Goal: Task Accomplishment & Management: Manage account settings

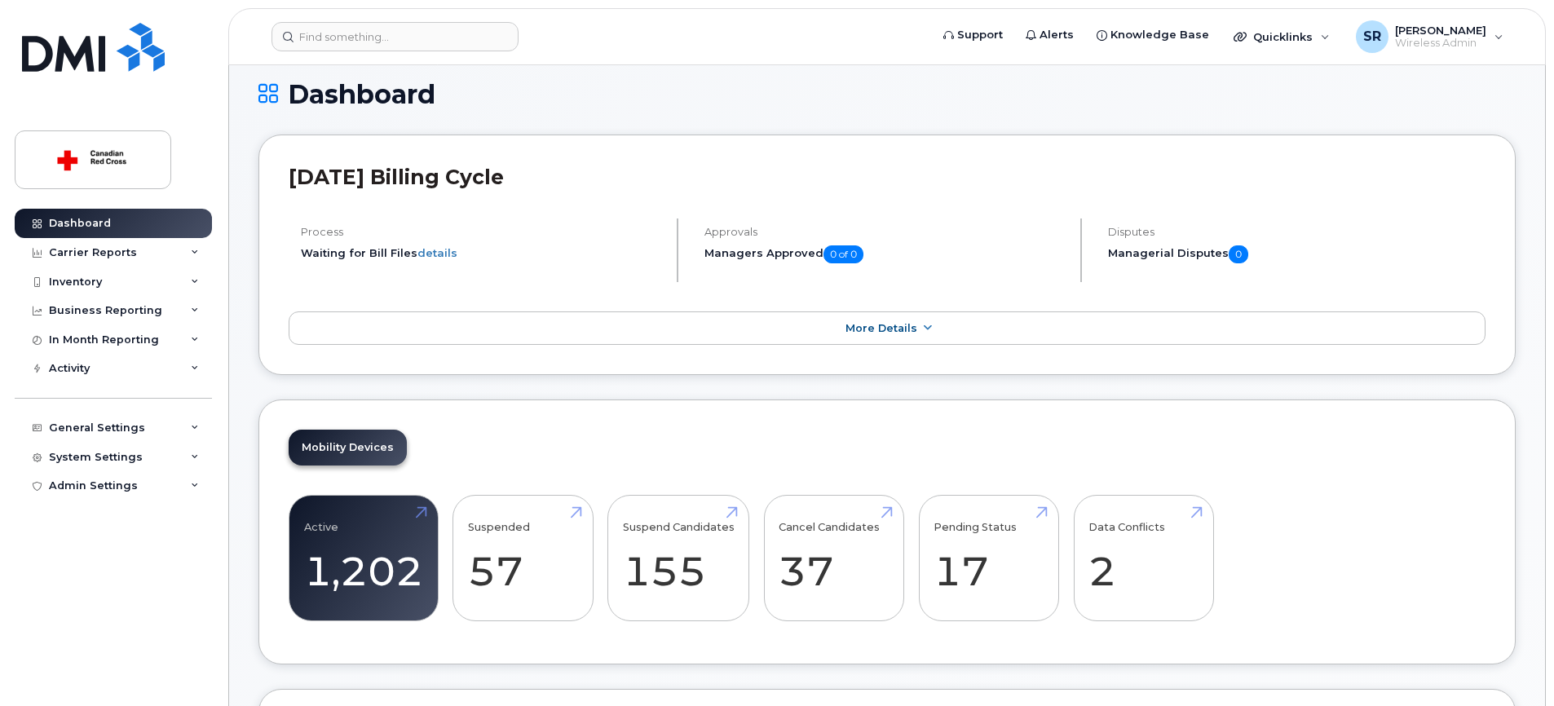
scroll to position [286, 0]
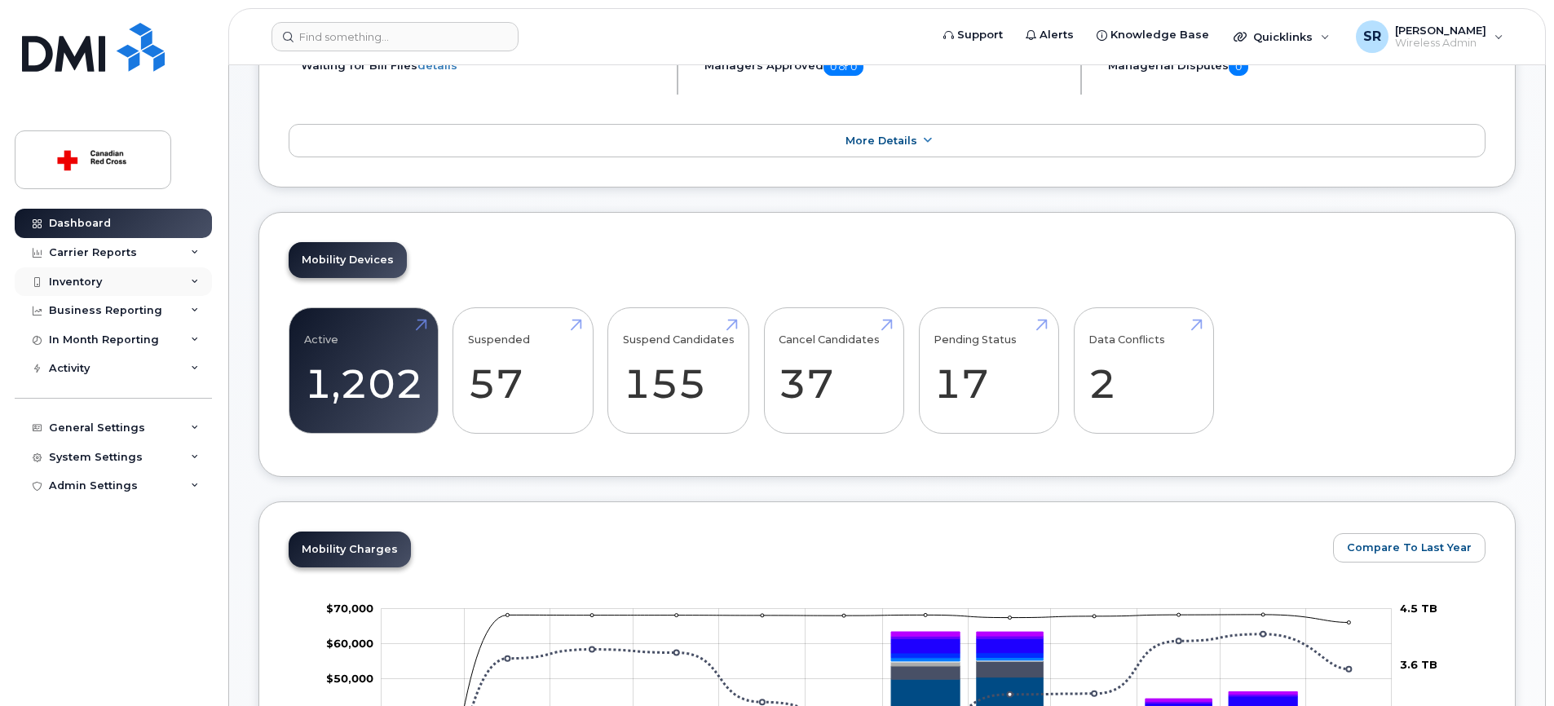
click at [196, 280] on icon at bounding box center [195, 282] width 8 height 8
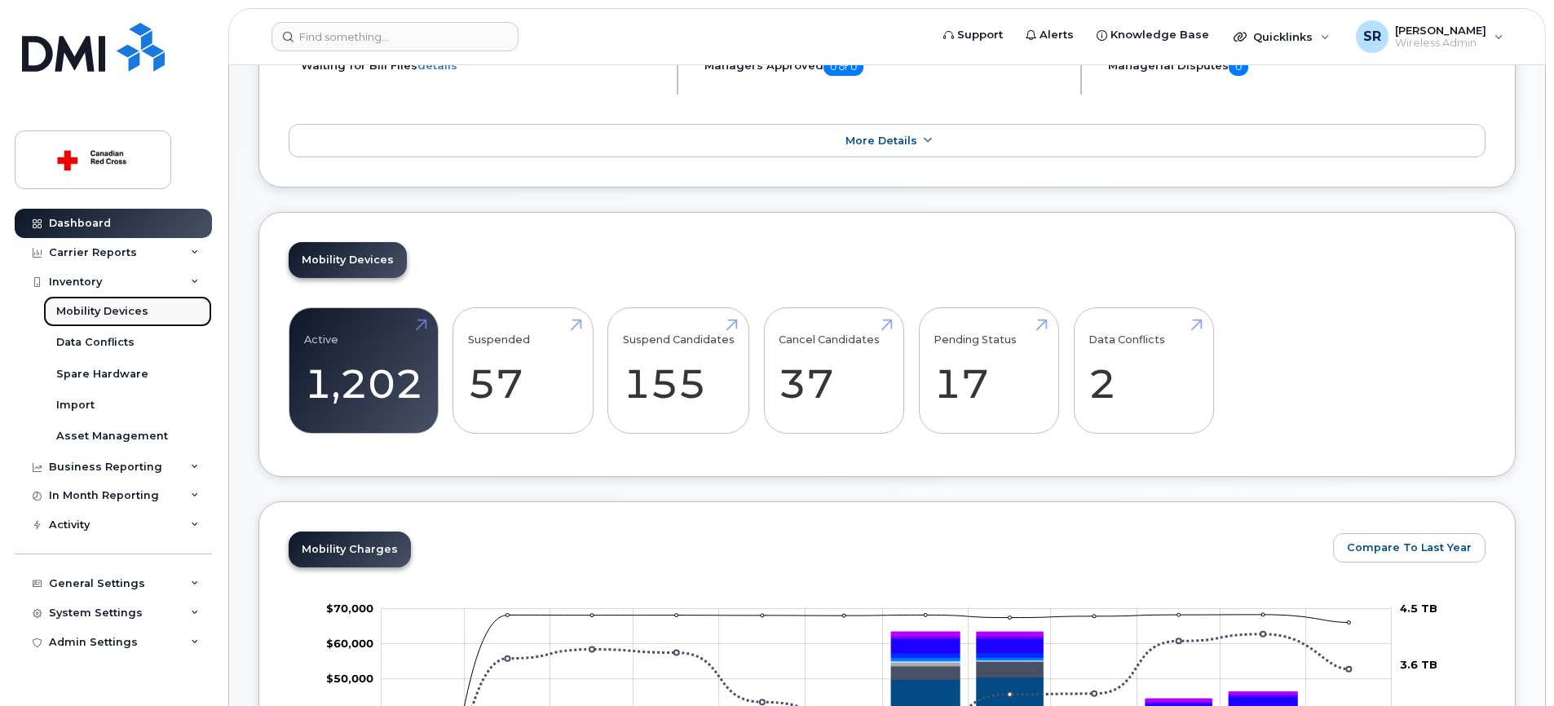
click at [148, 316] on link "Mobility Devices" at bounding box center [127, 311] width 169 height 31
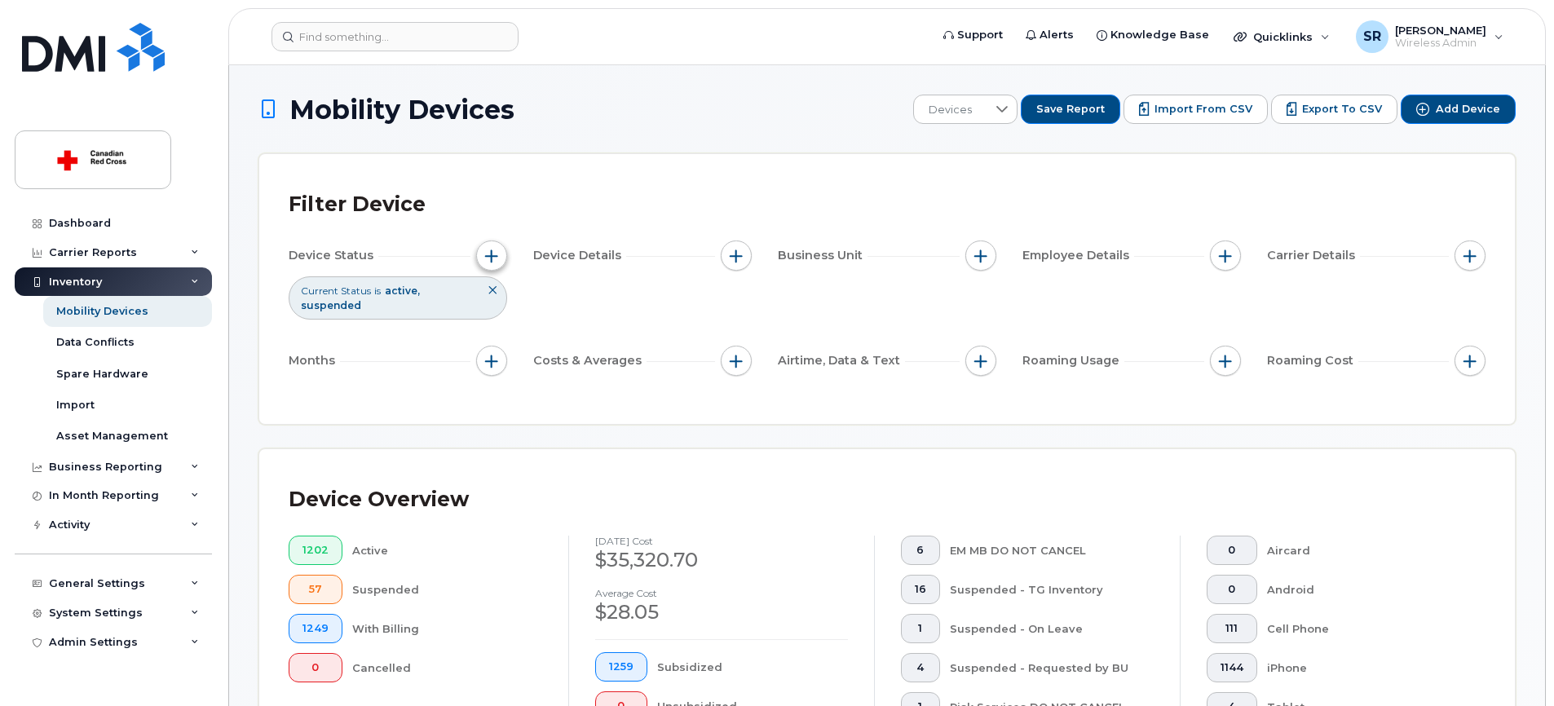
click at [483, 263] on button "button" at bounding box center [491, 255] width 31 height 31
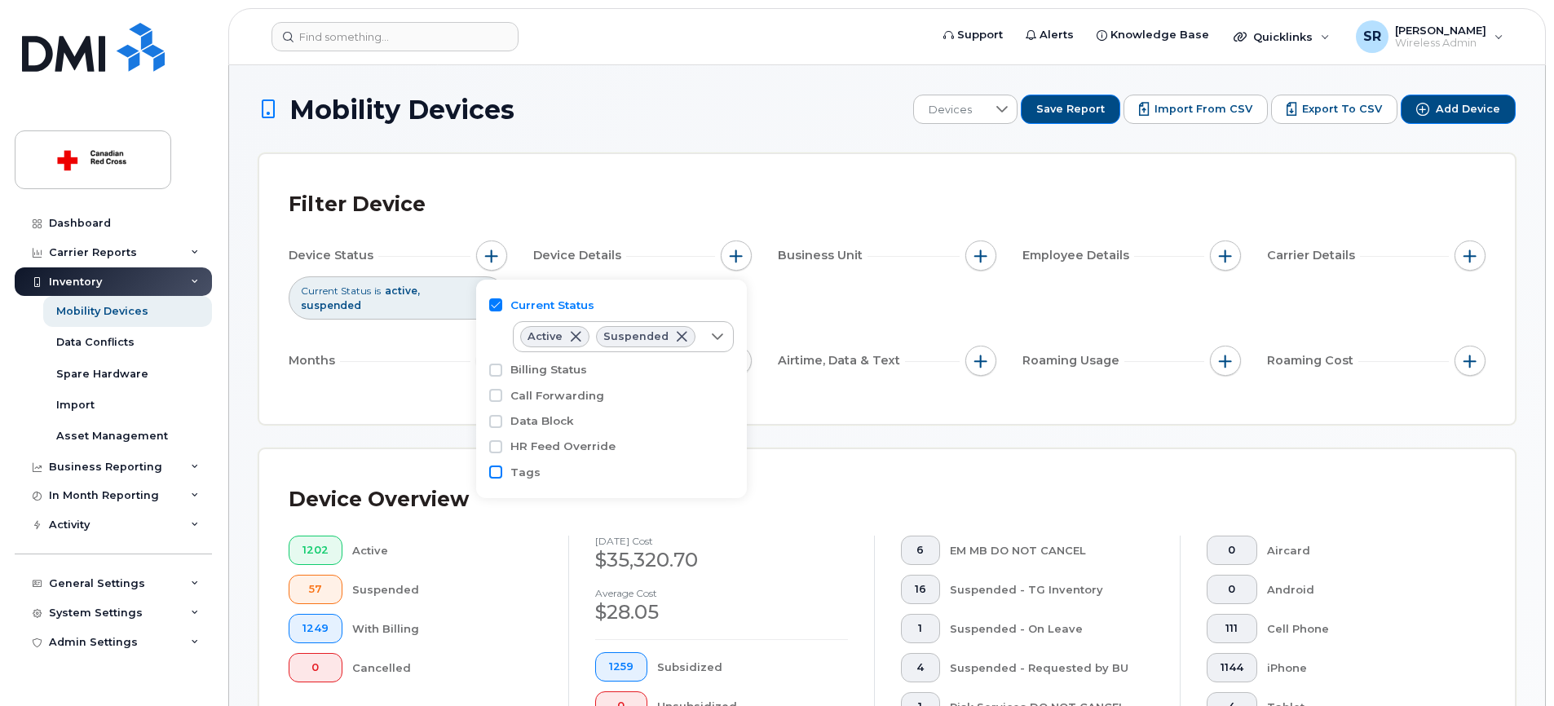
click at [497, 470] on input "Tags" at bounding box center [495, 471] width 13 height 13
checkbox input "true"
click at [558, 495] on div "empty" at bounding box center [608, 503] width 188 height 28
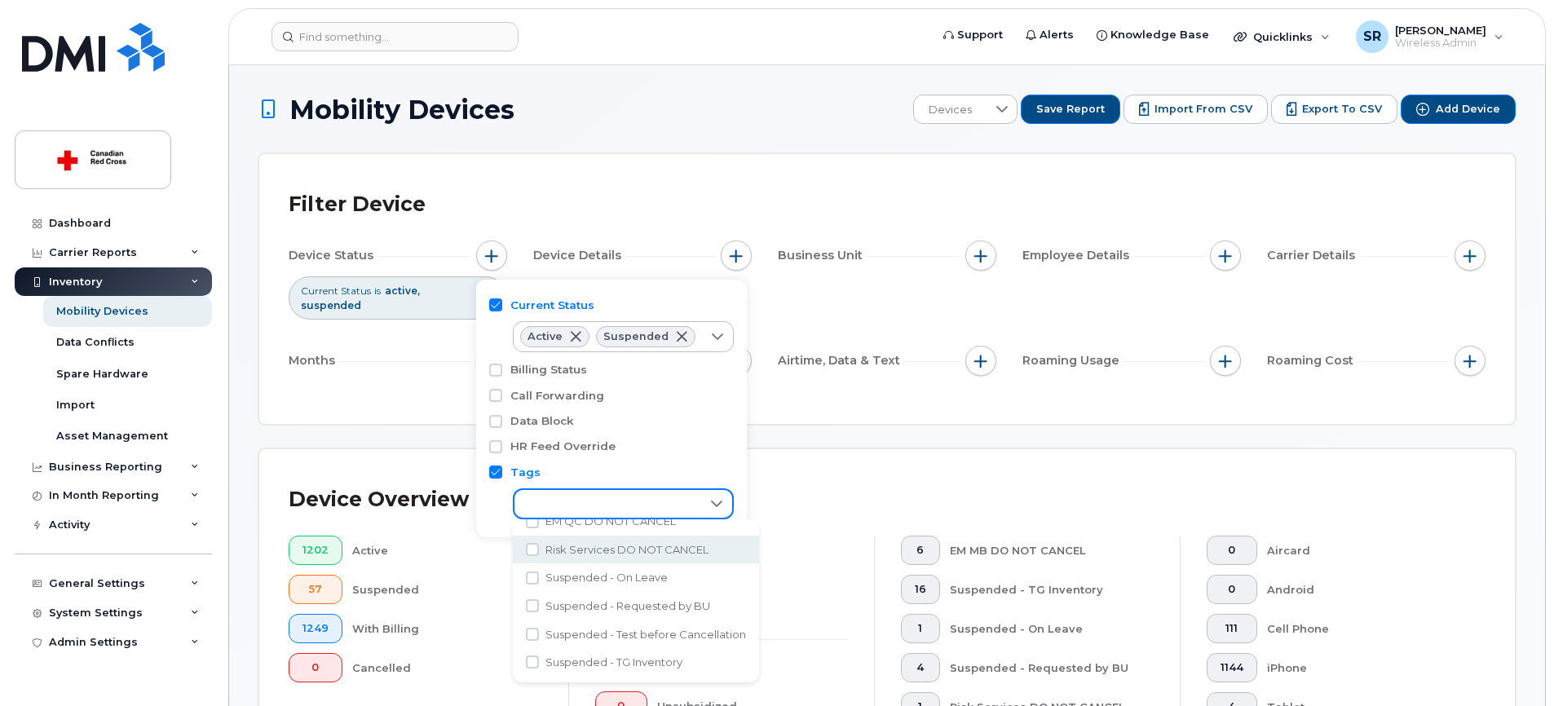
scroll to position [76, 0]
click at [530, 633] on input "Suspended - Test before Cancellation" at bounding box center [532, 633] width 13 height 13
checkbox input "true"
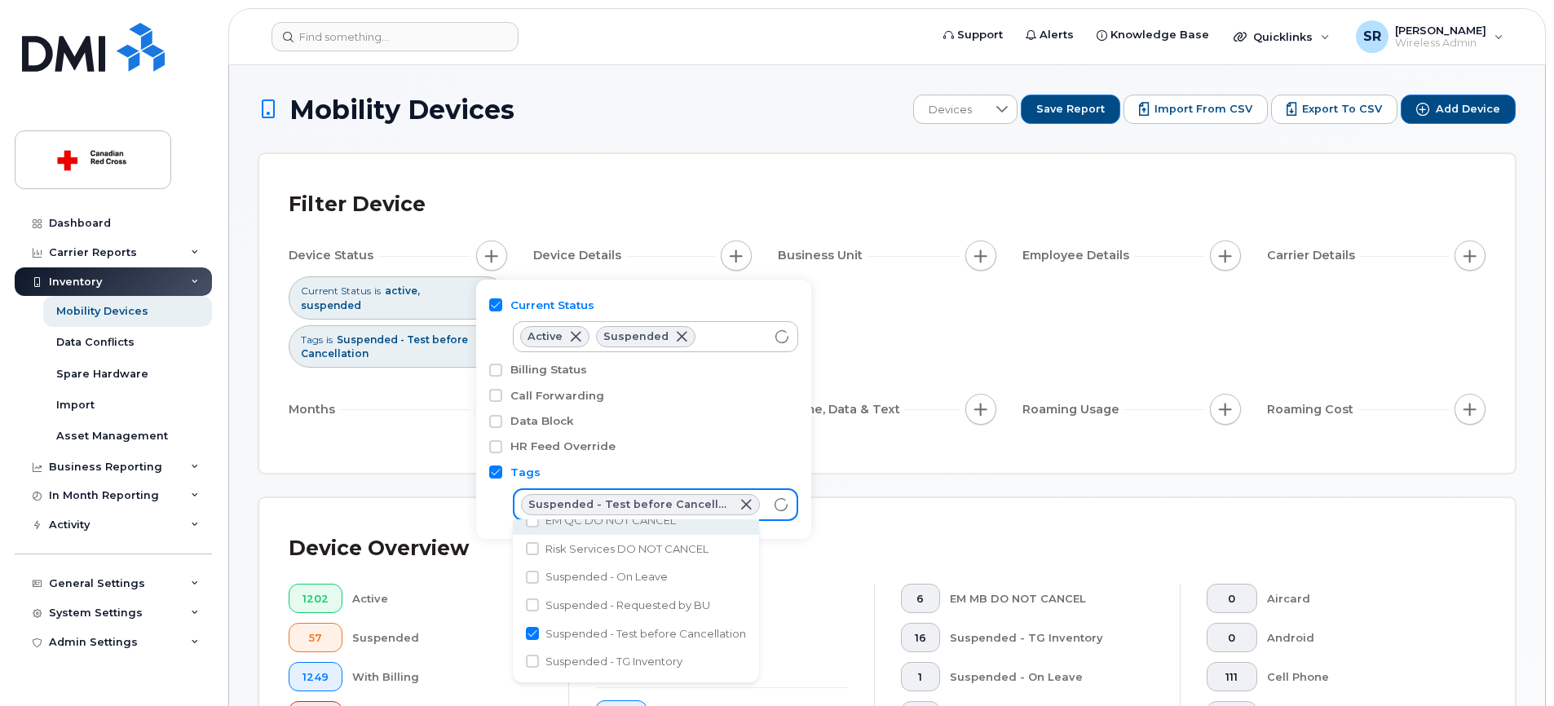
scroll to position [63, 0]
click at [293, 467] on div "Filter Device Device Status Current Status is active suspended Tags is Suspende…" at bounding box center [886, 313] width 1255 height 319
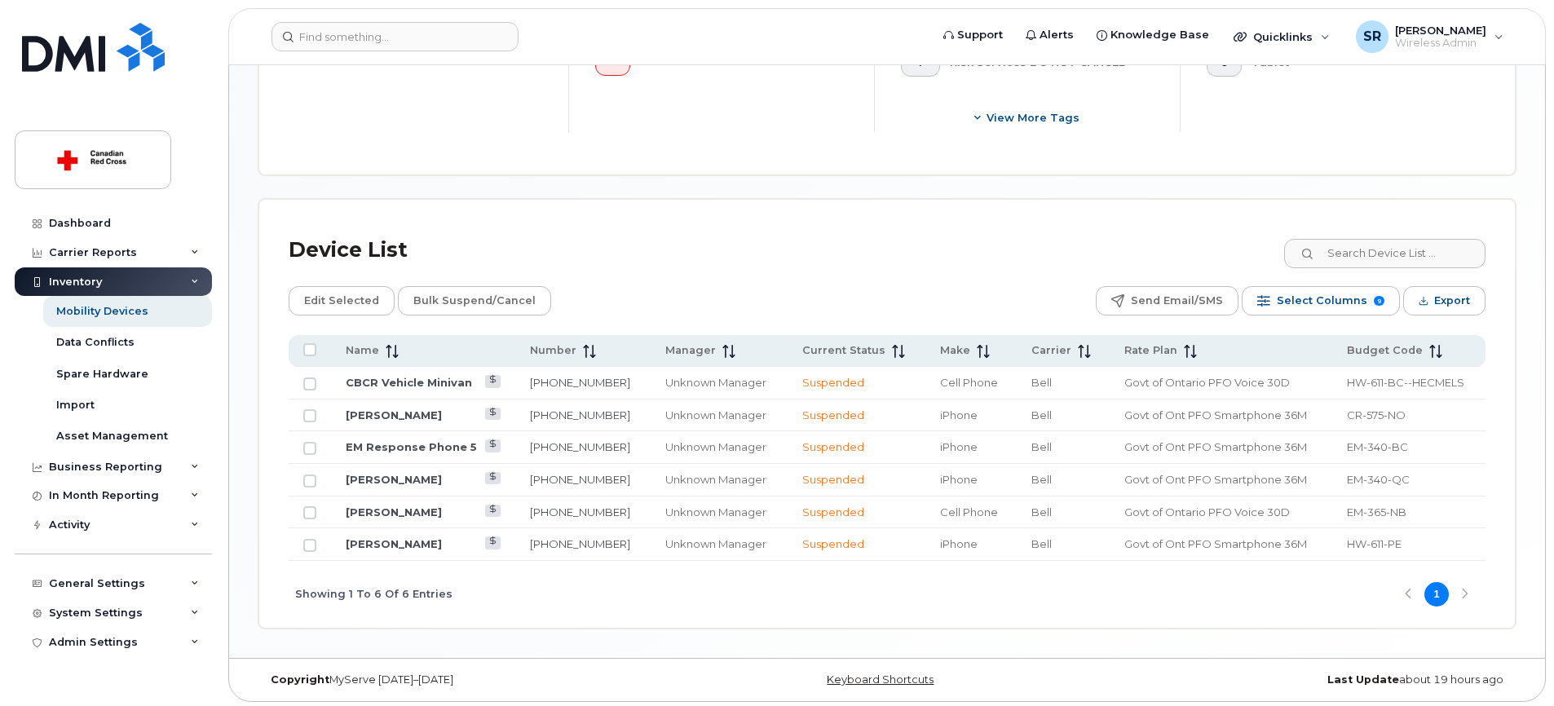
scroll to position [697, 0]
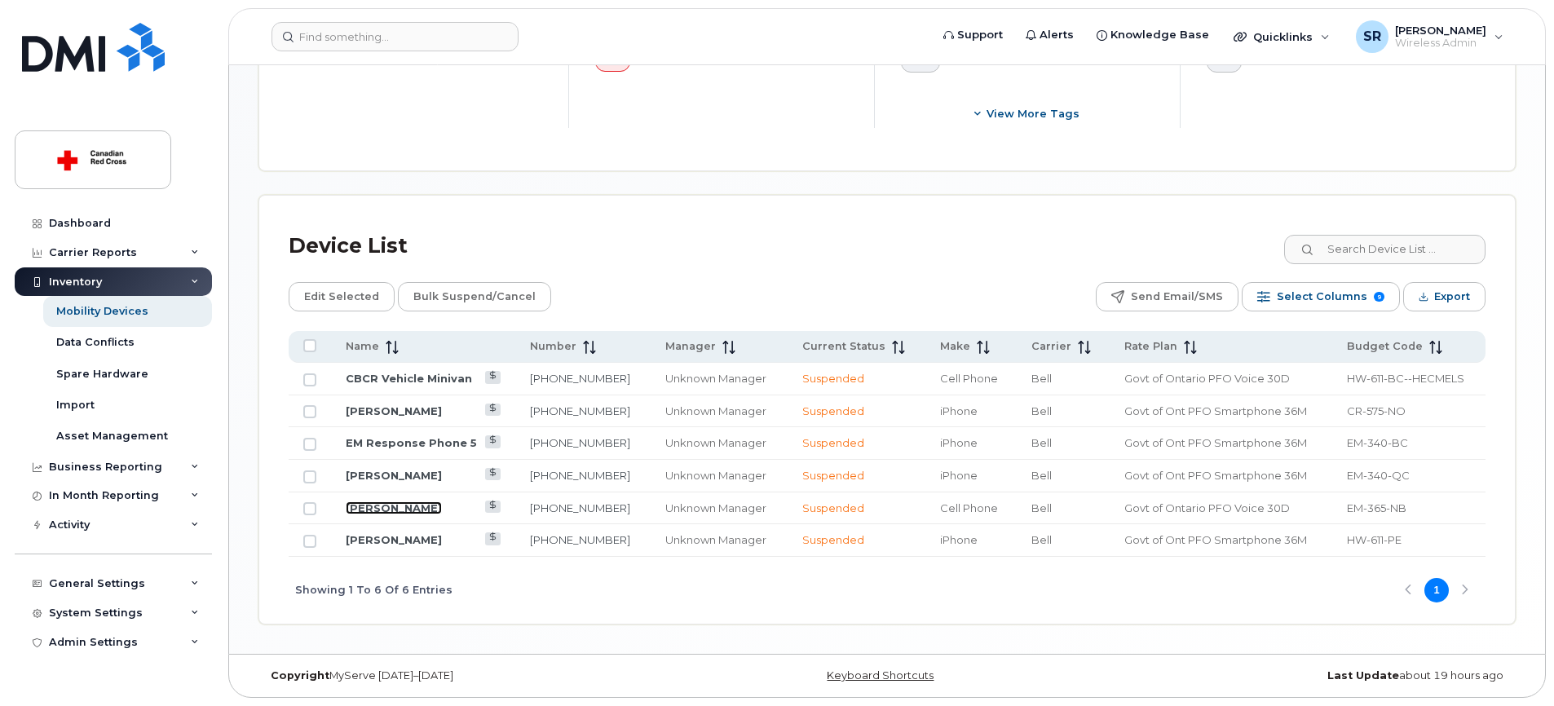
drag, startPoint x: 408, startPoint y: 507, endPoint x: 404, endPoint y: 531, distance: 23.9
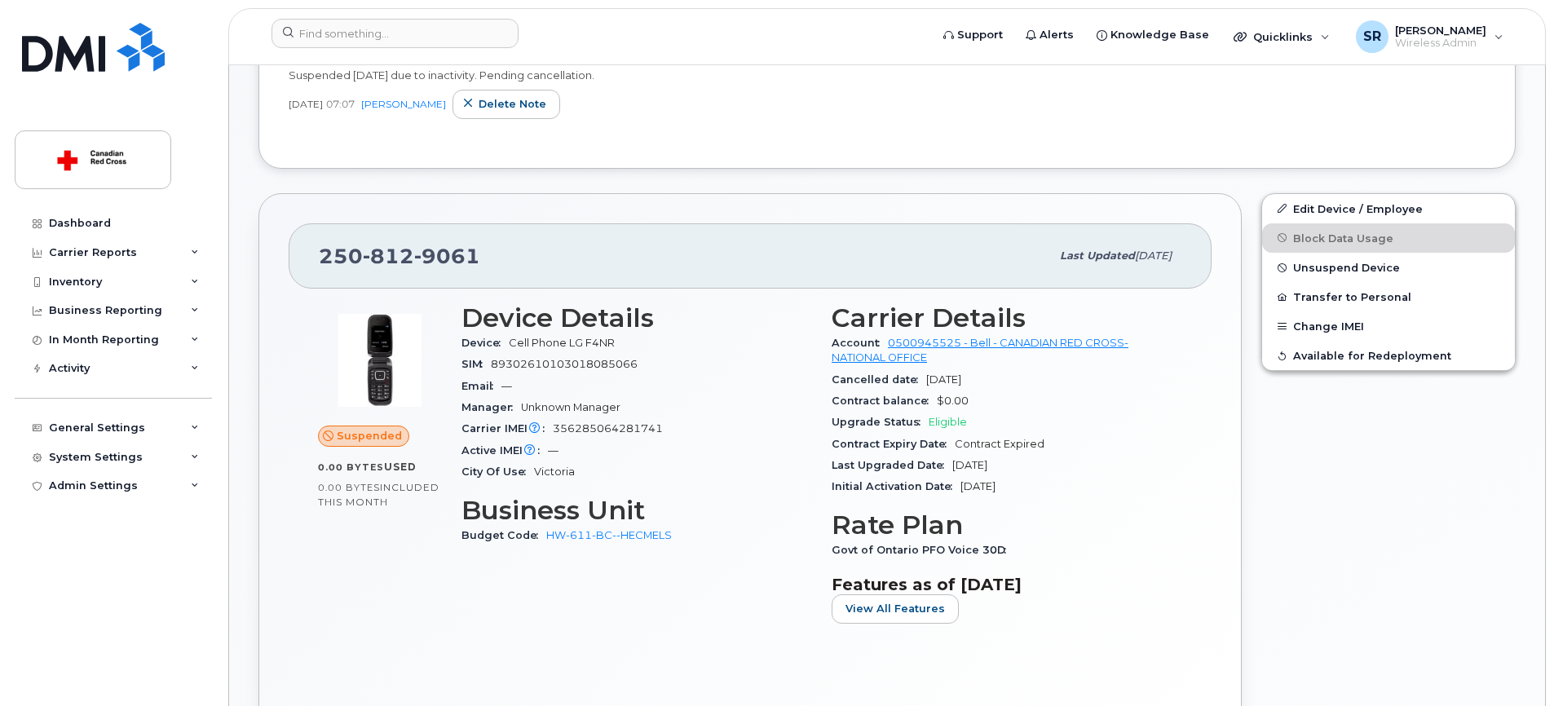
scroll to position [240, 0]
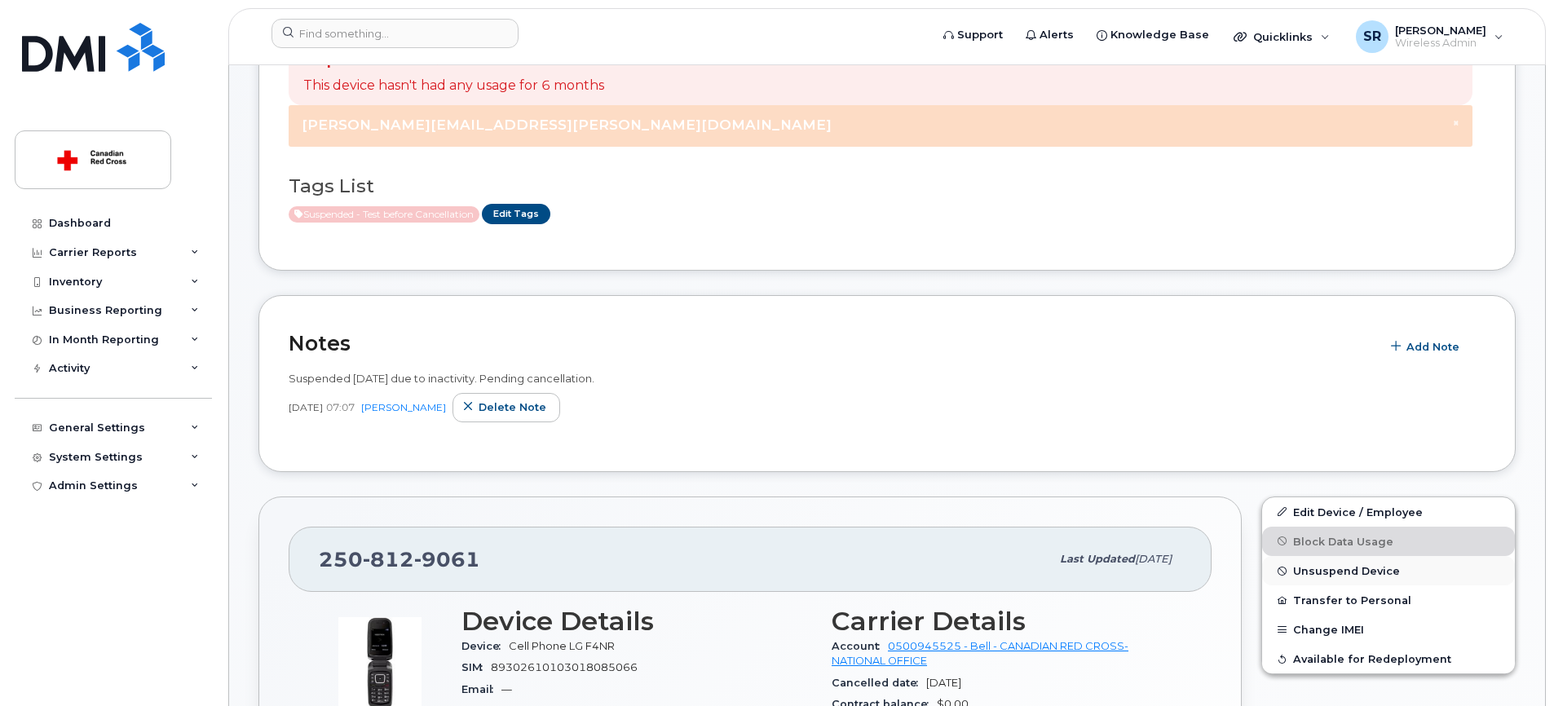
click at [1338, 577] on button "Unsuspend Device" at bounding box center [1388, 570] width 253 height 29
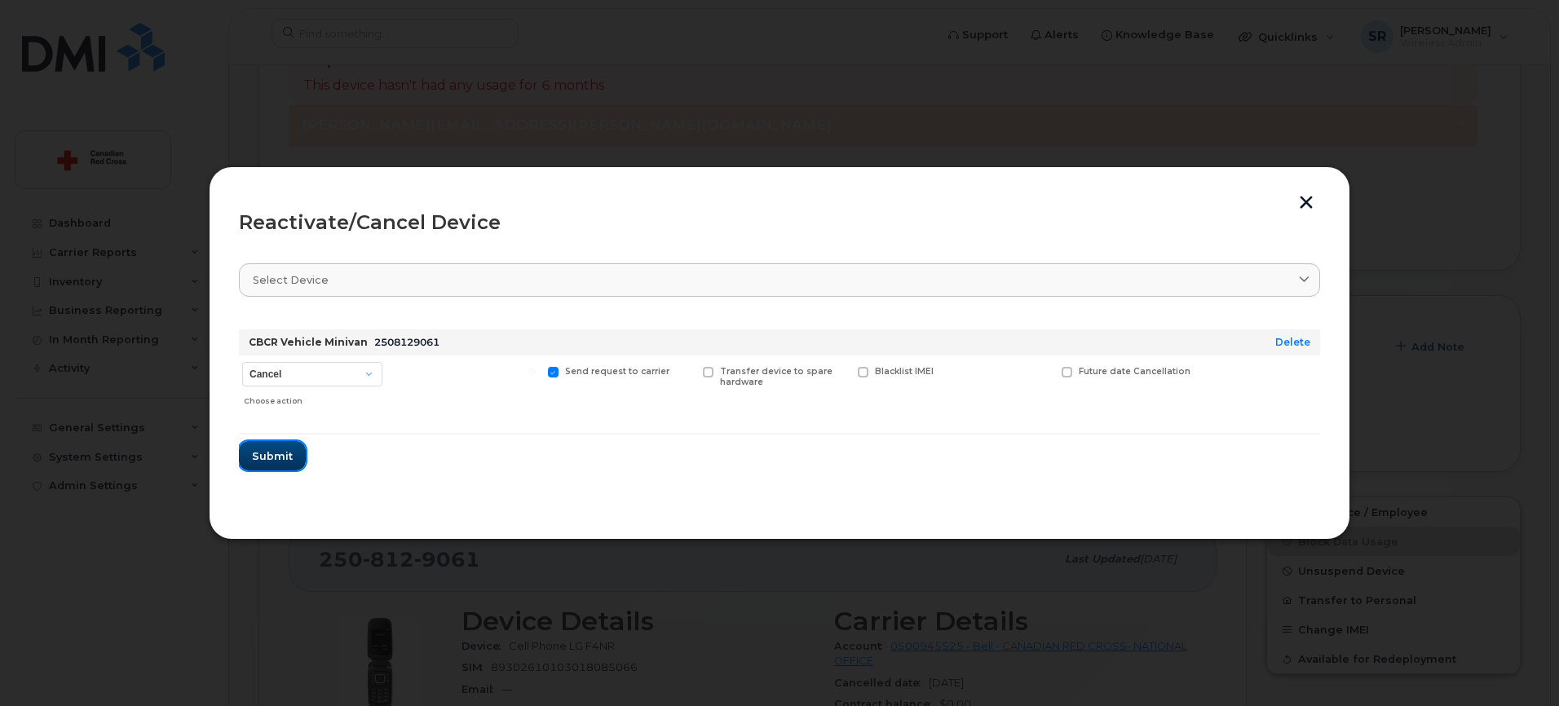
click at [292, 448] on button "Submit" at bounding box center [272, 455] width 67 height 29
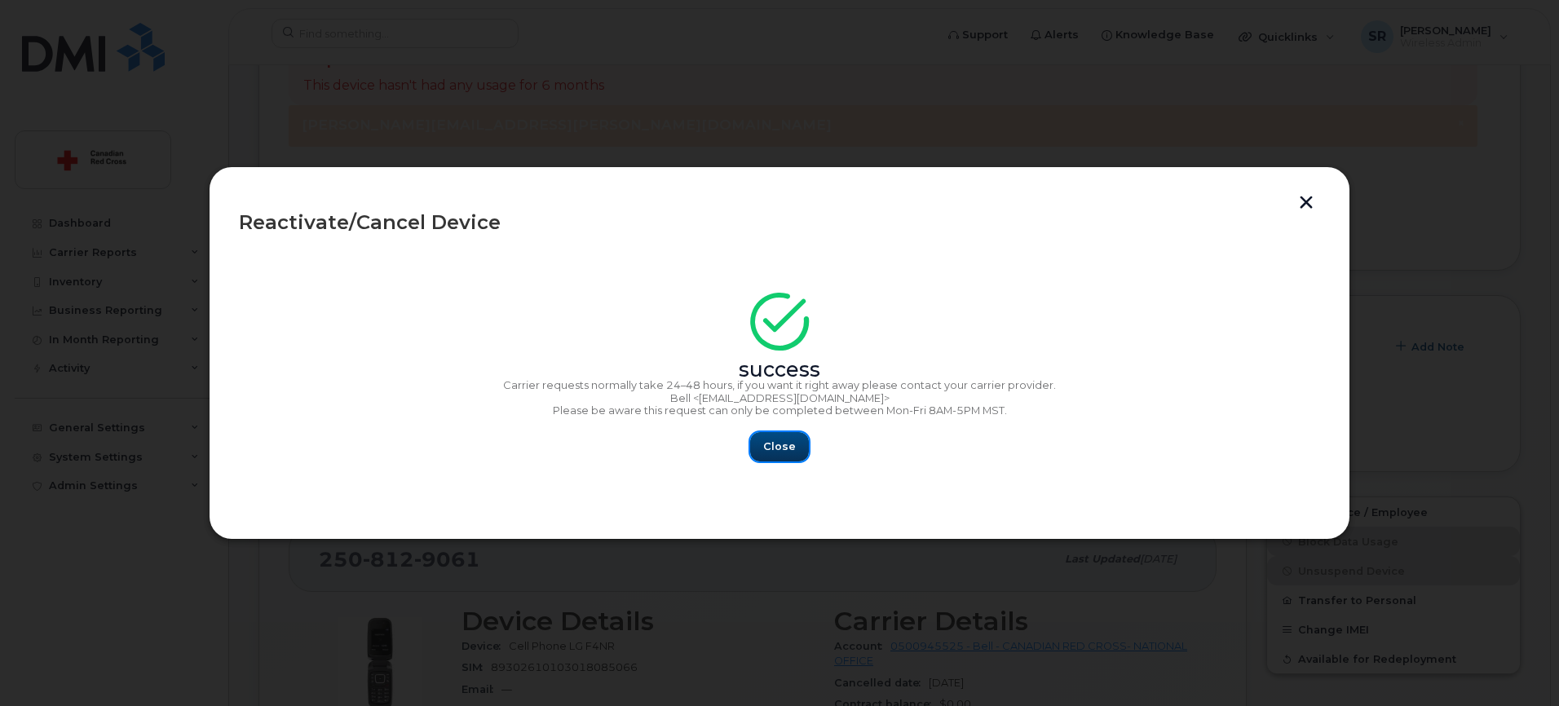
click at [794, 443] on button "Close" at bounding box center [779, 446] width 59 height 29
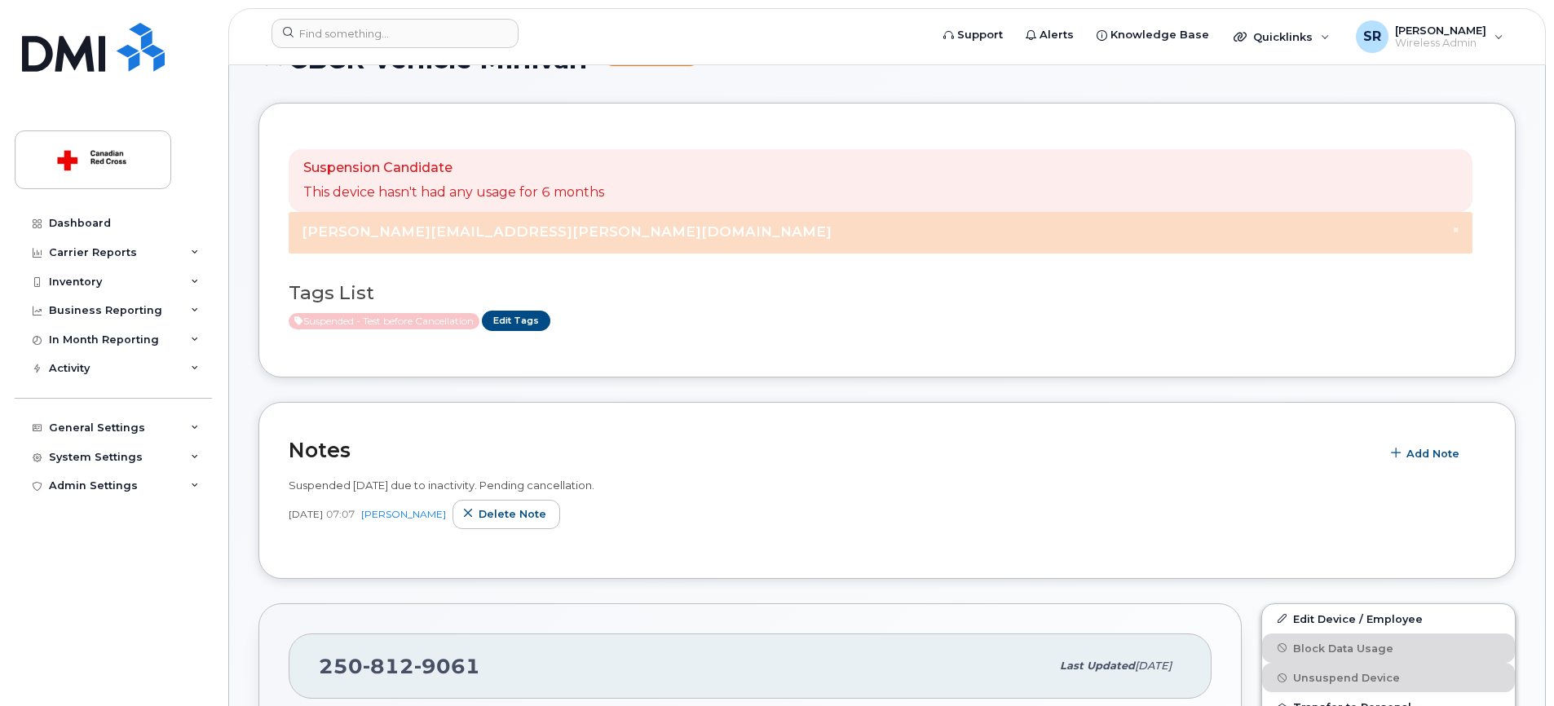
scroll to position [133, 0]
click at [1420, 454] on span "Add Note" at bounding box center [1432, 454] width 53 height 15
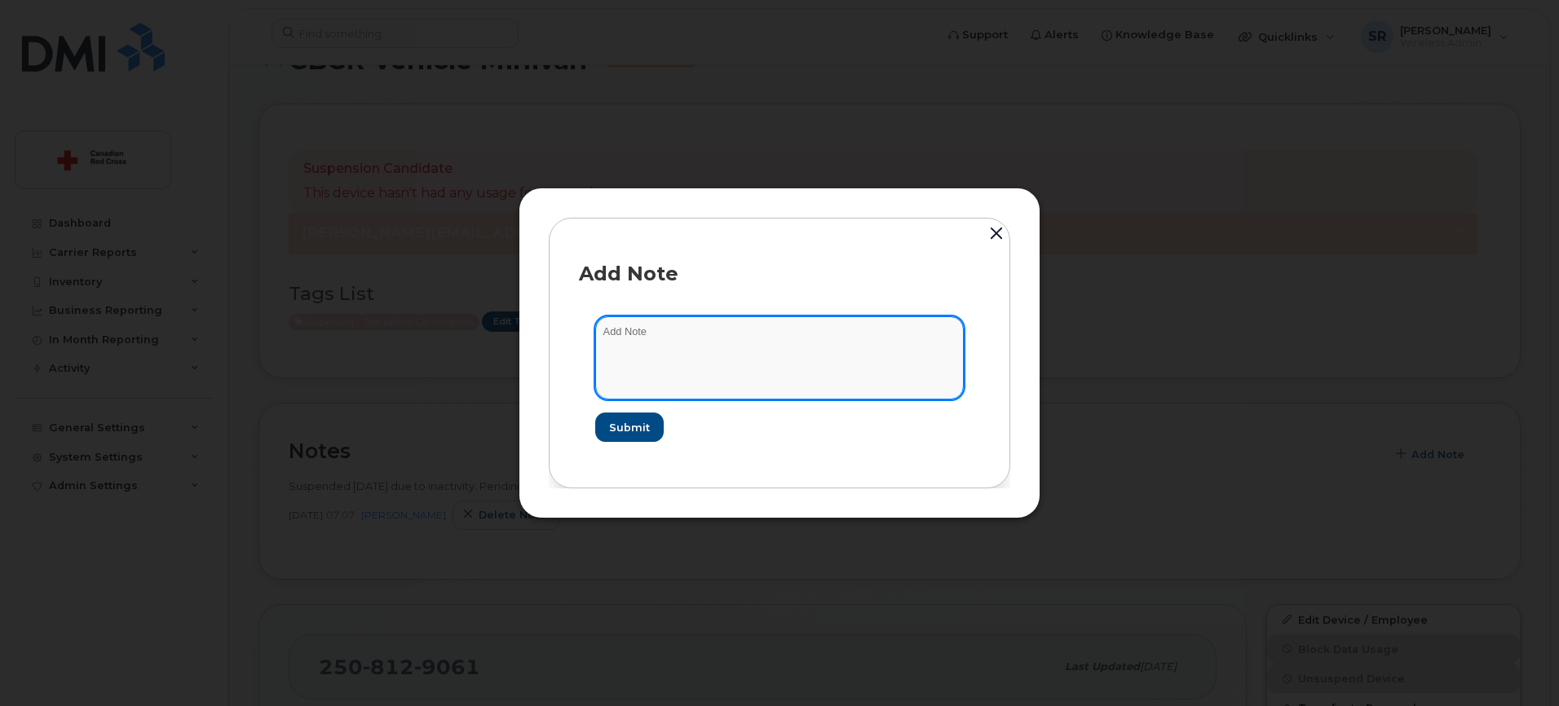
click at [630, 358] on textarea at bounding box center [779, 357] width 368 height 83
drag, startPoint x: 875, startPoint y: 366, endPoint x: 374, endPoint y: 309, distance: 503.8
click at [374, 309] on div "Add Note Cancelled after 2.5 weeks suspended. Submit" at bounding box center [779, 353] width 1559 height 706
type textarea "Cancelled after 2.5 weeks suspended."
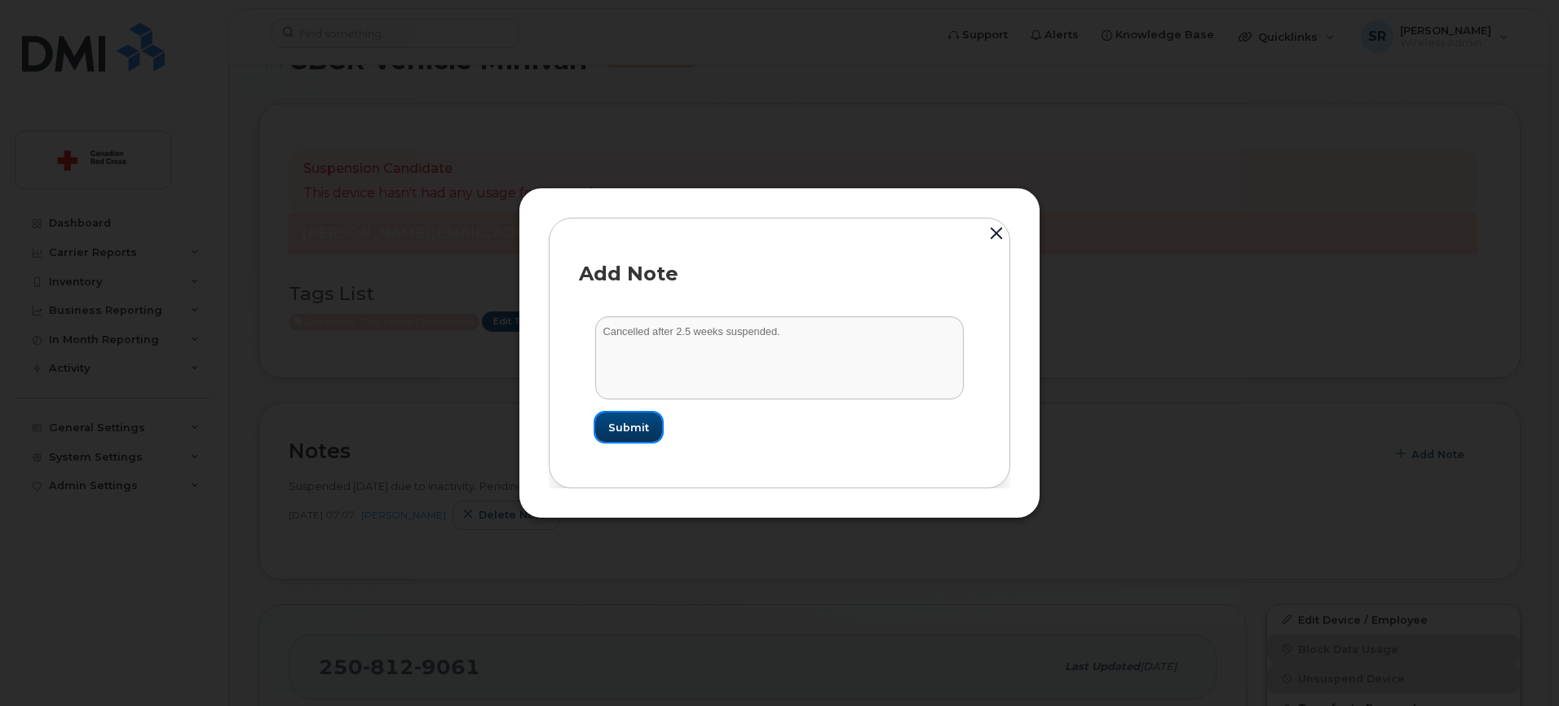
click at [623, 425] on span "Submit" at bounding box center [628, 427] width 41 height 15
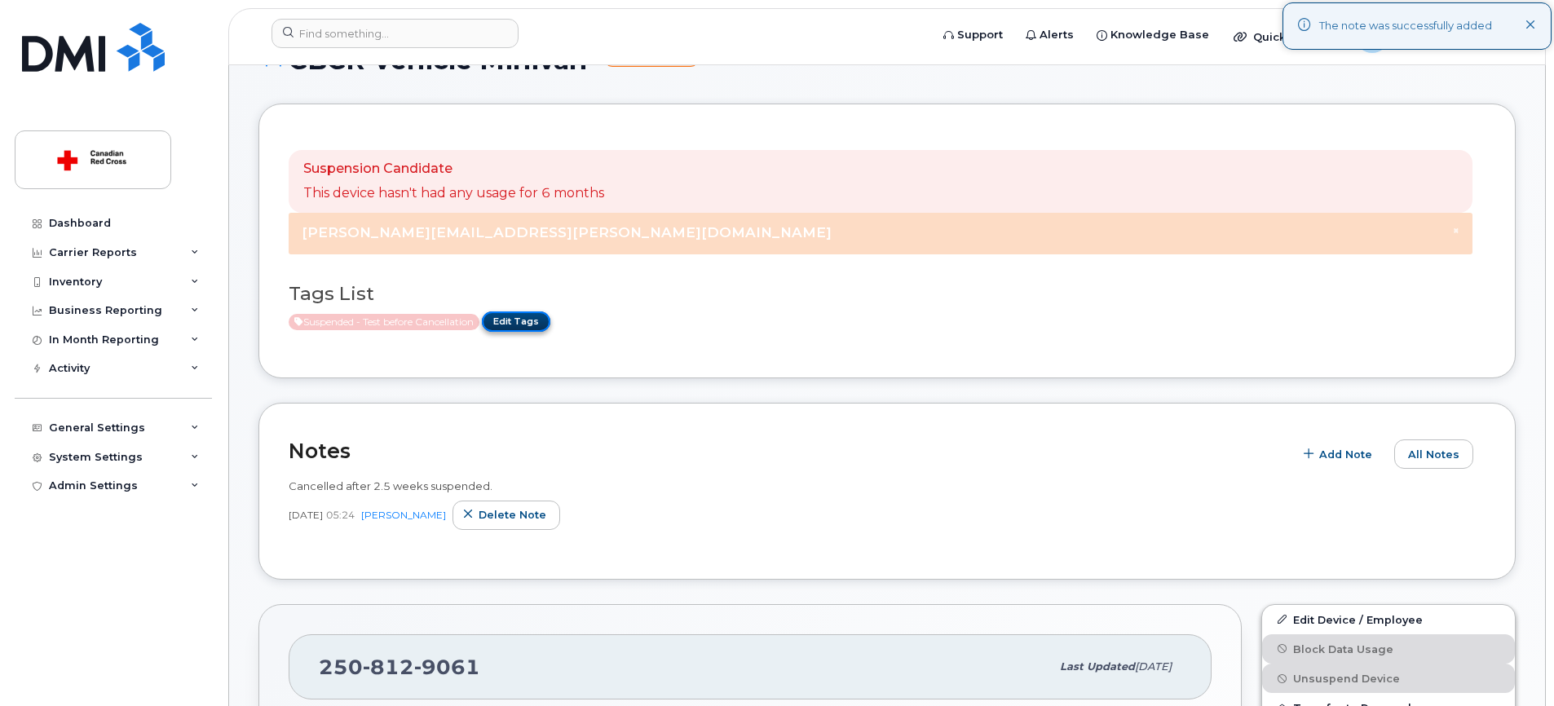
click at [528, 325] on link "Edit Tags" at bounding box center [516, 321] width 68 height 20
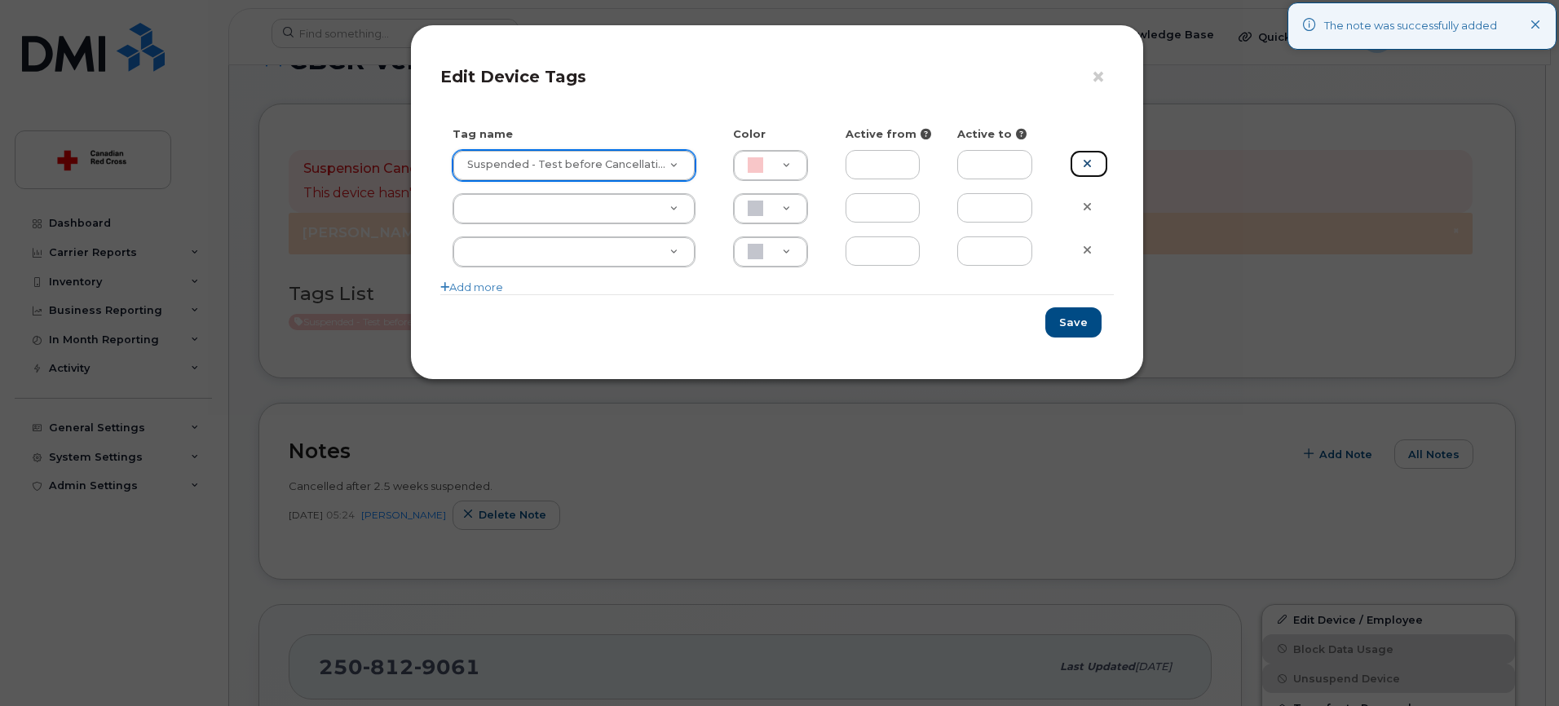
click at [1095, 157] on link at bounding box center [1089, 164] width 38 height 29
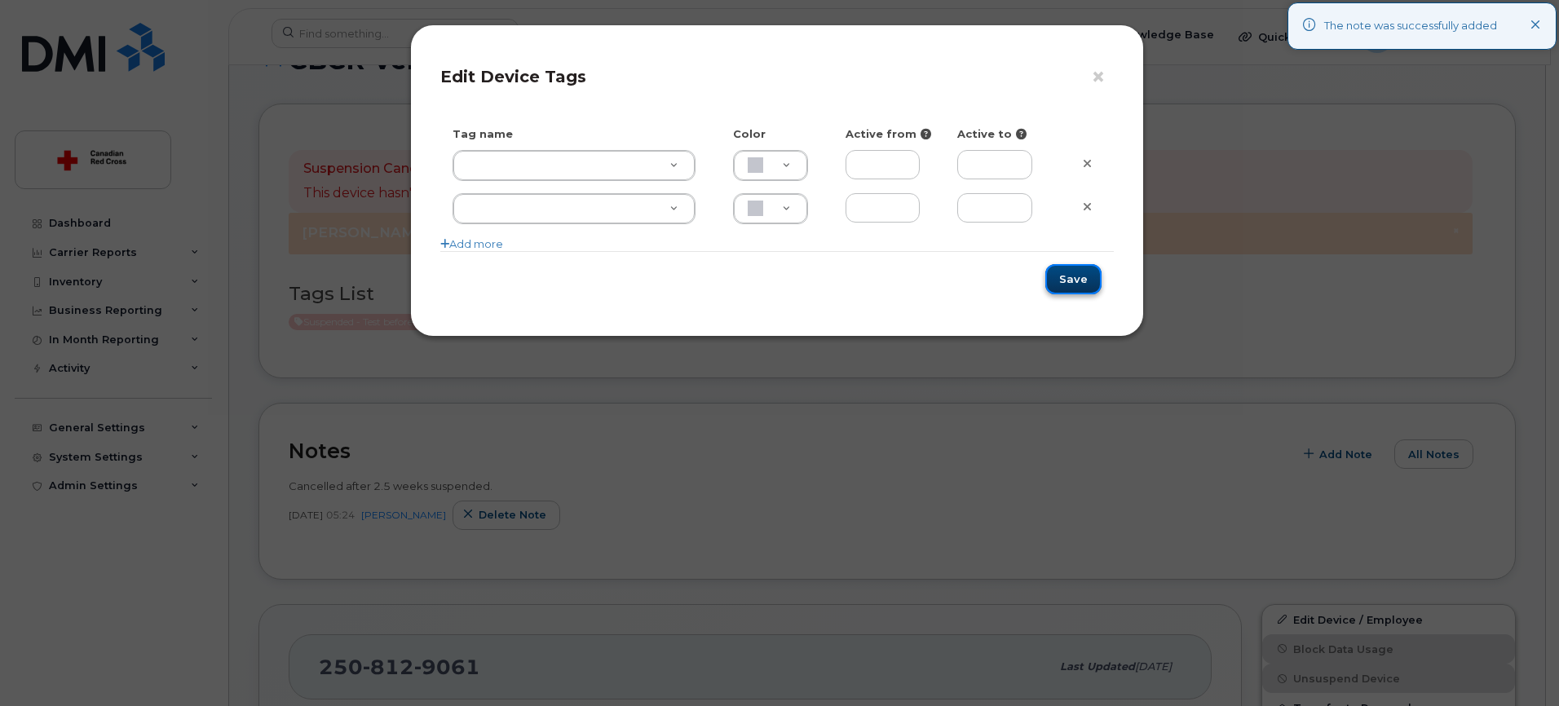
click at [1075, 281] on button "Save" at bounding box center [1073, 279] width 56 height 30
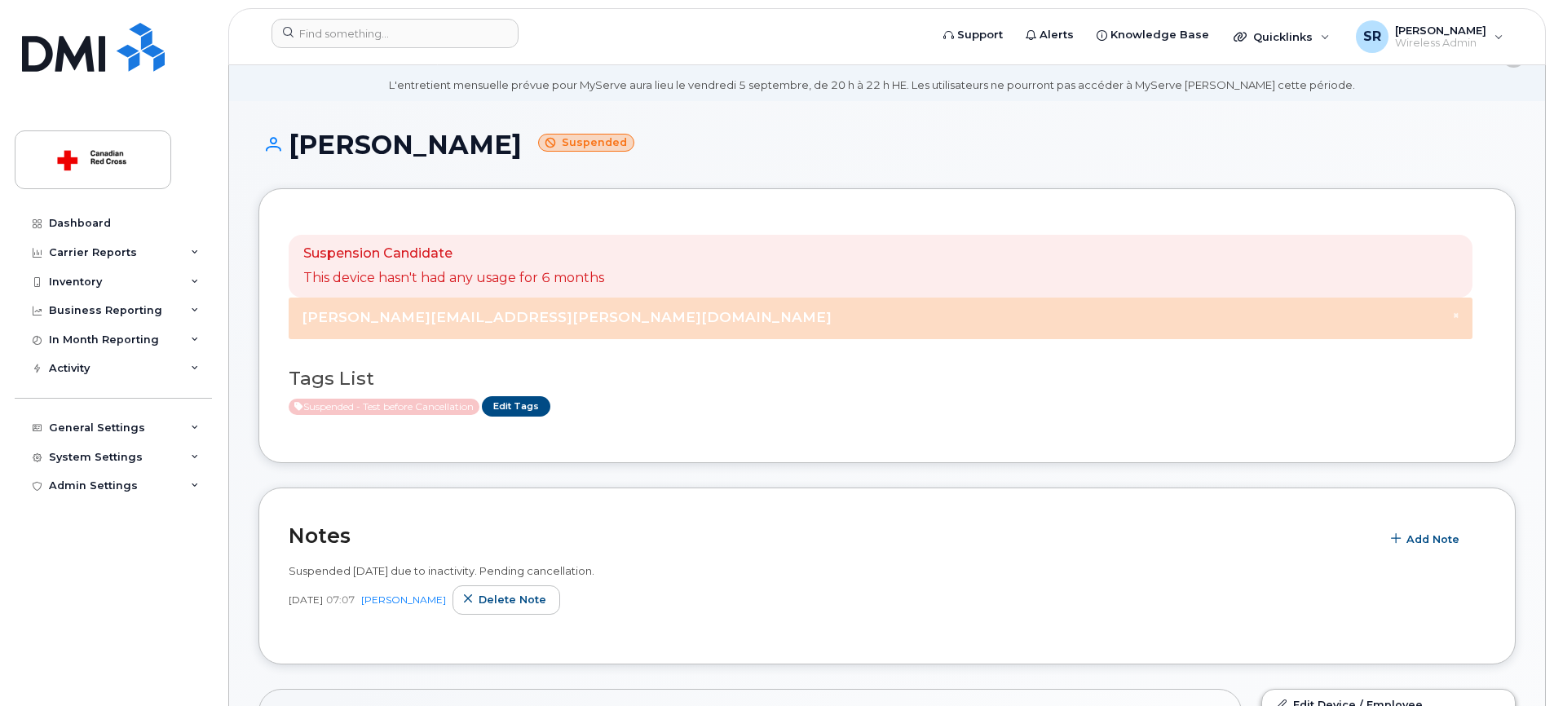
scroll to position [118, 0]
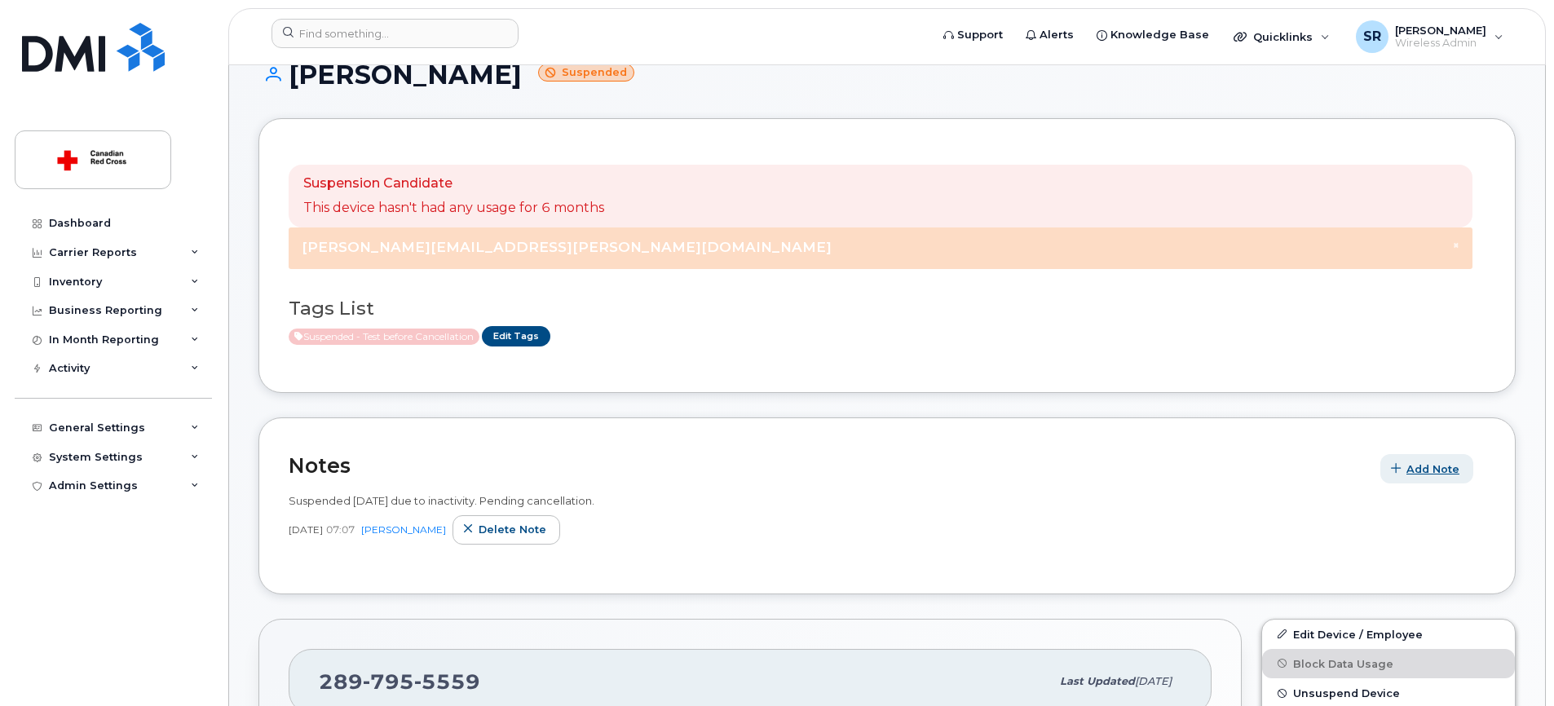
click at [1439, 461] on span "Add Note" at bounding box center [1432, 468] width 53 height 15
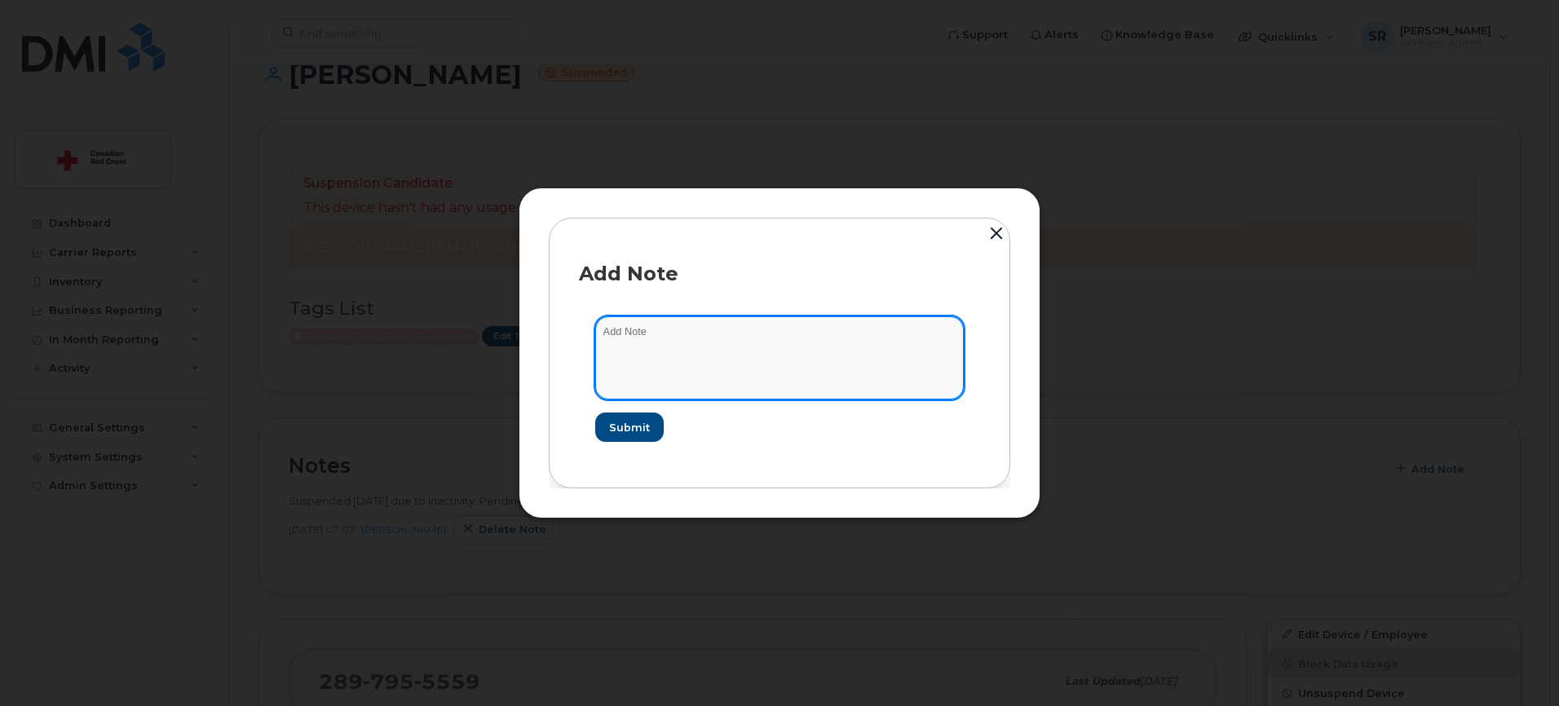
click at [756, 354] on textarea at bounding box center [779, 357] width 368 height 83
paste textarea "Cancelled after 2.5 weeks suspended."
type textarea "Cancelled after 2.5 weeks suspended."
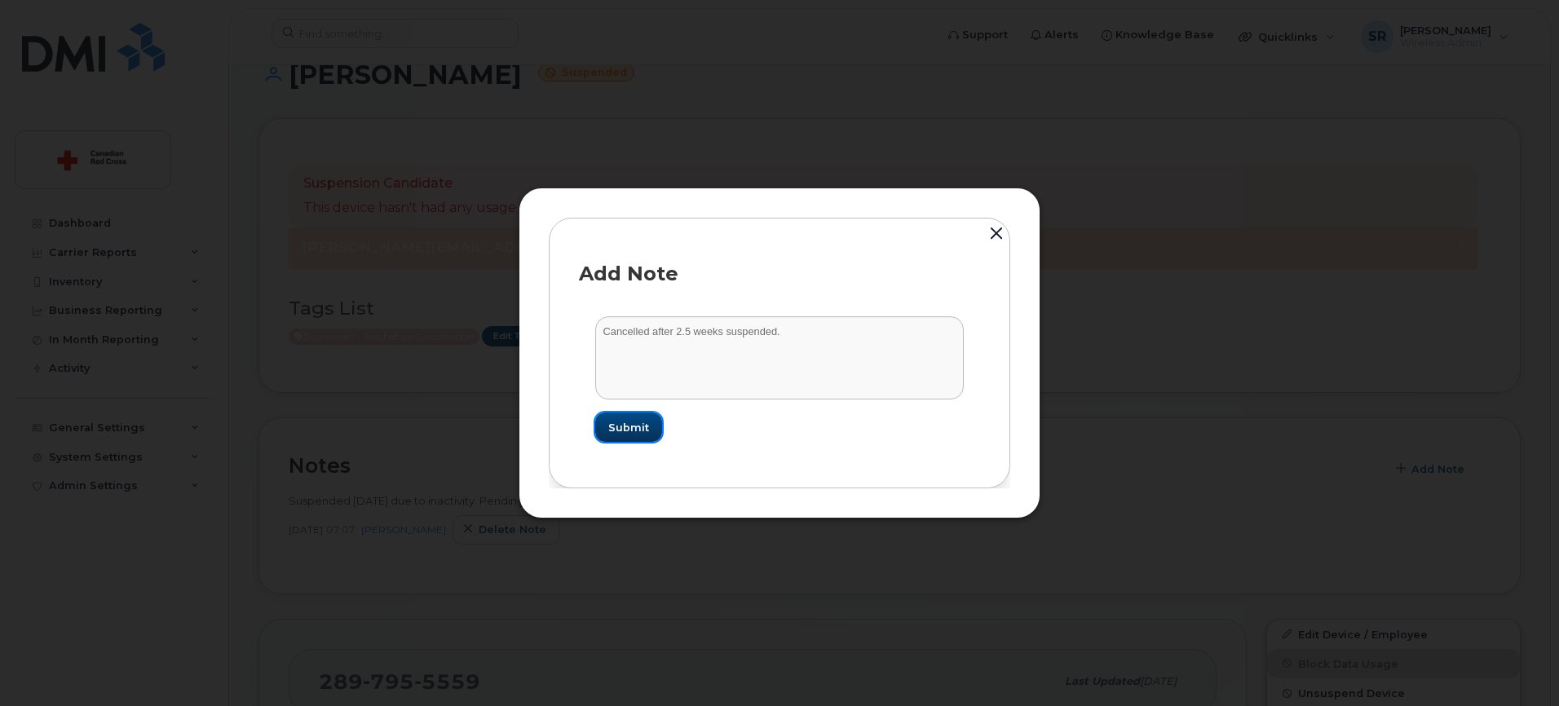
click at [632, 428] on span "Submit" at bounding box center [628, 427] width 41 height 15
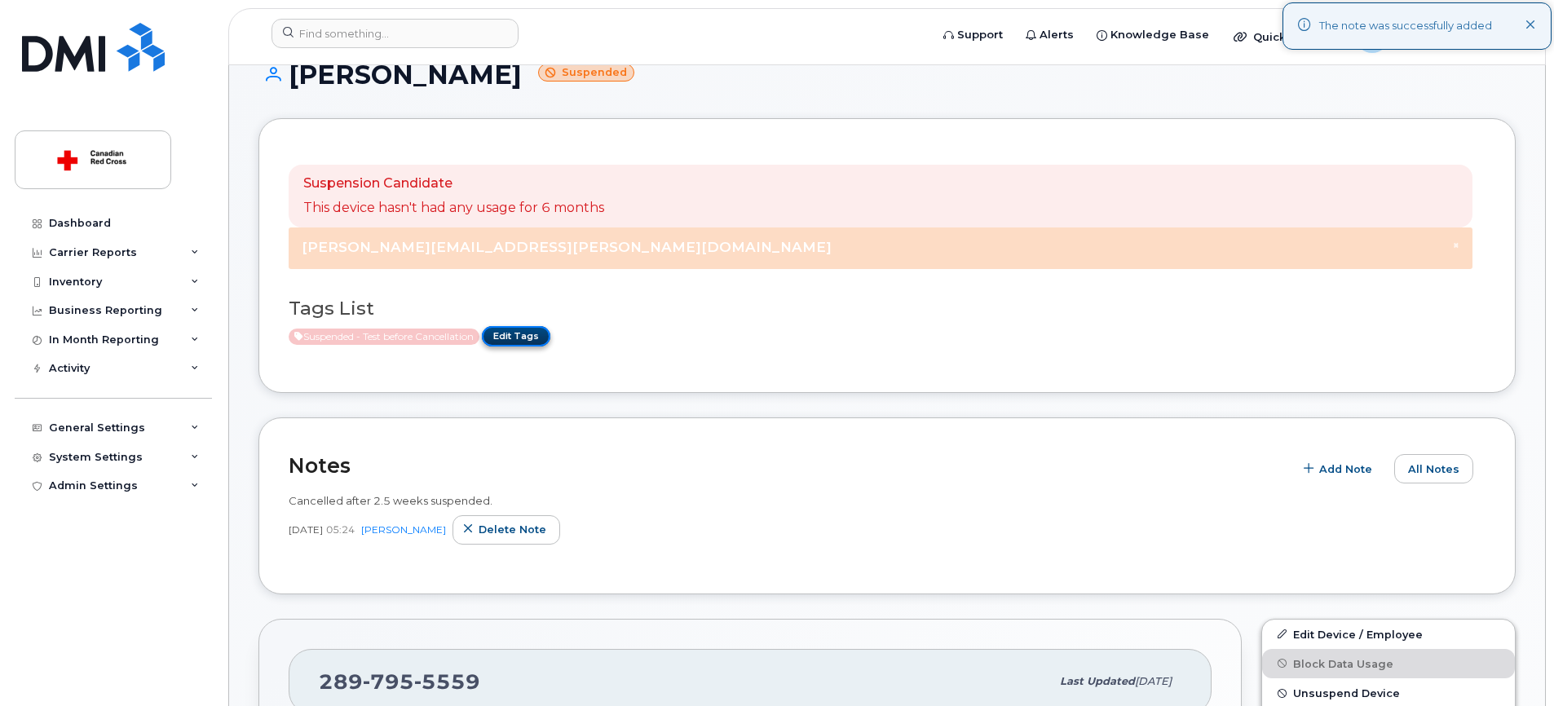
click at [537, 330] on link "Edit Tags" at bounding box center [516, 336] width 68 height 20
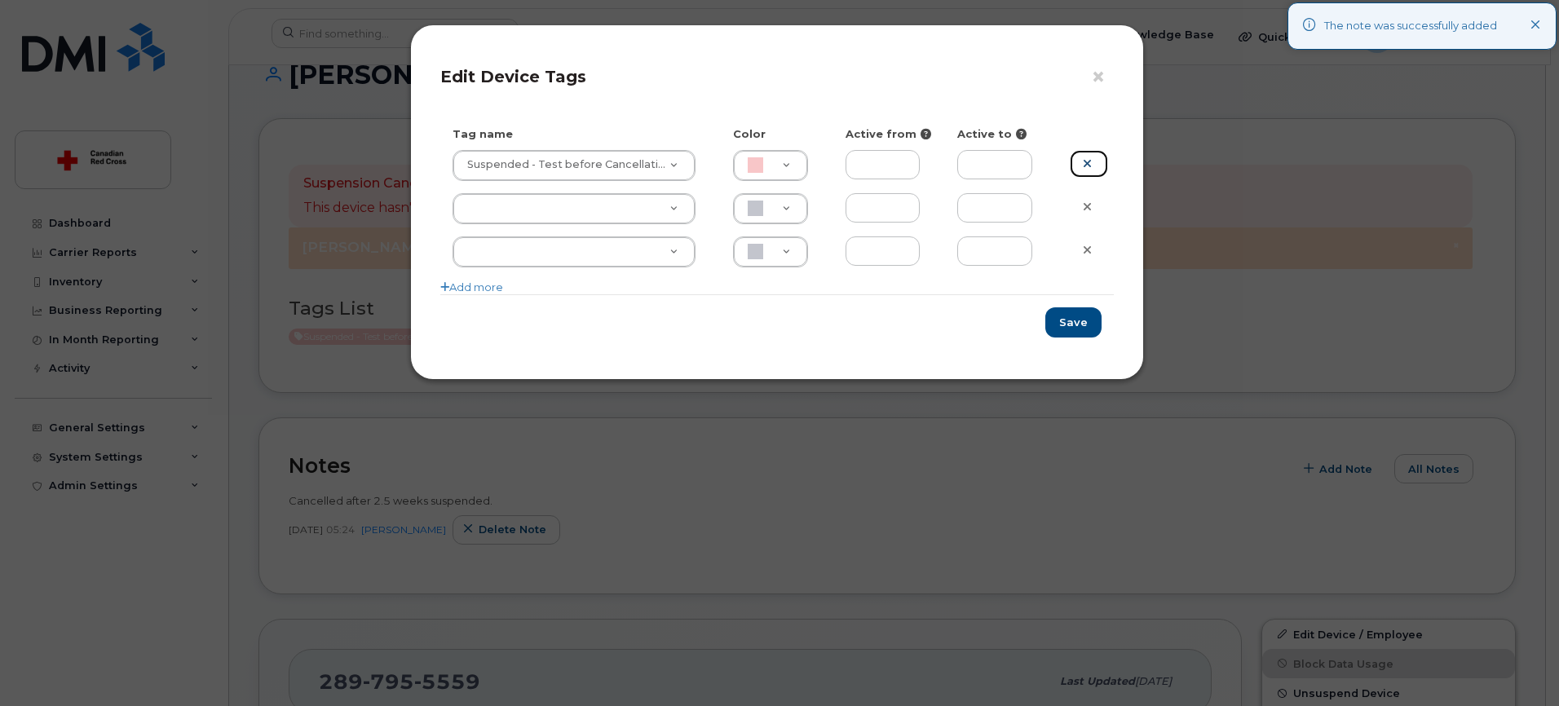
click at [1088, 161] on icon at bounding box center [1087, 163] width 9 height 12
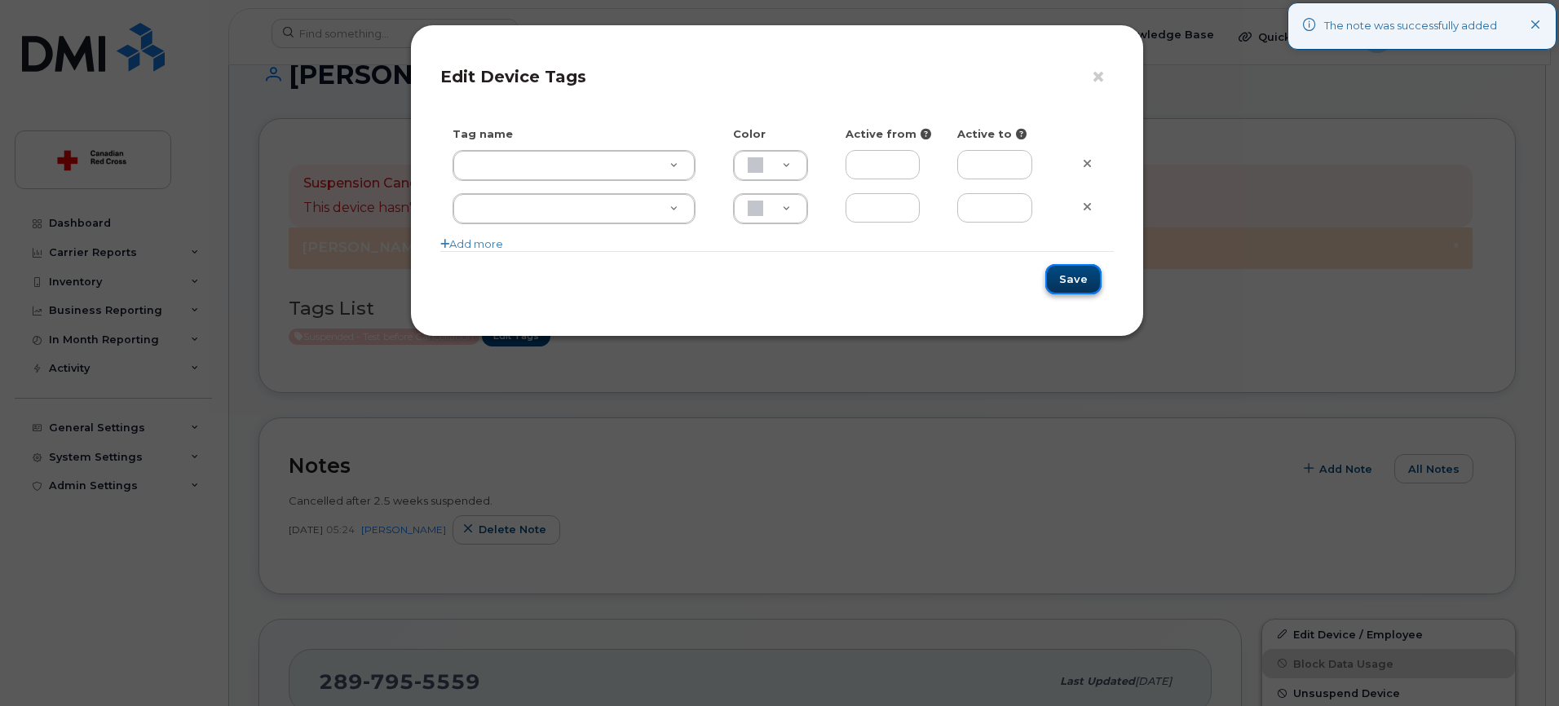
click at [1095, 274] on button "Save" at bounding box center [1073, 279] width 56 height 30
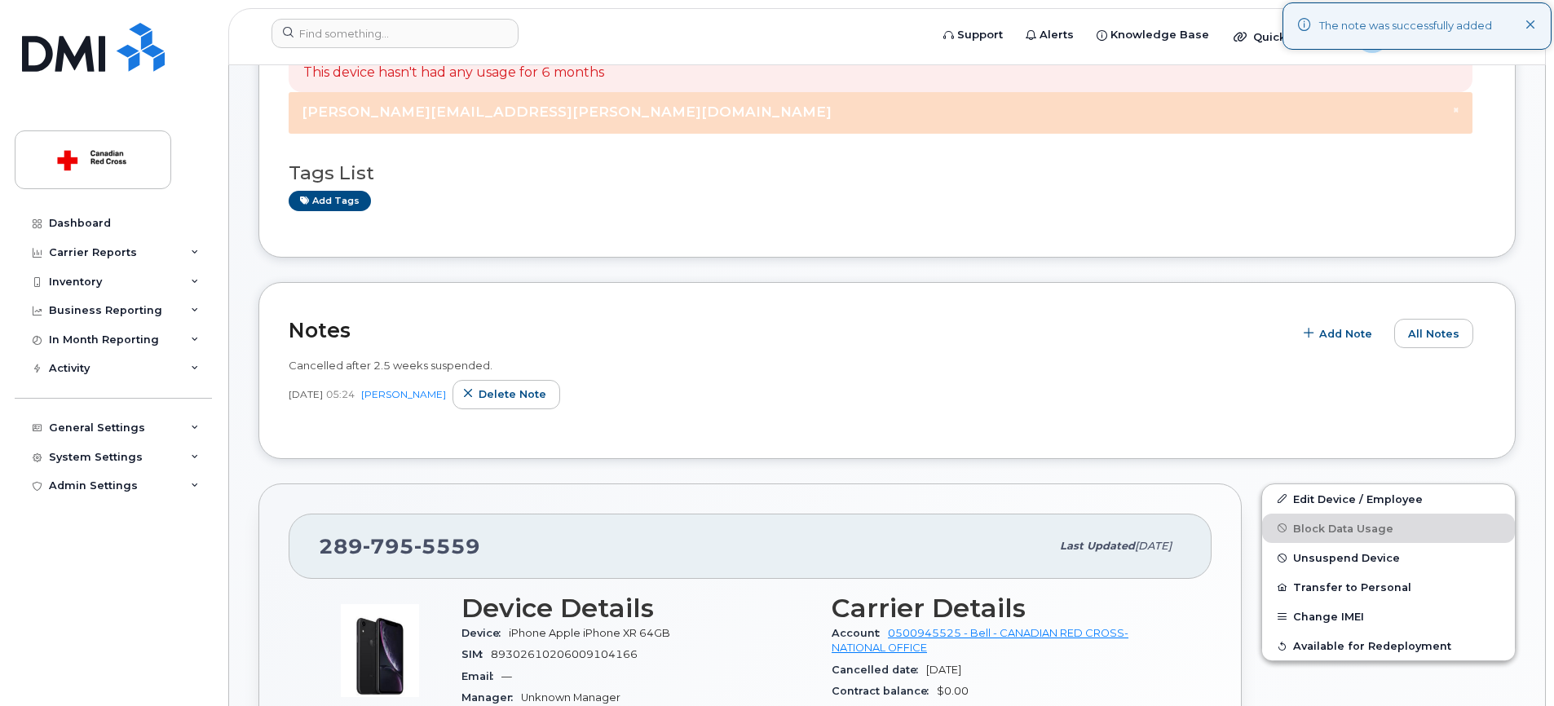
scroll to position [255, 0]
click at [1342, 556] on span "Unsuspend Device" at bounding box center [1346, 556] width 107 height 12
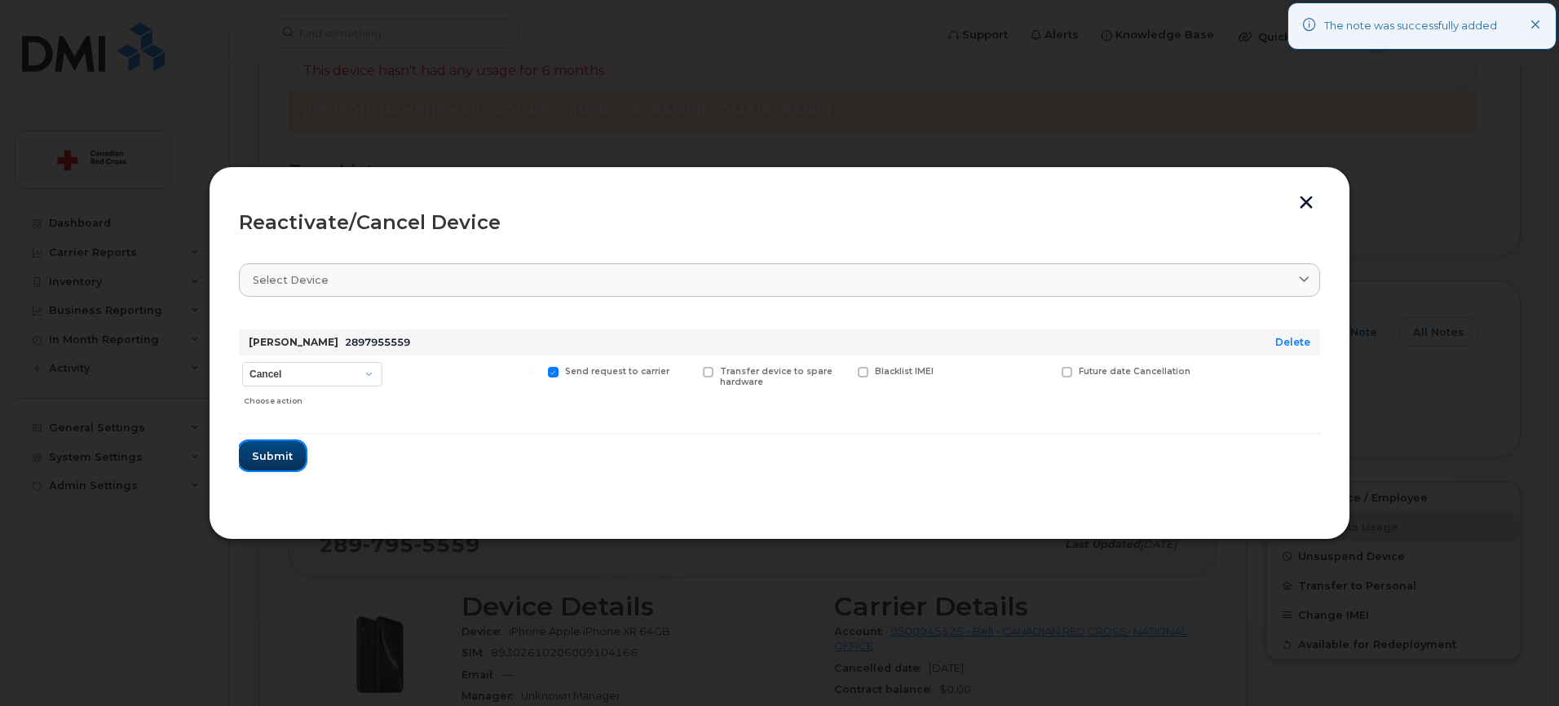
drag, startPoint x: 276, startPoint y: 455, endPoint x: 294, endPoint y: 425, distance: 35.1
click at [276, 455] on span "Submit" at bounding box center [272, 455] width 41 height 15
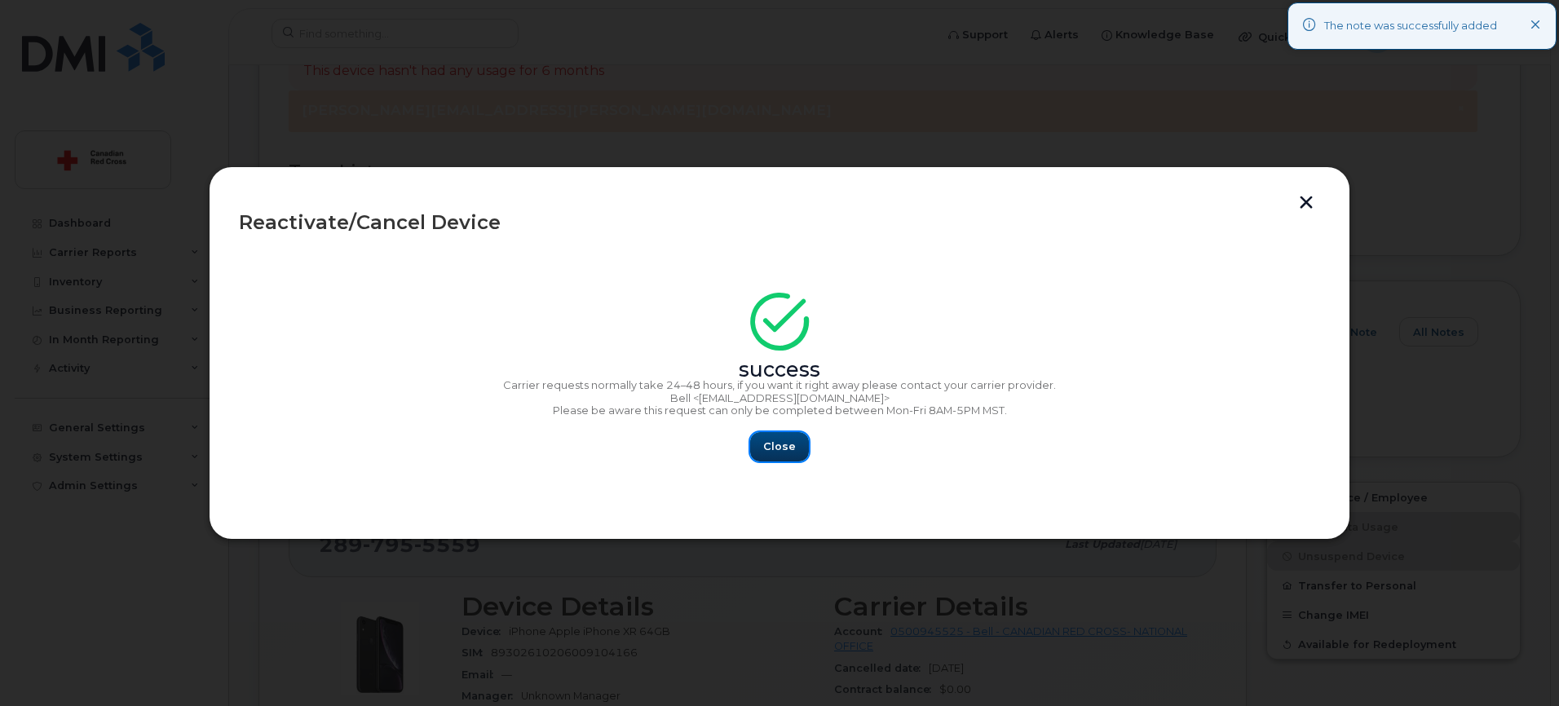
drag, startPoint x: 787, startPoint y: 440, endPoint x: 733, endPoint y: 351, distance: 104.3
click at [790, 441] on span "Close" at bounding box center [779, 446] width 33 height 15
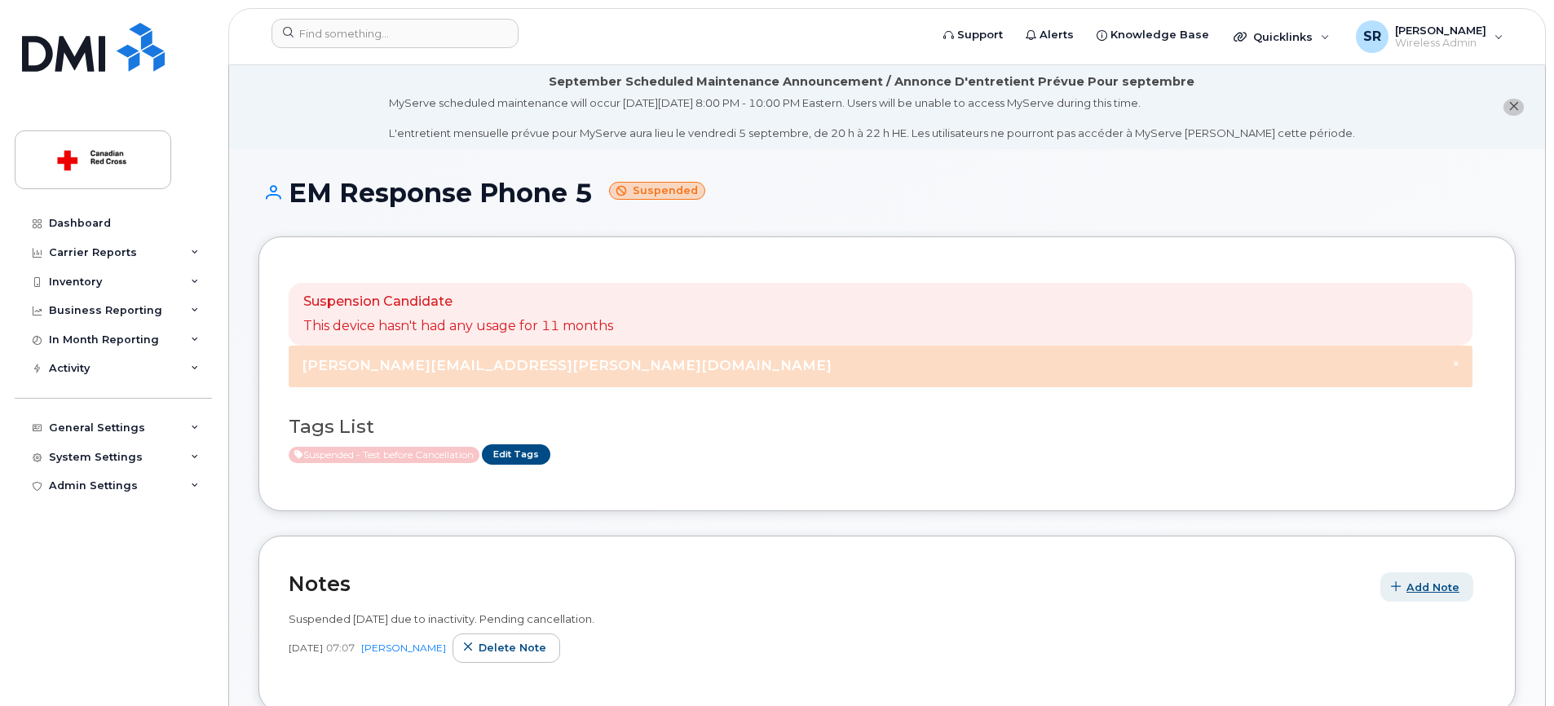
click at [1419, 585] on span "Add Note" at bounding box center [1432, 587] width 53 height 15
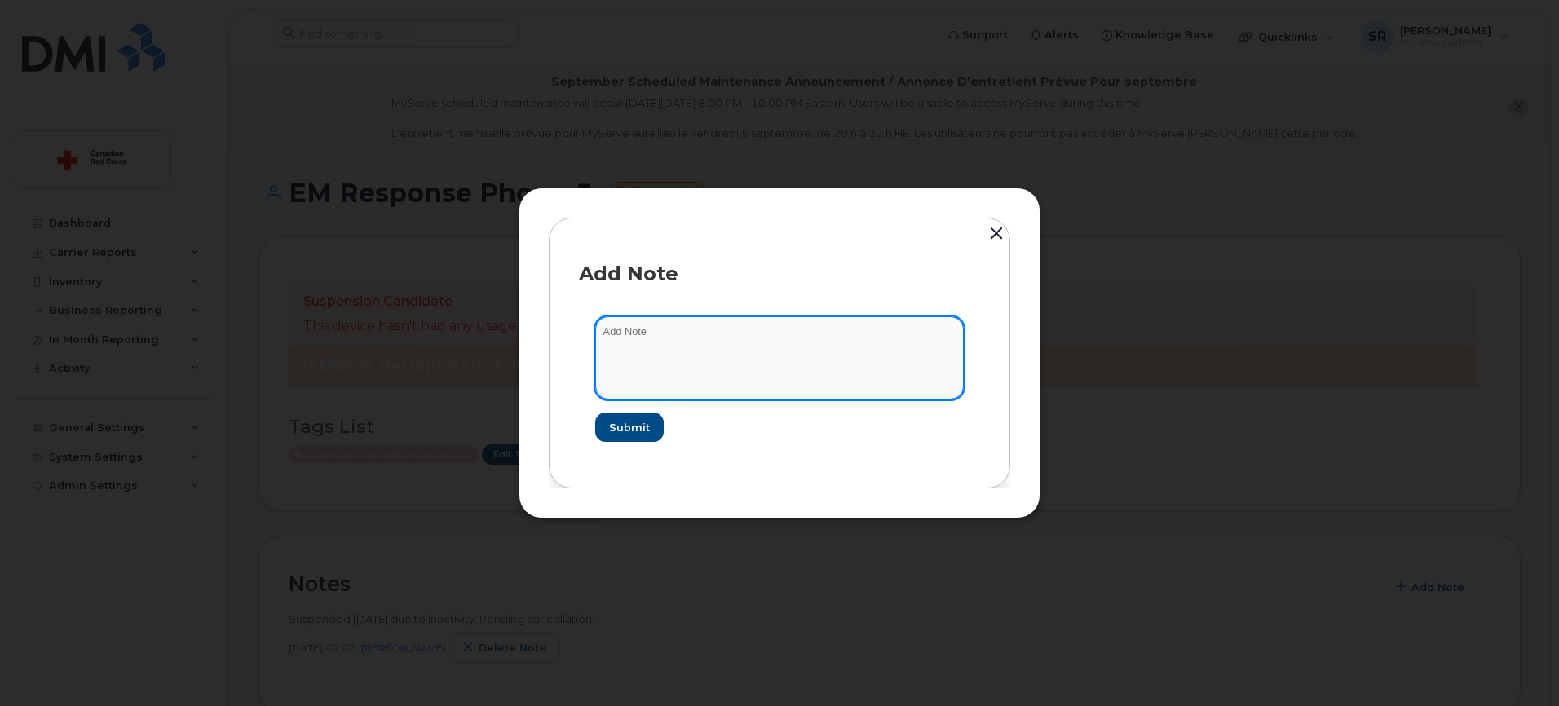
click at [711, 355] on textarea at bounding box center [779, 357] width 368 height 83
paste textarea "Cancelled after 2.5 weeks suspended."
type textarea "Cancelled after 2.5 weeks suspended."
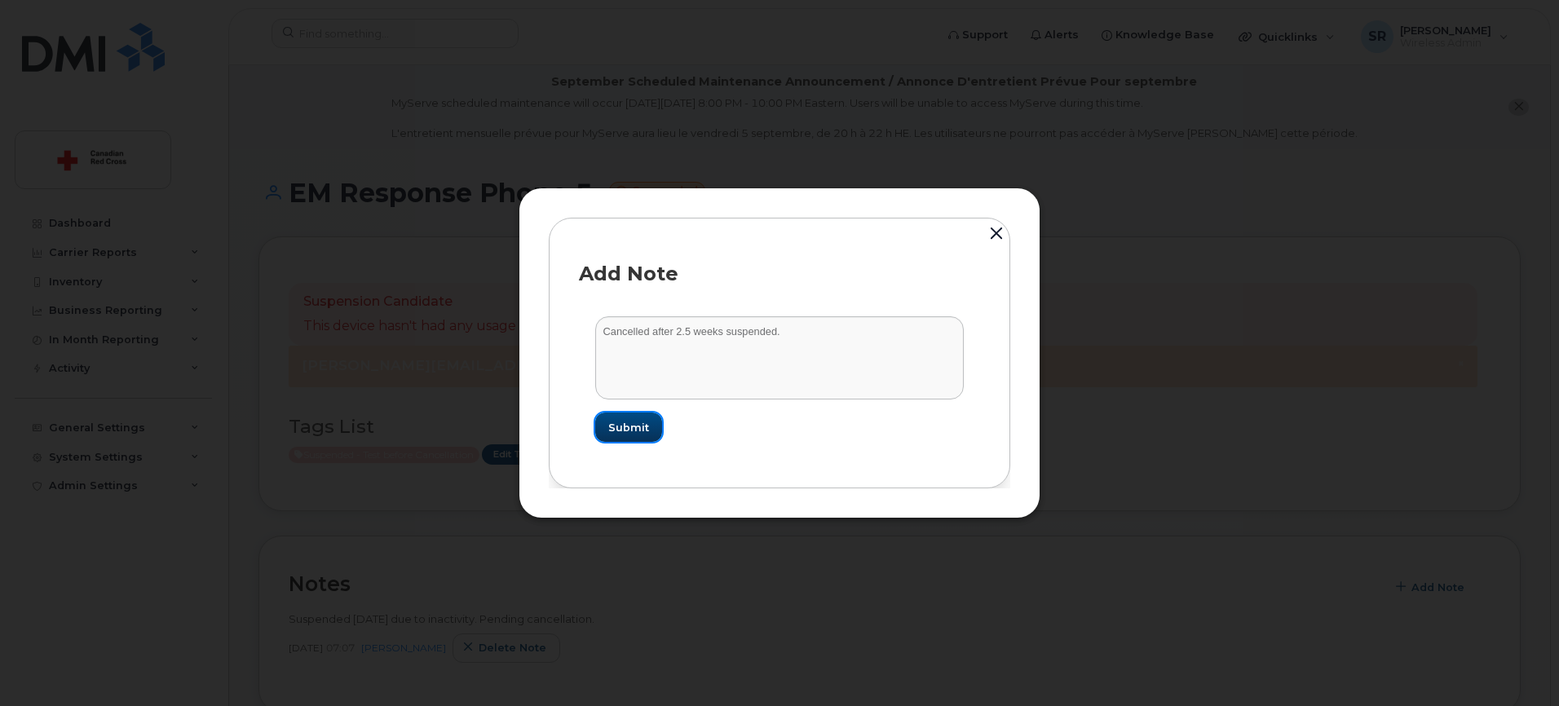
click at [628, 422] on span "Submit" at bounding box center [628, 427] width 41 height 15
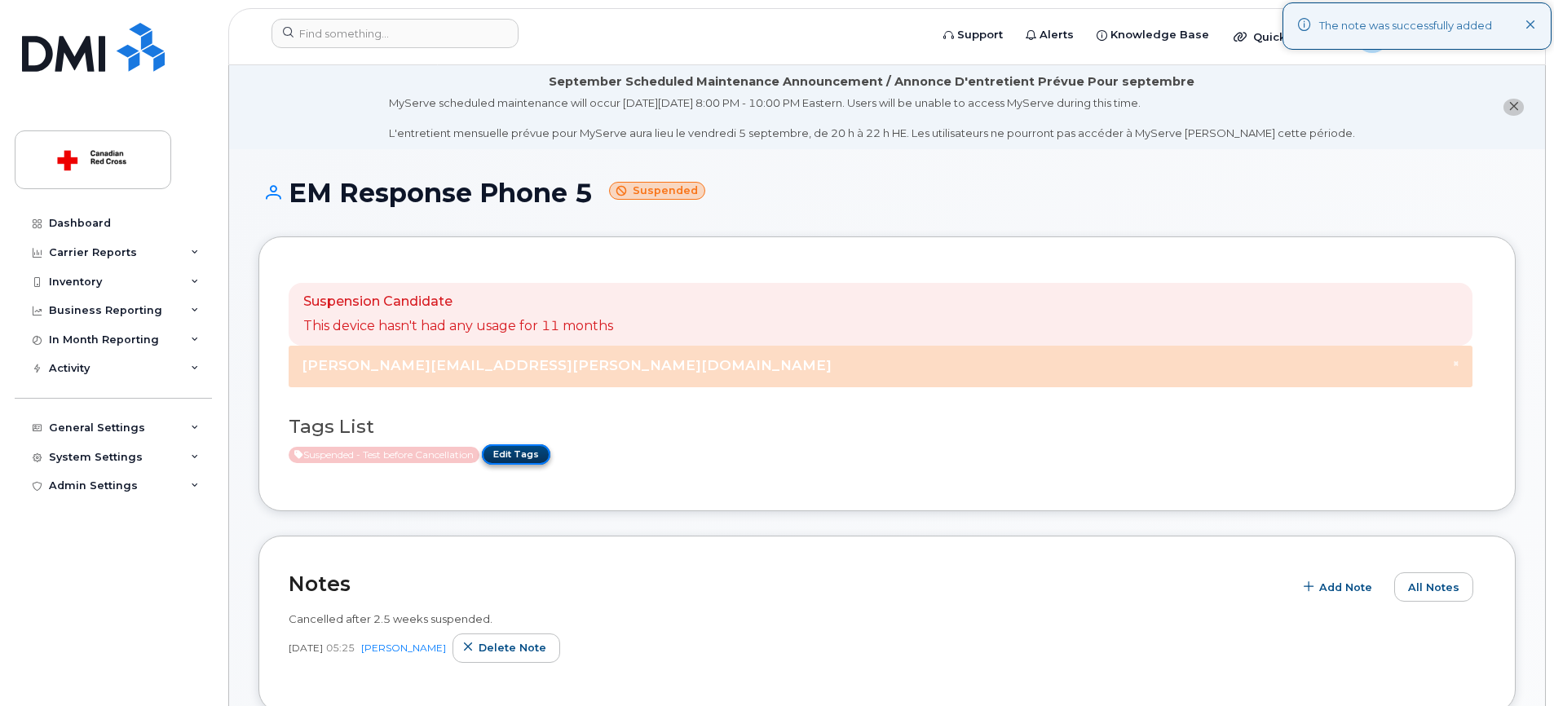
click at [545, 453] on link "Edit Tags" at bounding box center [516, 454] width 68 height 20
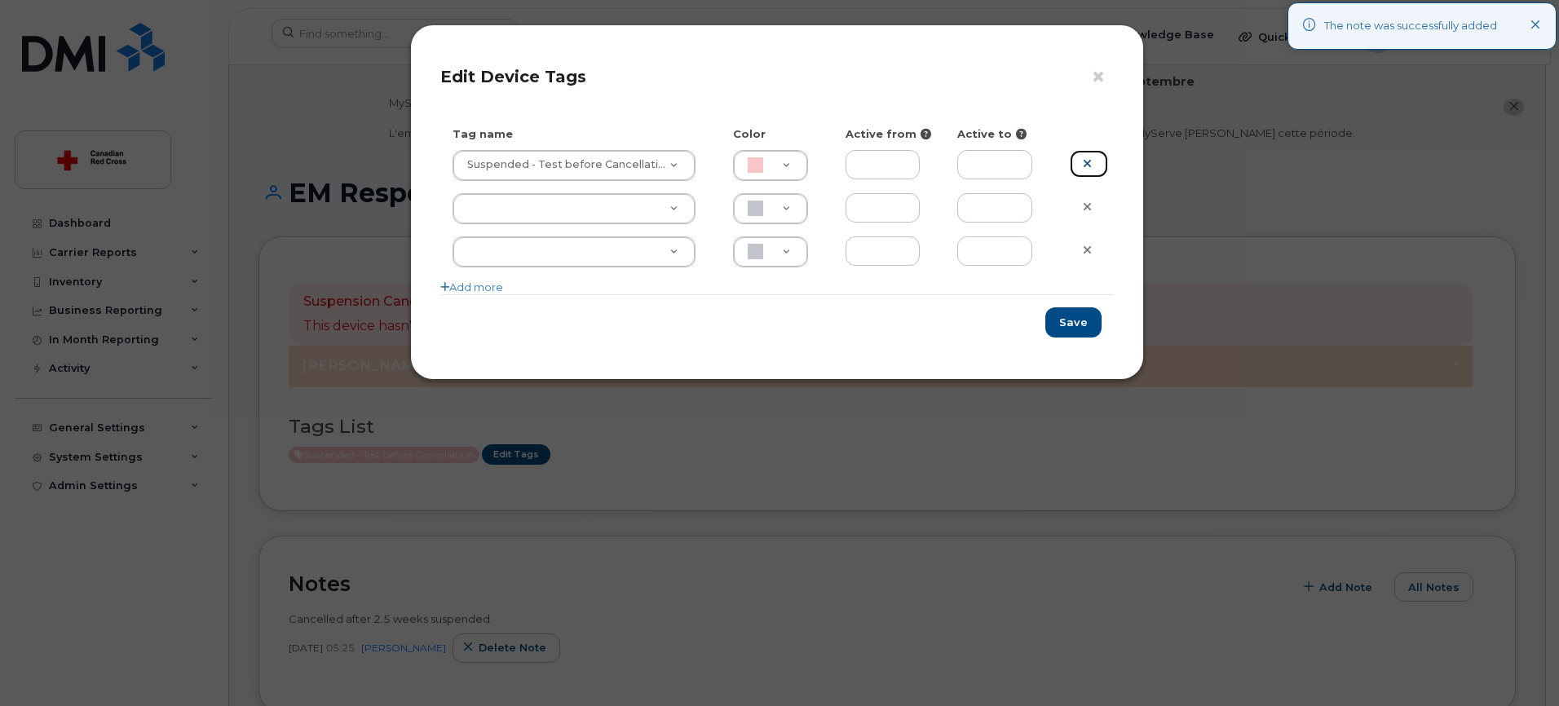
click at [1089, 162] on icon at bounding box center [1087, 163] width 9 height 12
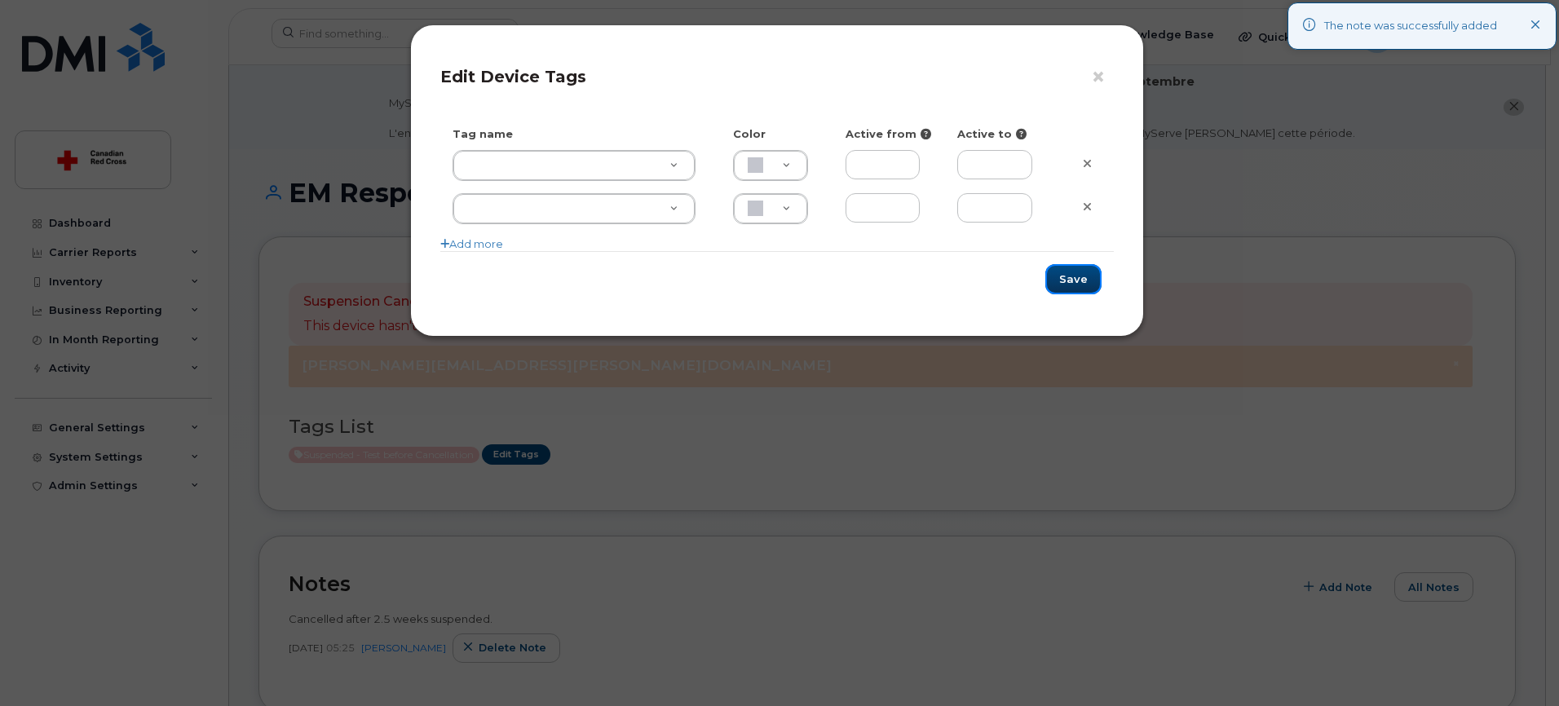
click at [1073, 280] on button "Save" at bounding box center [1073, 279] width 56 height 30
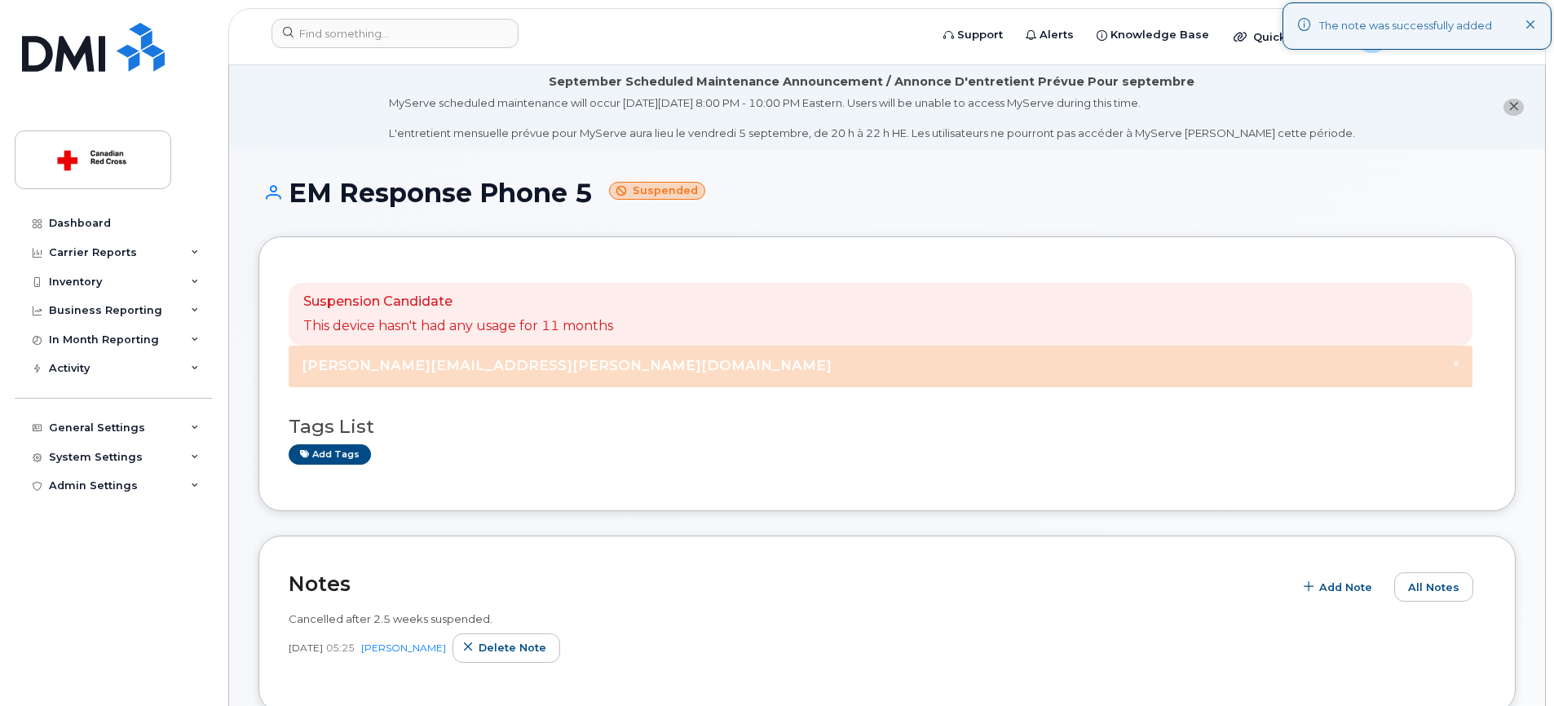
scroll to position [298, 0]
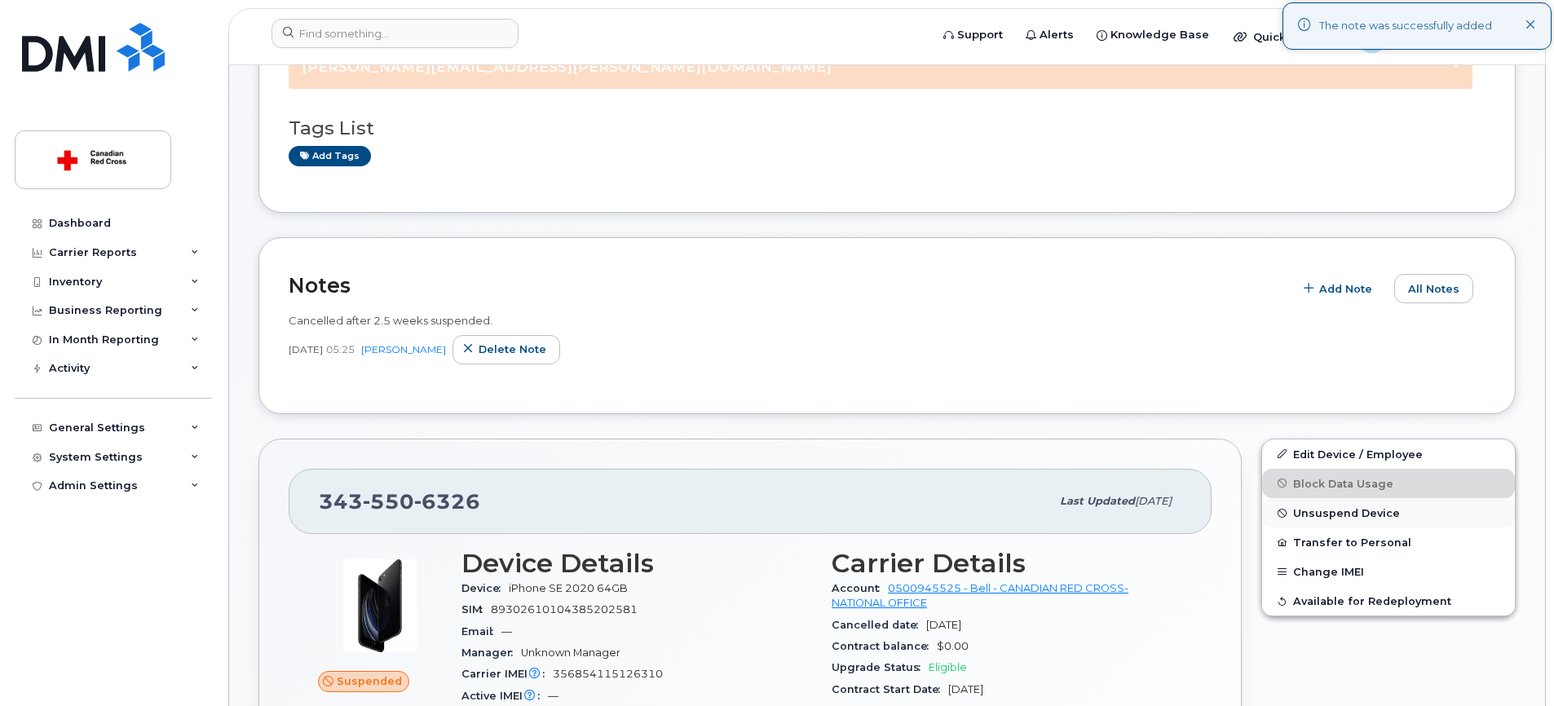
click at [1335, 507] on span "Unsuspend Device" at bounding box center [1346, 513] width 107 height 12
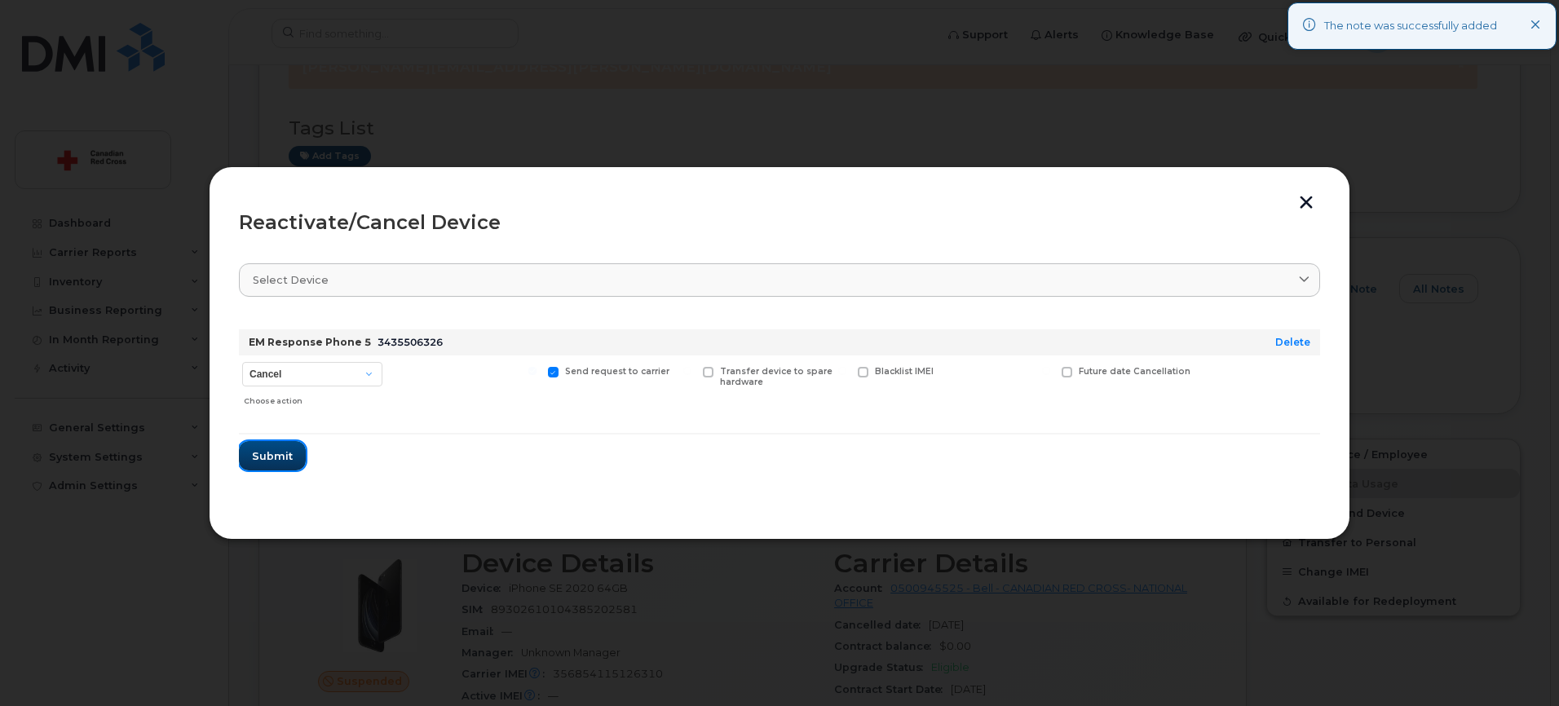
click at [264, 449] on span "Submit" at bounding box center [272, 455] width 41 height 15
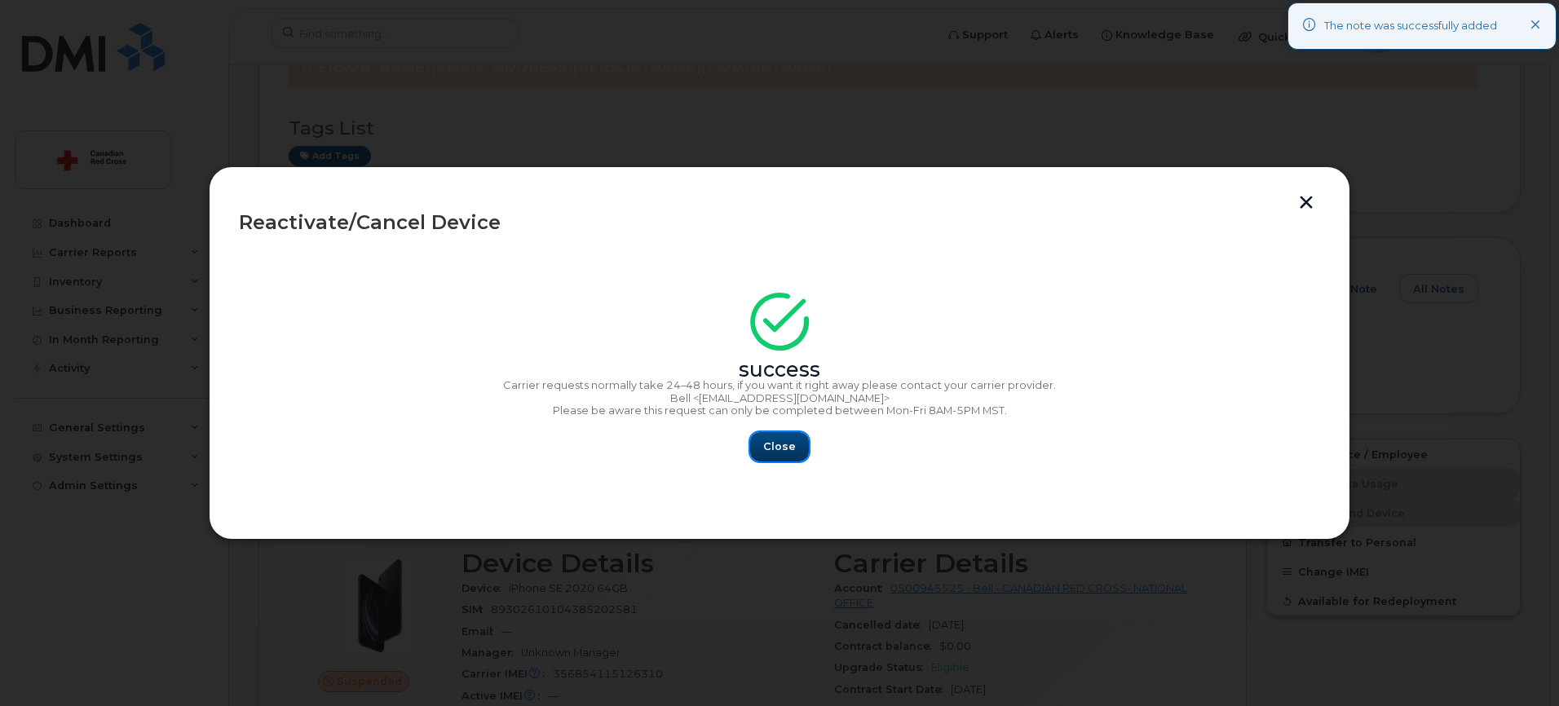
drag, startPoint x: 768, startPoint y: 436, endPoint x: 649, endPoint y: 329, distance: 160.4
click at [768, 436] on button "Close" at bounding box center [779, 446] width 59 height 29
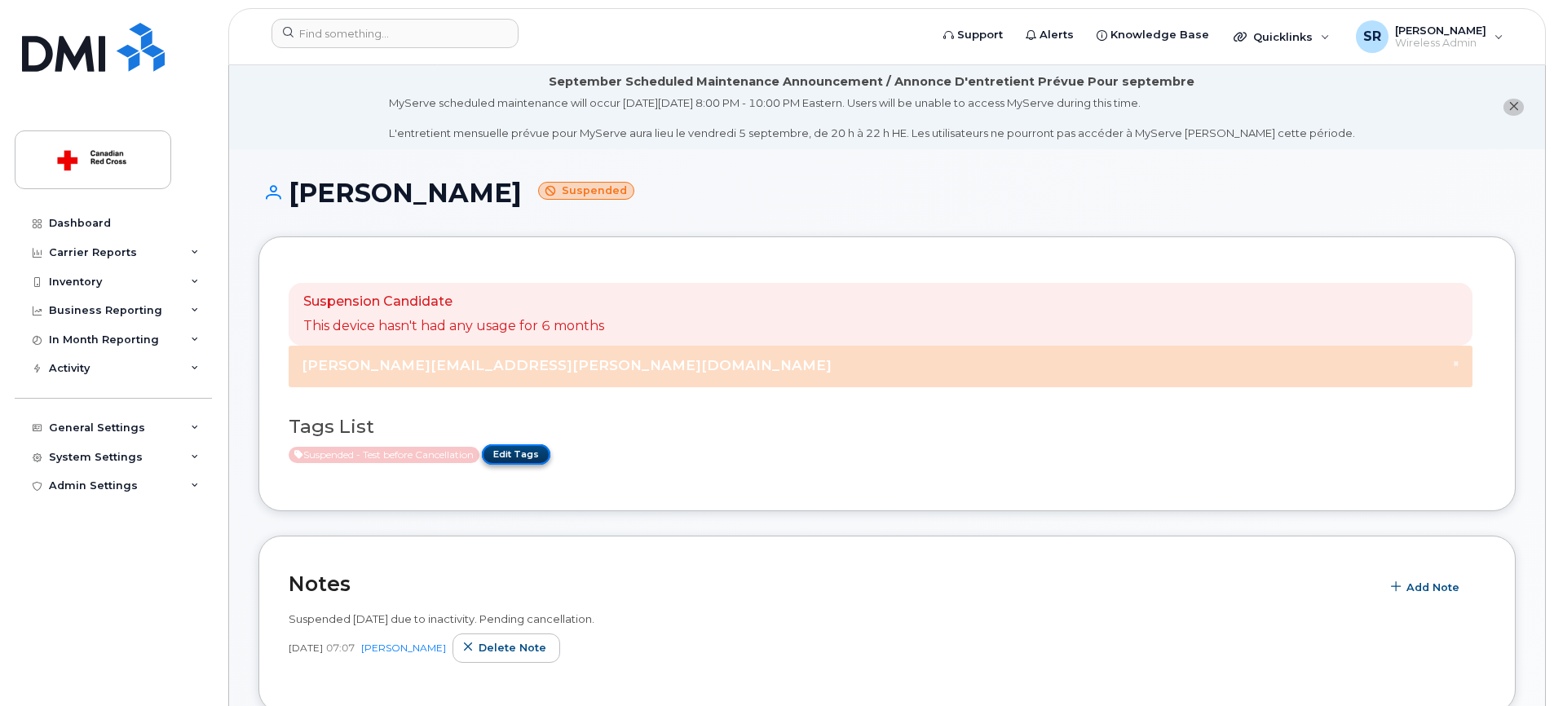
click at [546, 452] on link "Edit Tags" at bounding box center [516, 454] width 68 height 20
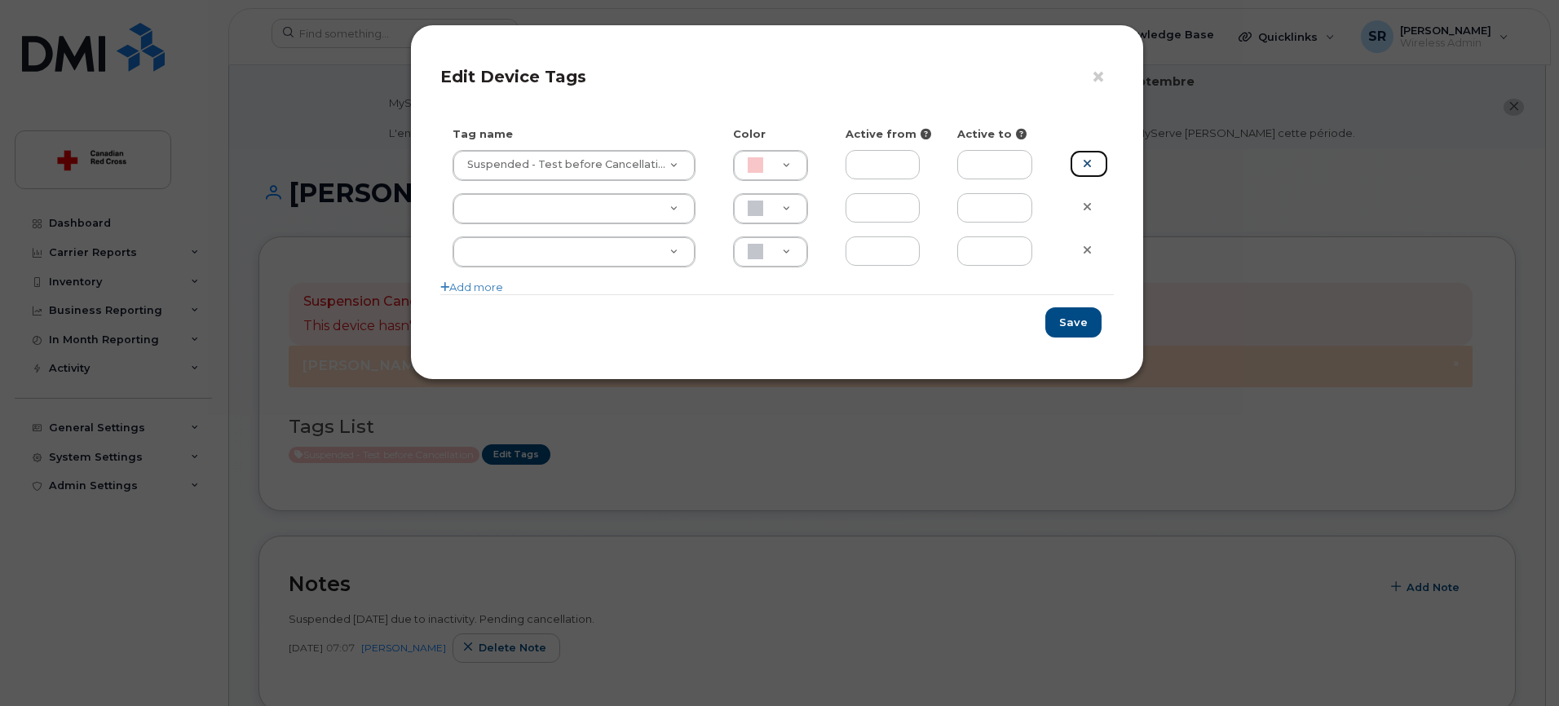
click at [1092, 160] on link at bounding box center [1089, 164] width 38 height 29
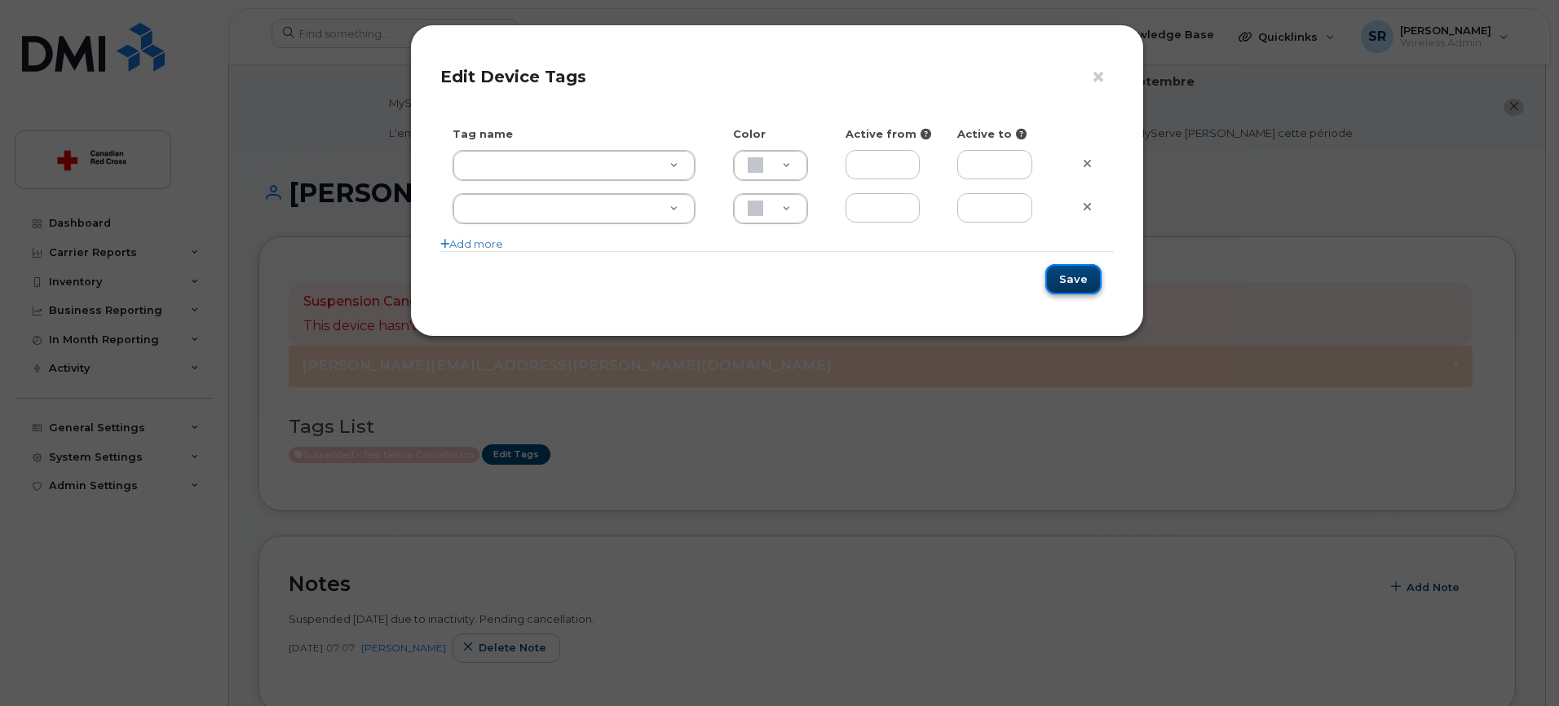
click at [1090, 275] on button "Save" at bounding box center [1073, 279] width 56 height 30
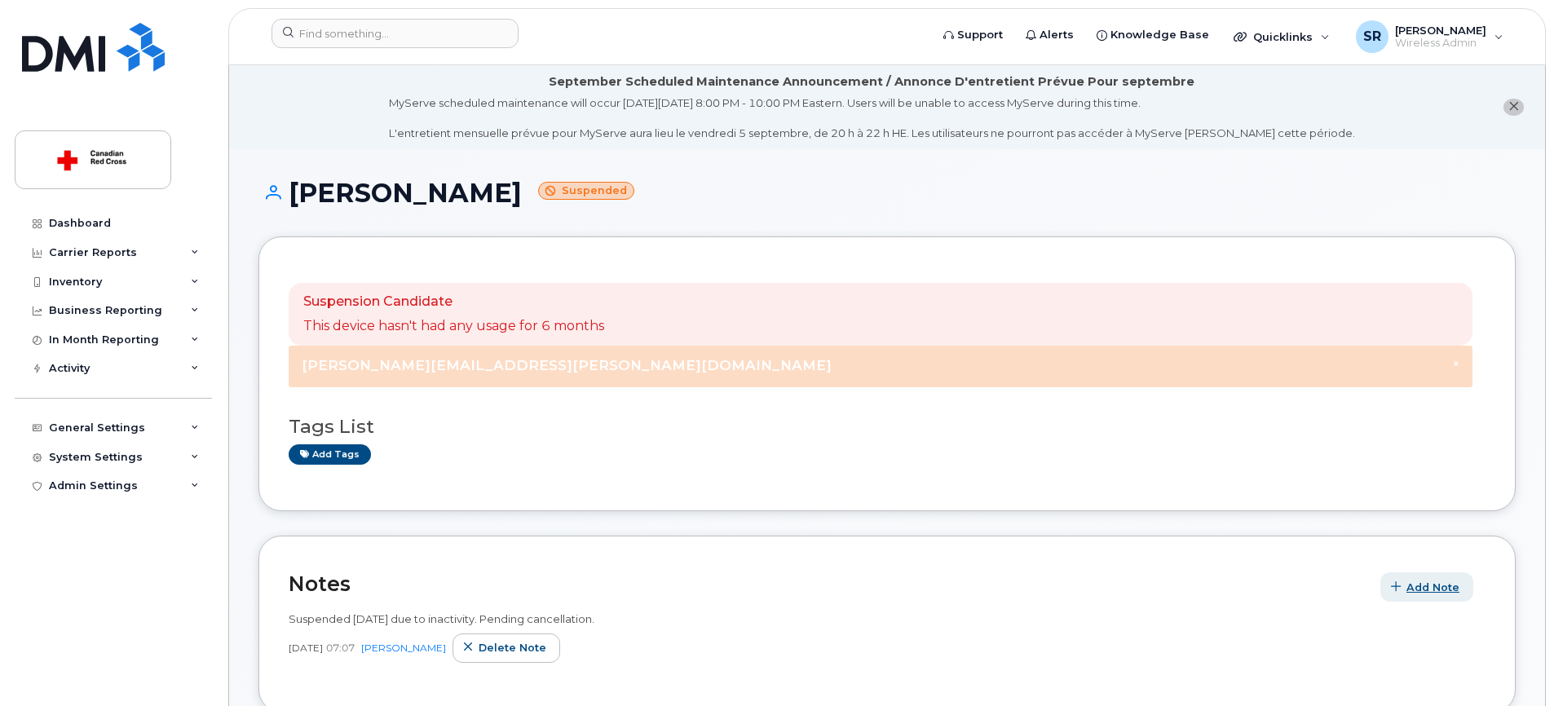
click at [1414, 581] on span "Add Note" at bounding box center [1432, 587] width 53 height 15
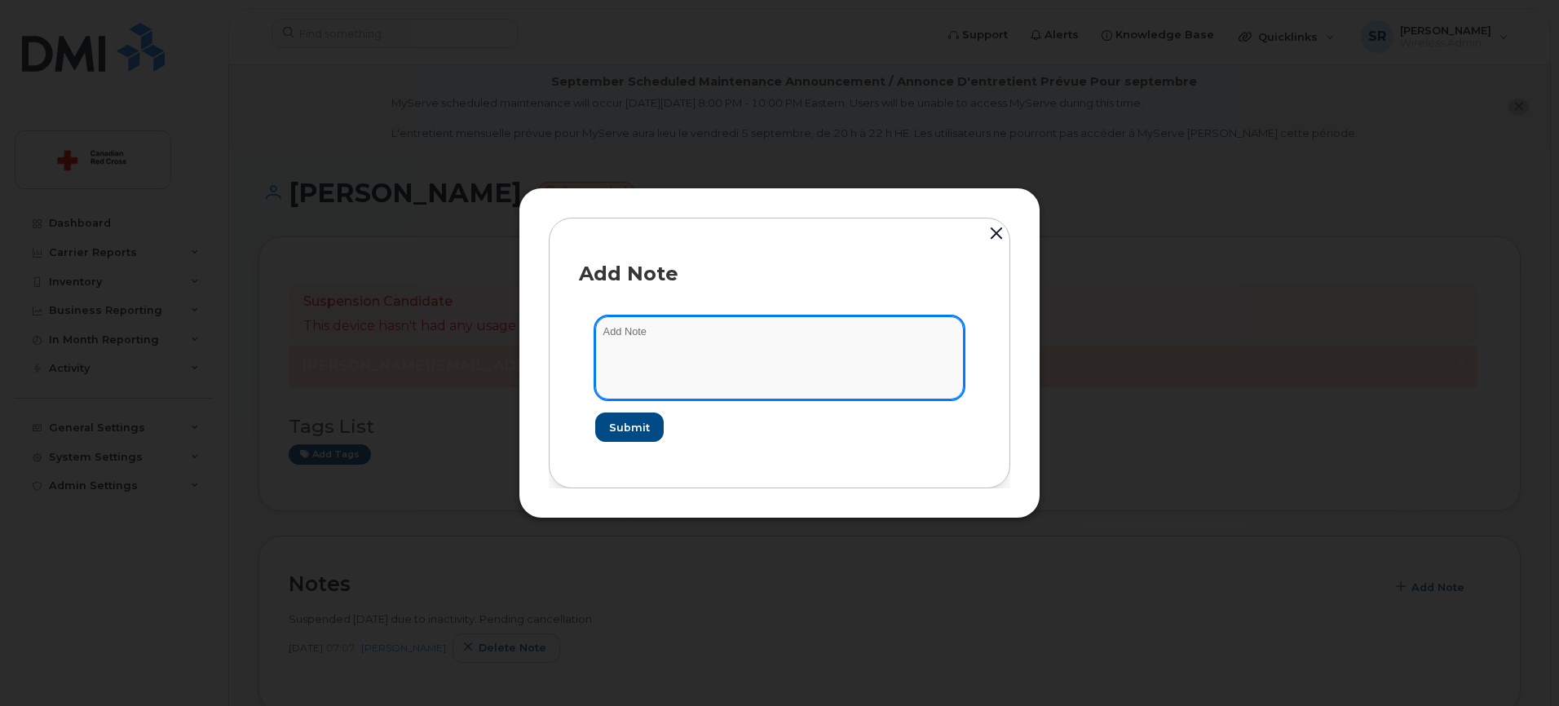
click at [770, 382] on textarea at bounding box center [779, 357] width 368 height 83
paste textarea "Cancelled after 2.5 weeks suspended."
type textarea "Cancelled after 2.5 weeks suspended."
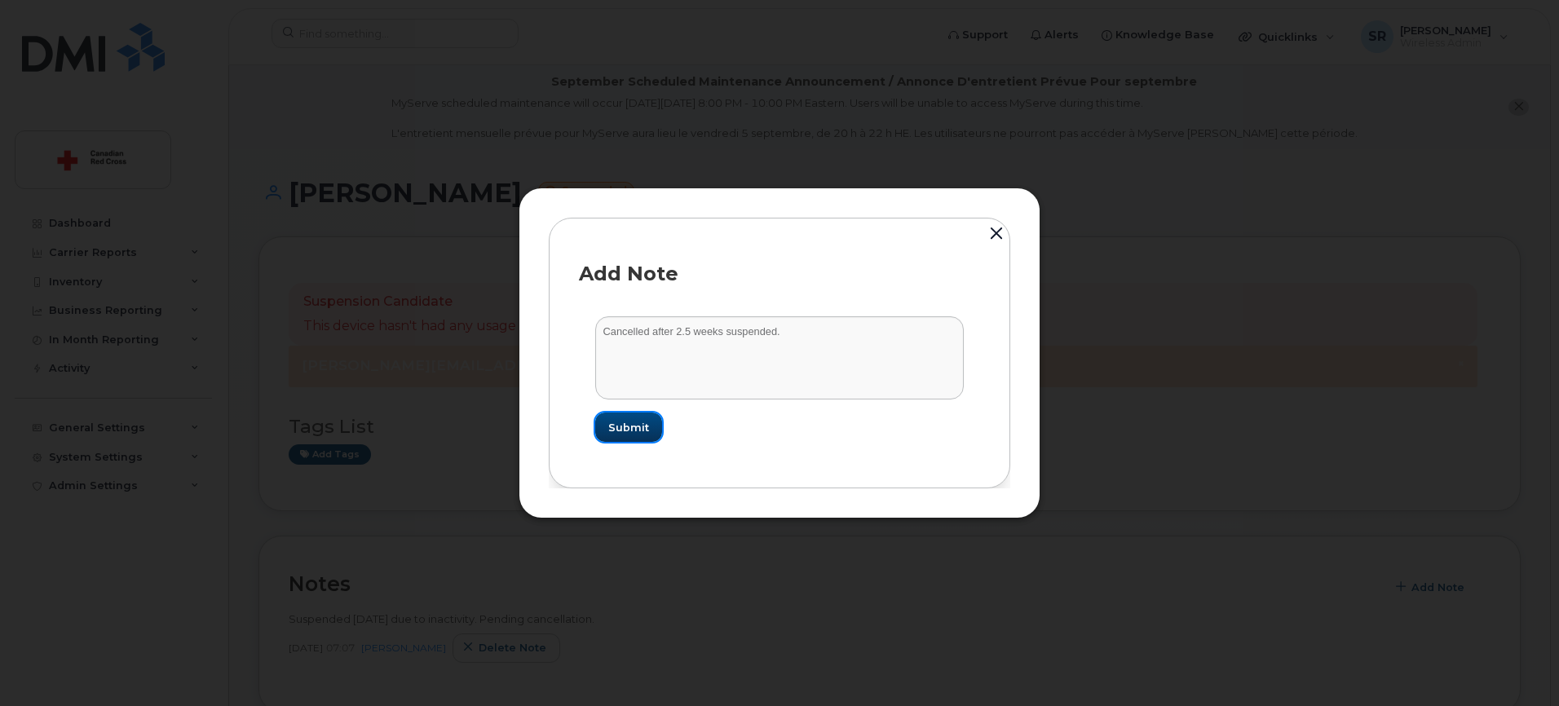
click at [642, 418] on button "Submit" at bounding box center [628, 426] width 67 height 29
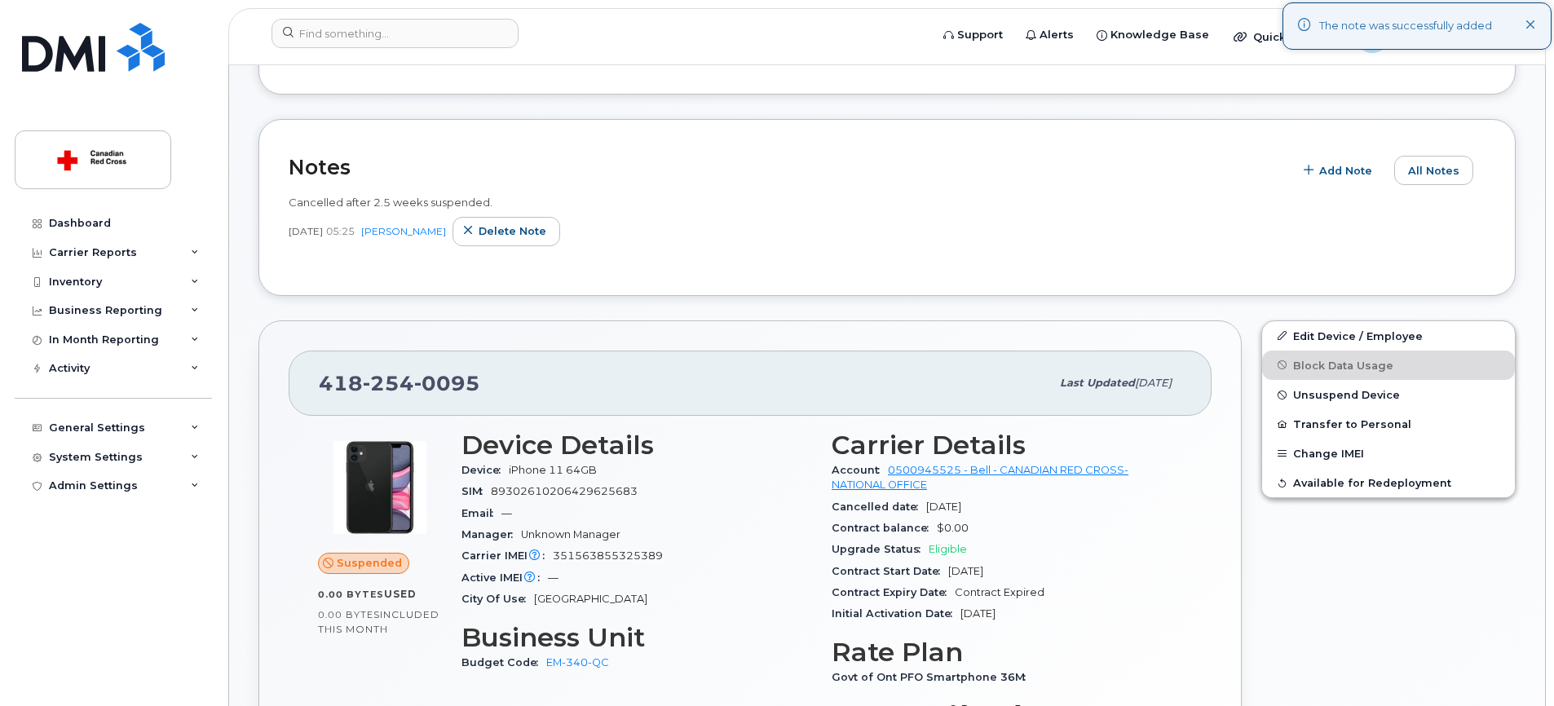
scroll to position [422, 0]
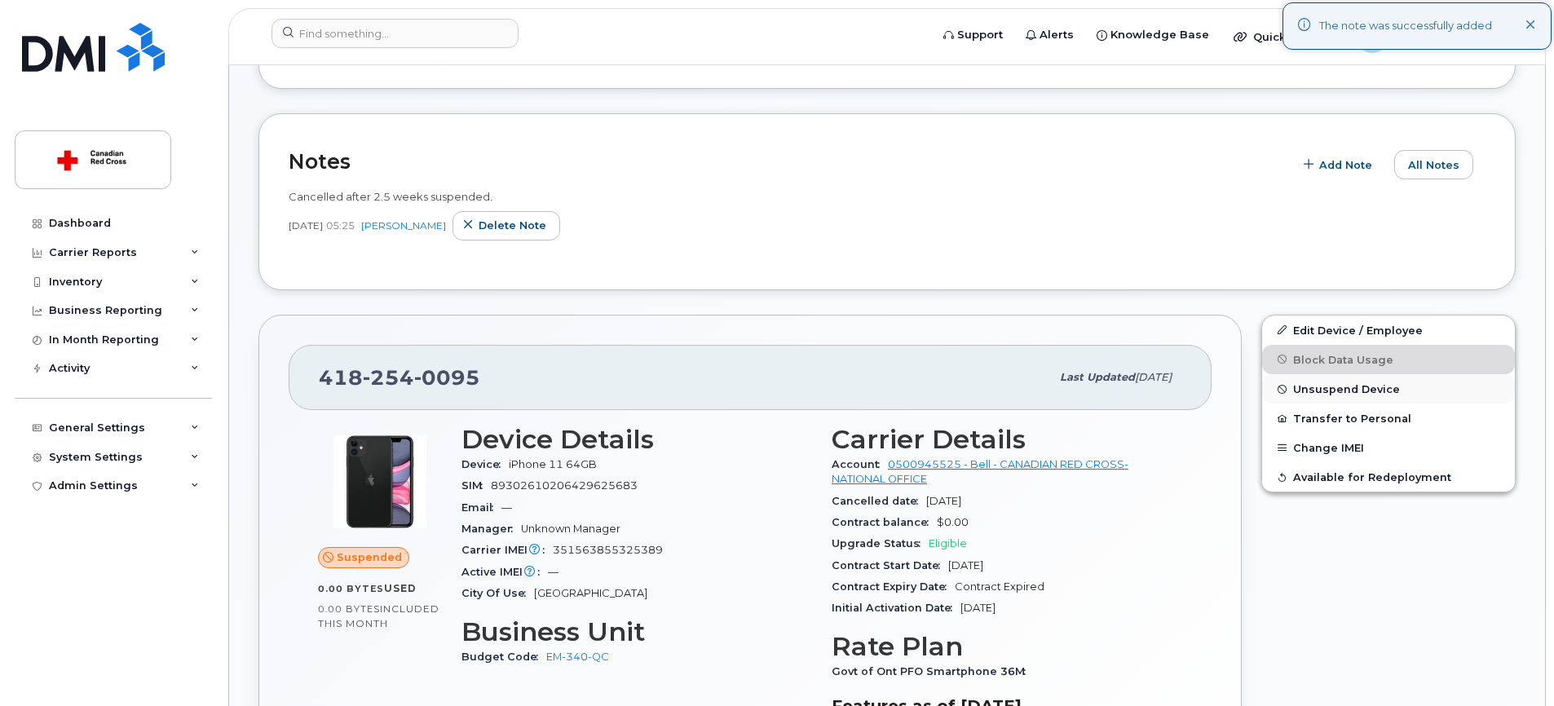
click at [1343, 389] on span "Unsuspend Device" at bounding box center [1346, 389] width 107 height 12
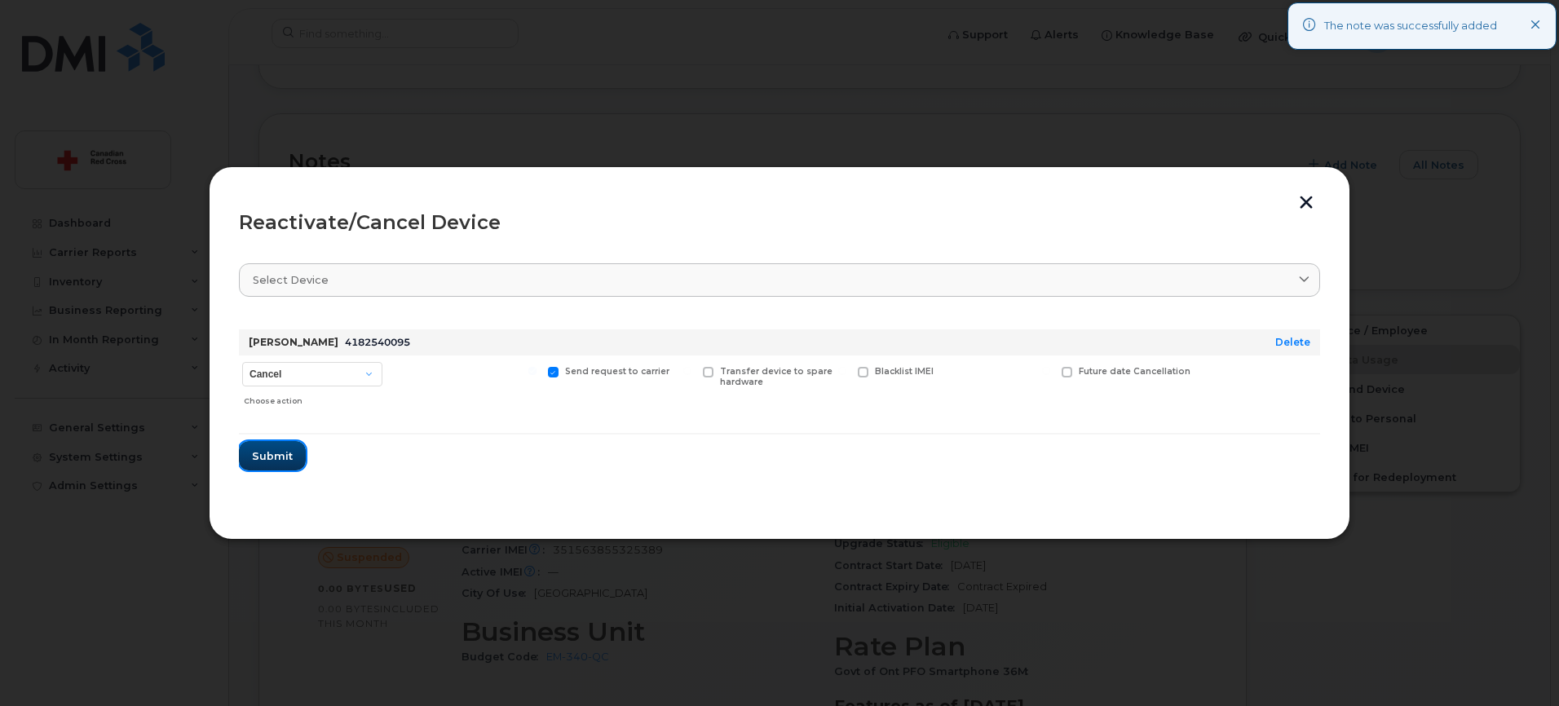
click at [281, 452] on span "Submit" at bounding box center [272, 455] width 41 height 15
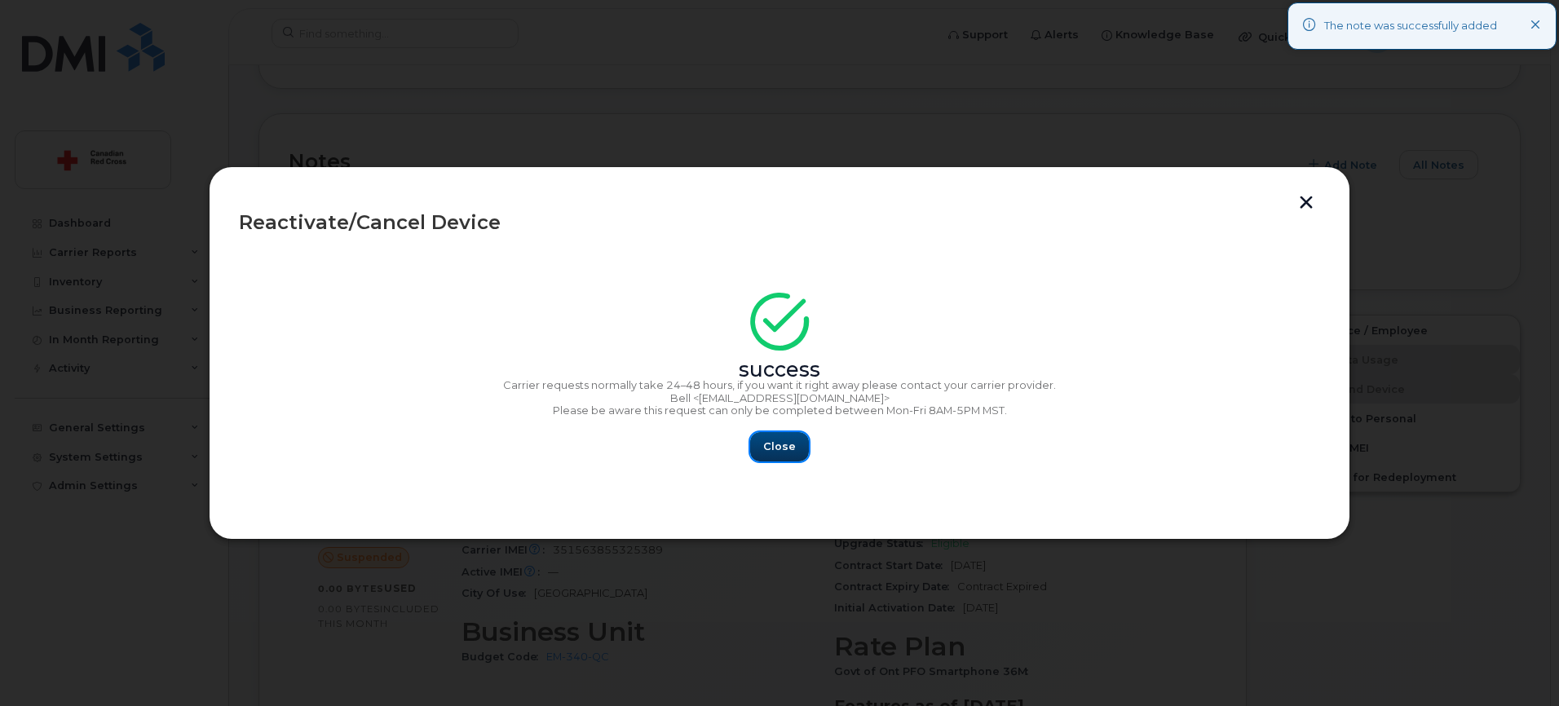
click at [790, 453] on span "Close" at bounding box center [779, 446] width 33 height 15
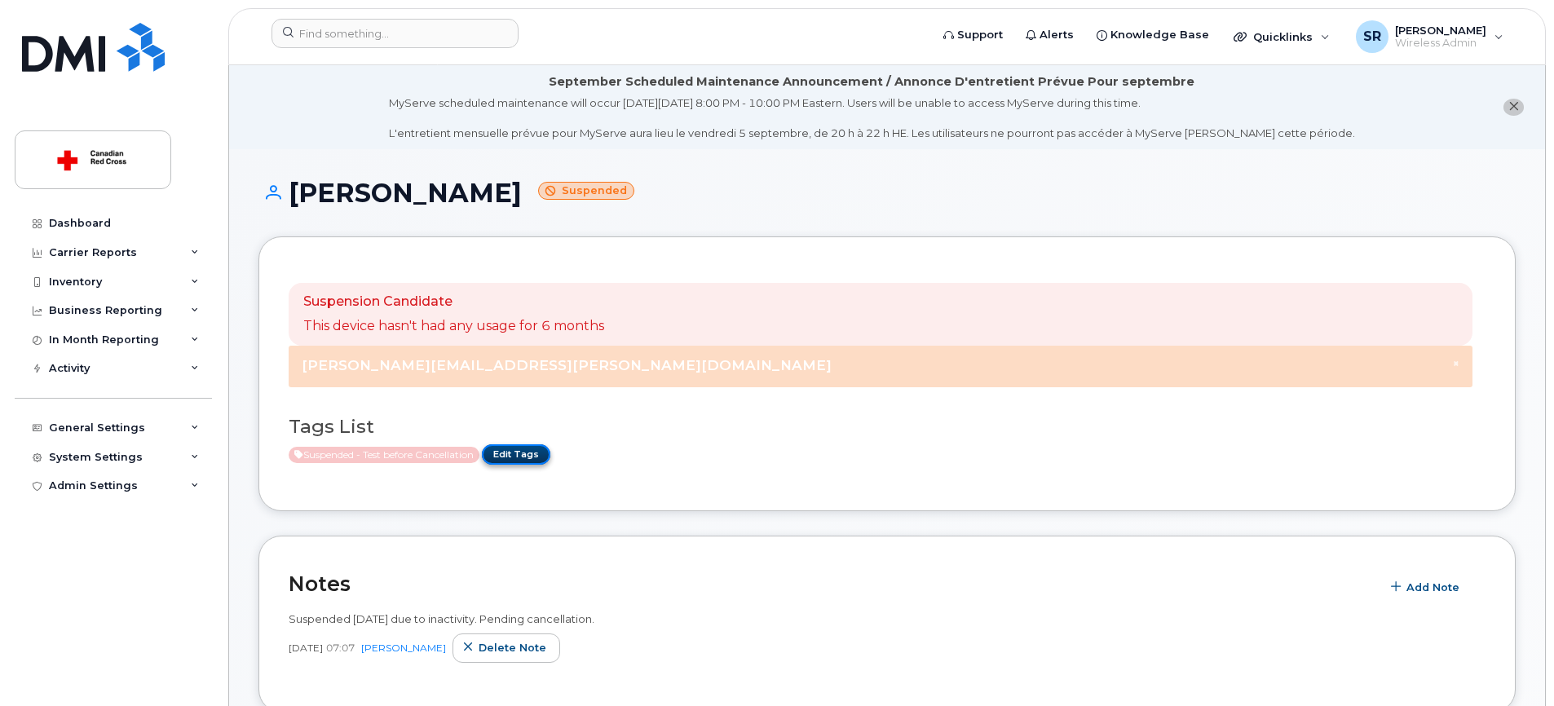
click at [540, 452] on link "Edit Tags" at bounding box center [516, 454] width 68 height 20
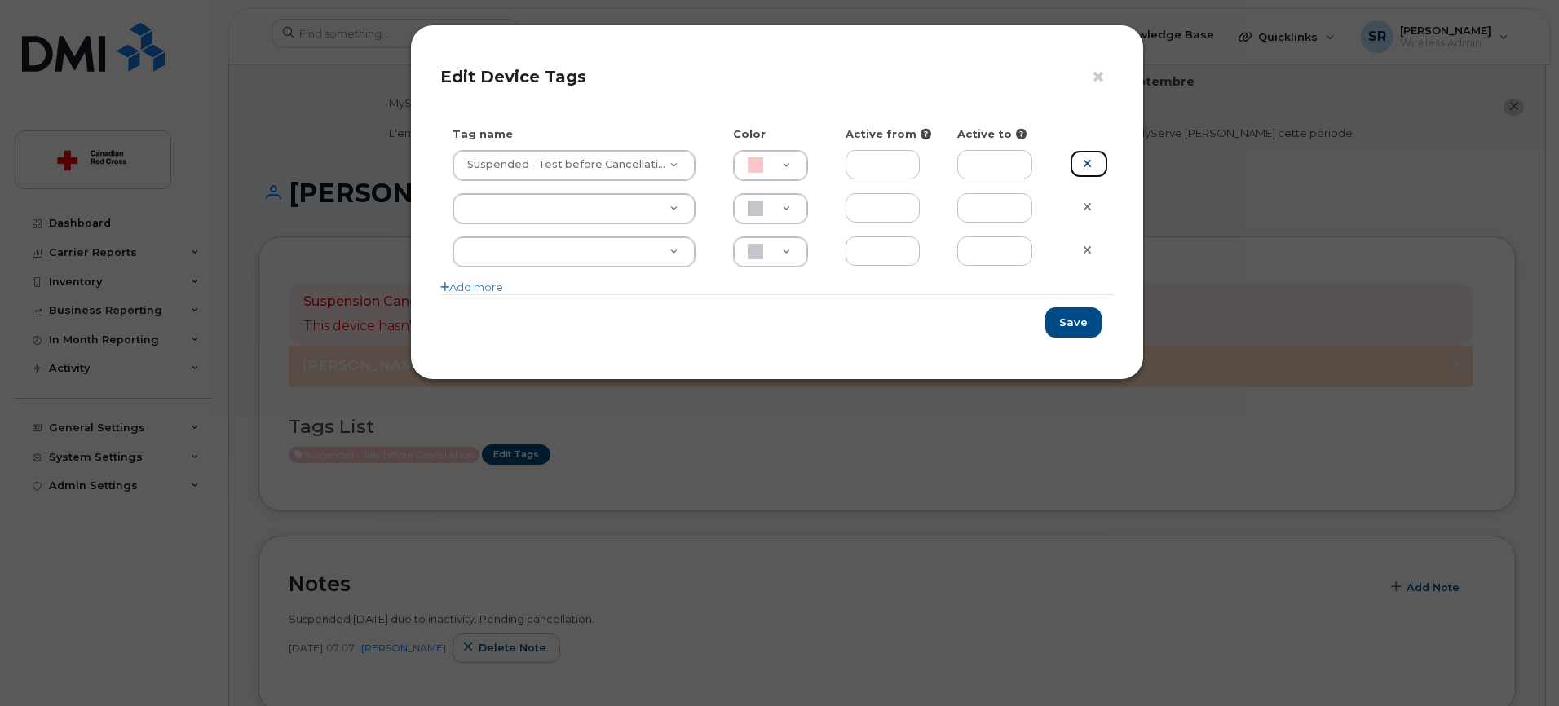
click at [1089, 165] on icon at bounding box center [1087, 163] width 9 height 12
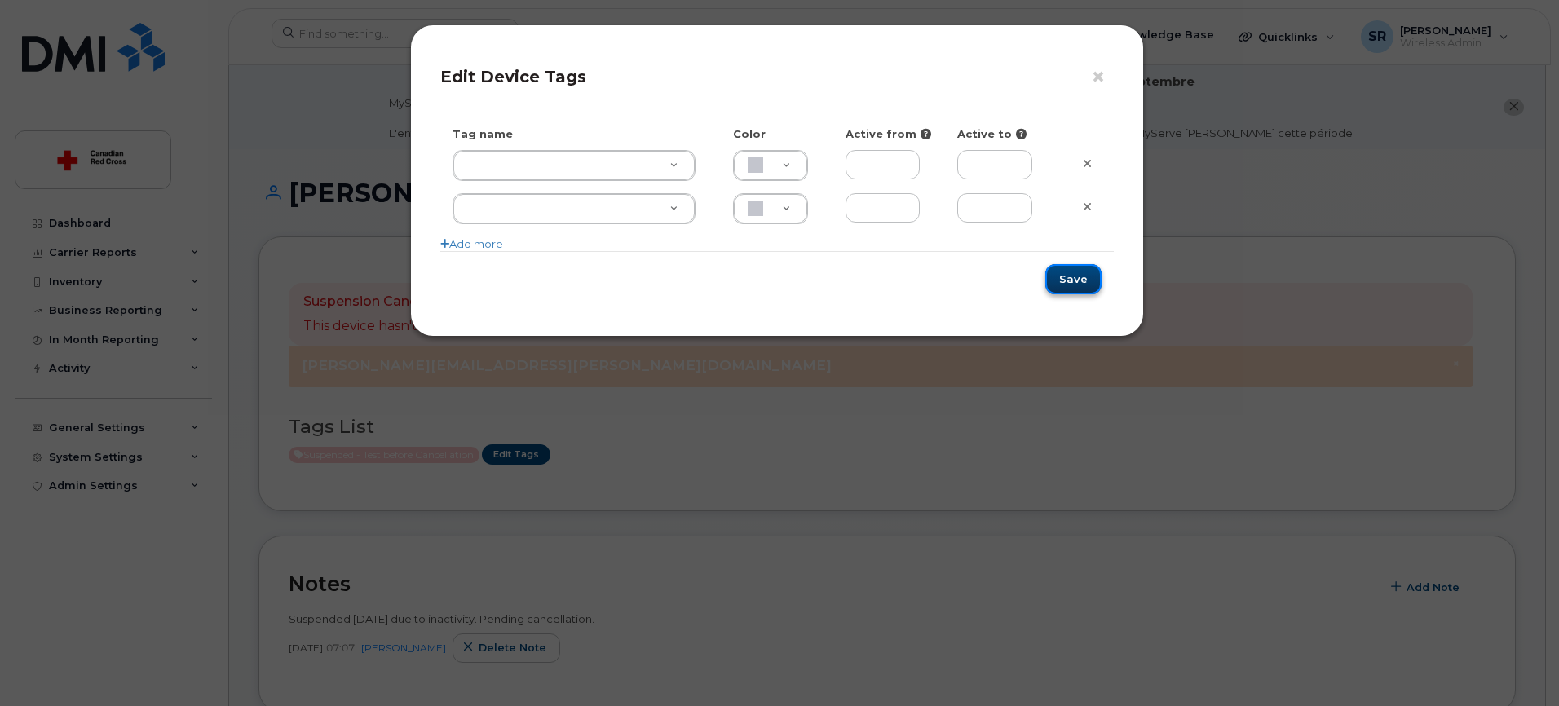
click at [1081, 277] on button "Save" at bounding box center [1073, 279] width 56 height 30
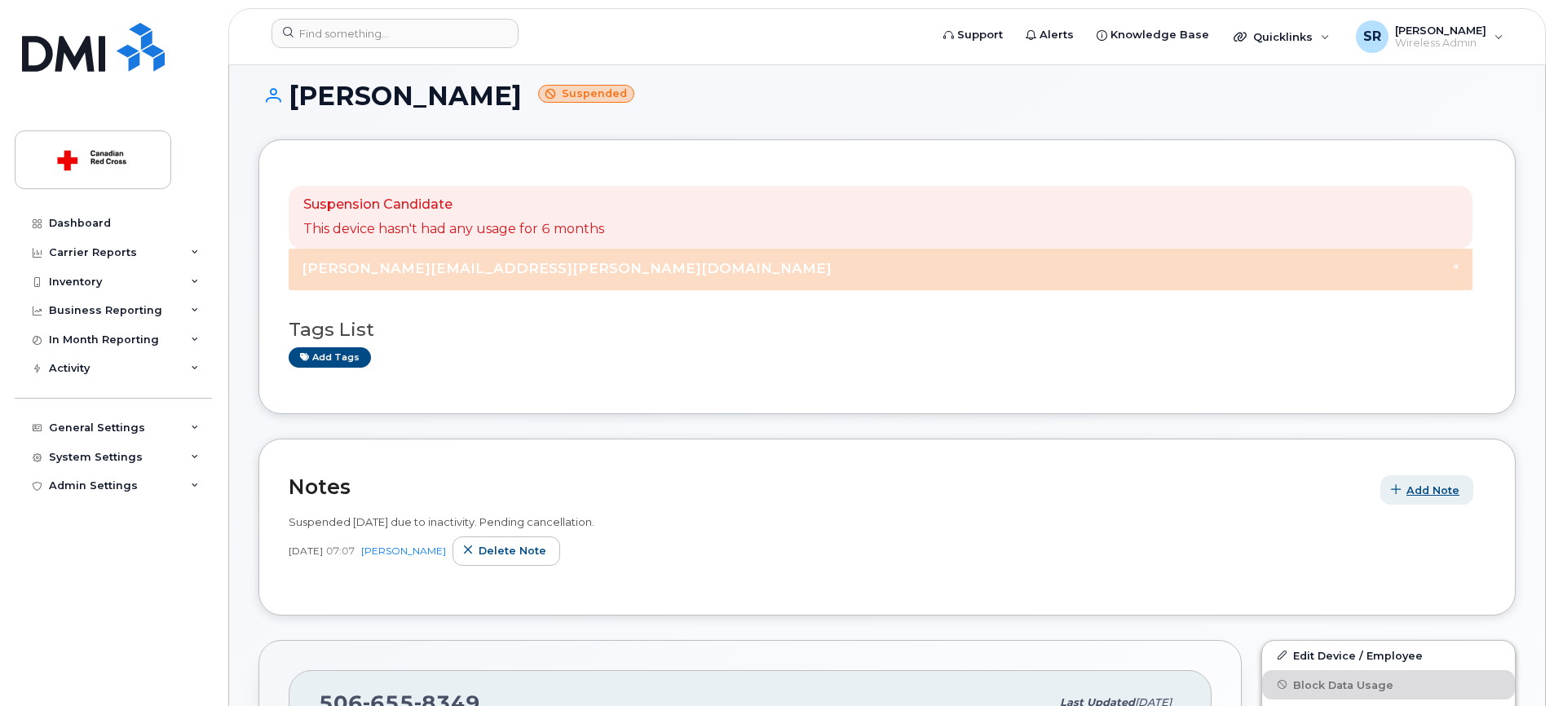
scroll to position [239, 0]
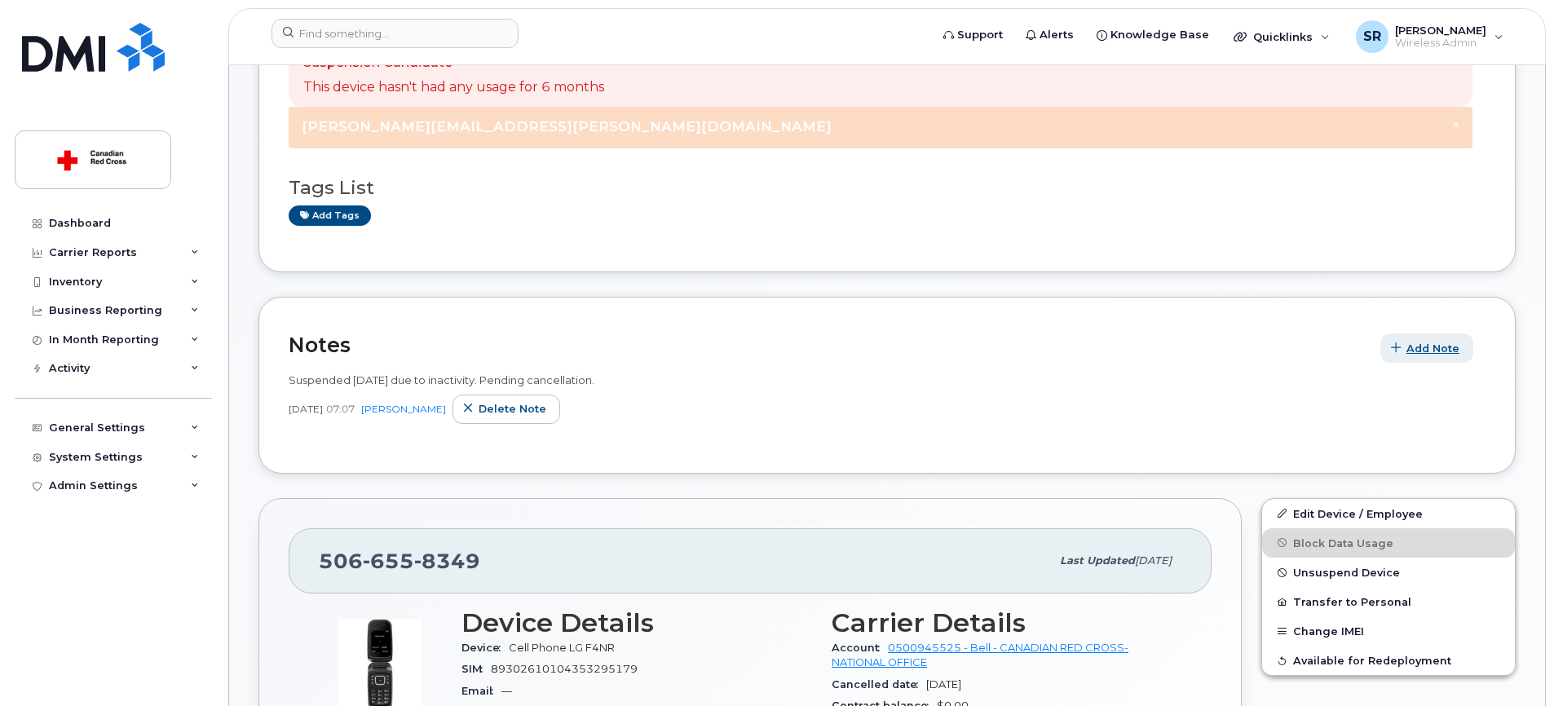
click at [1421, 354] on span "Add Note" at bounding box center [1432, 348] width 53 height 15
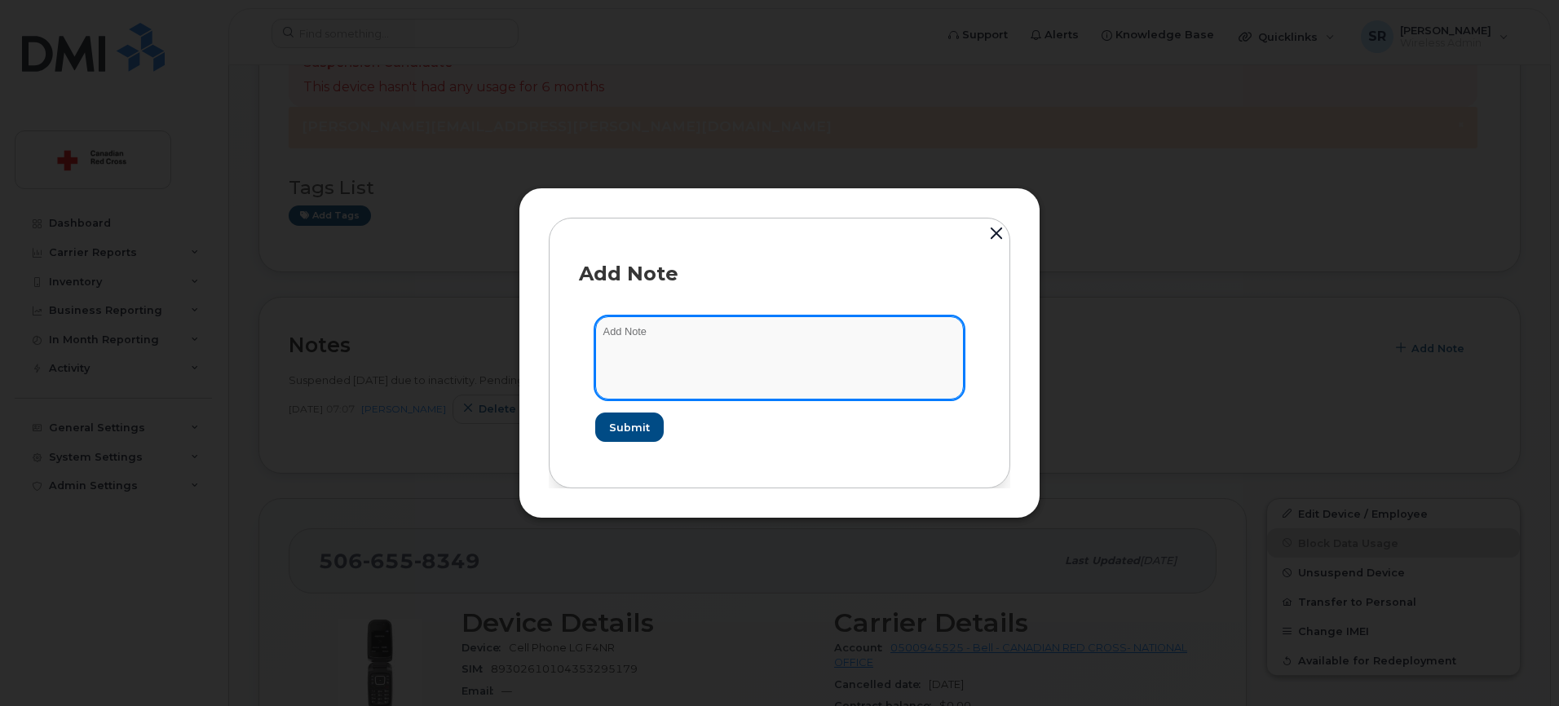
drag, startPoint x: 852, startPoint y: 350, endPoint x: 844, endPoint y: 359, distance: 12.1
click at [850, 351] on textarea at bounding box center [779, 357] width 368 height 83
paste textarea "Cancelled after 2.5 weeks suspended."
type textarea "Cancelled after 2.5 weeks suspended."
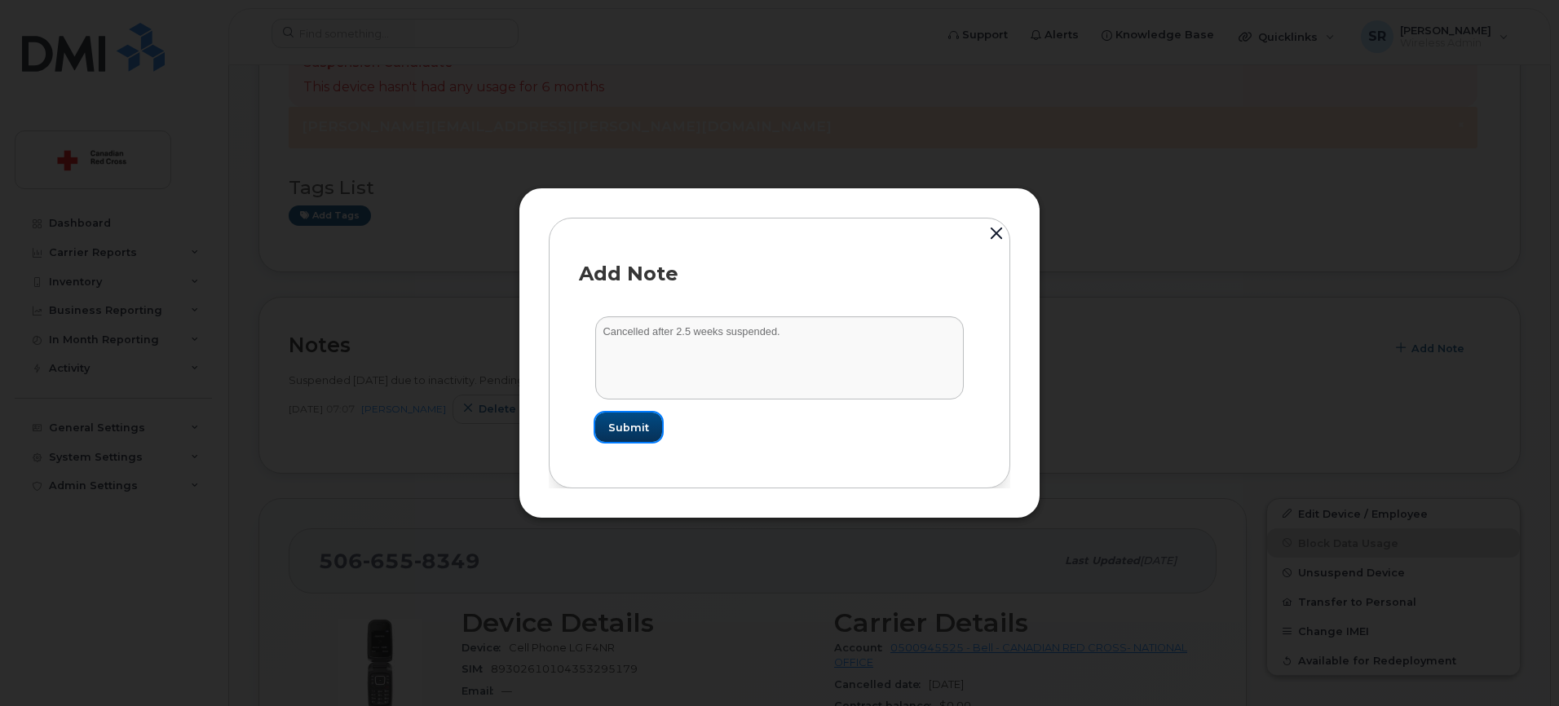
click at [639, 417] on button "Submit" at bounding box center [628, 426] width 67 height 29
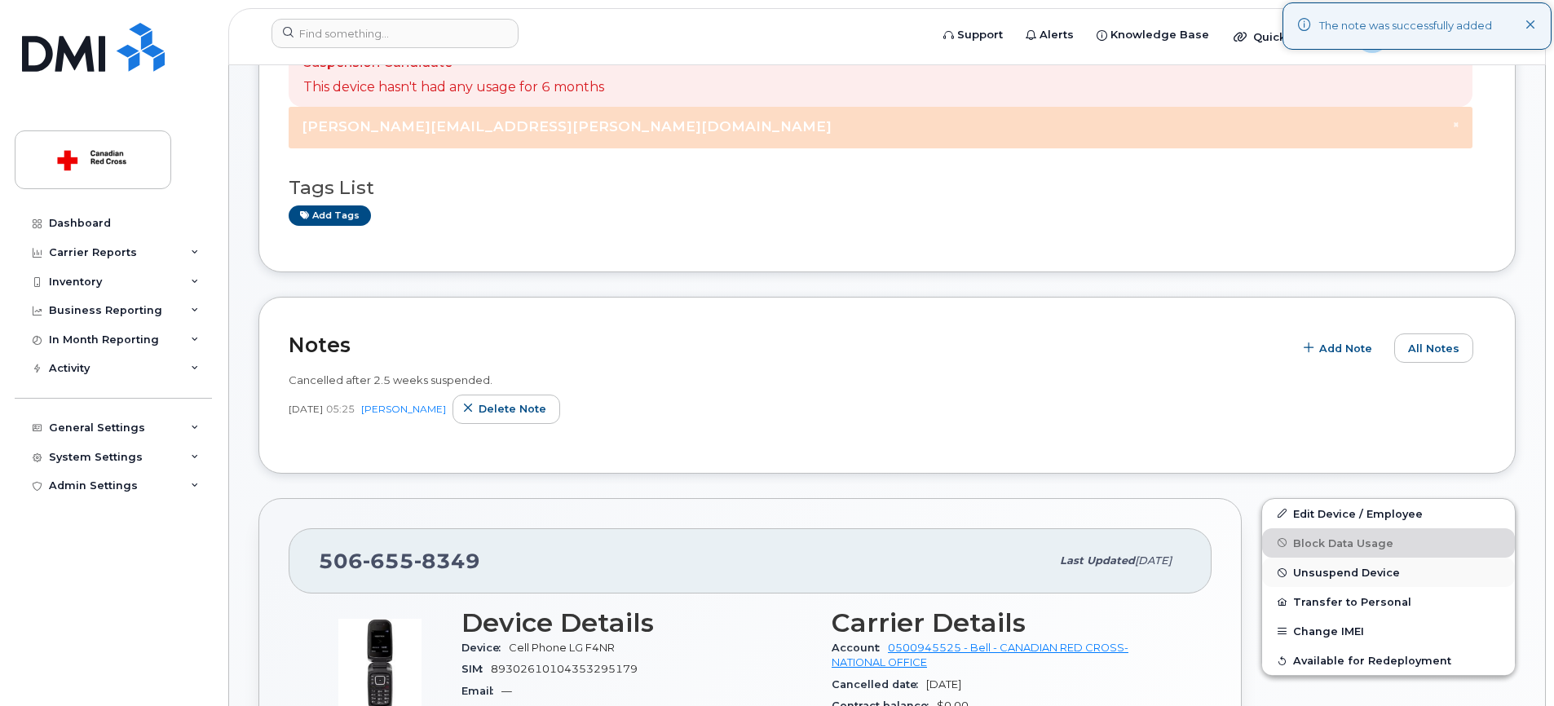
click at [1340, 571] on span "Unsuspend Device" at bounding box center [1346, 573] width 107 height 12
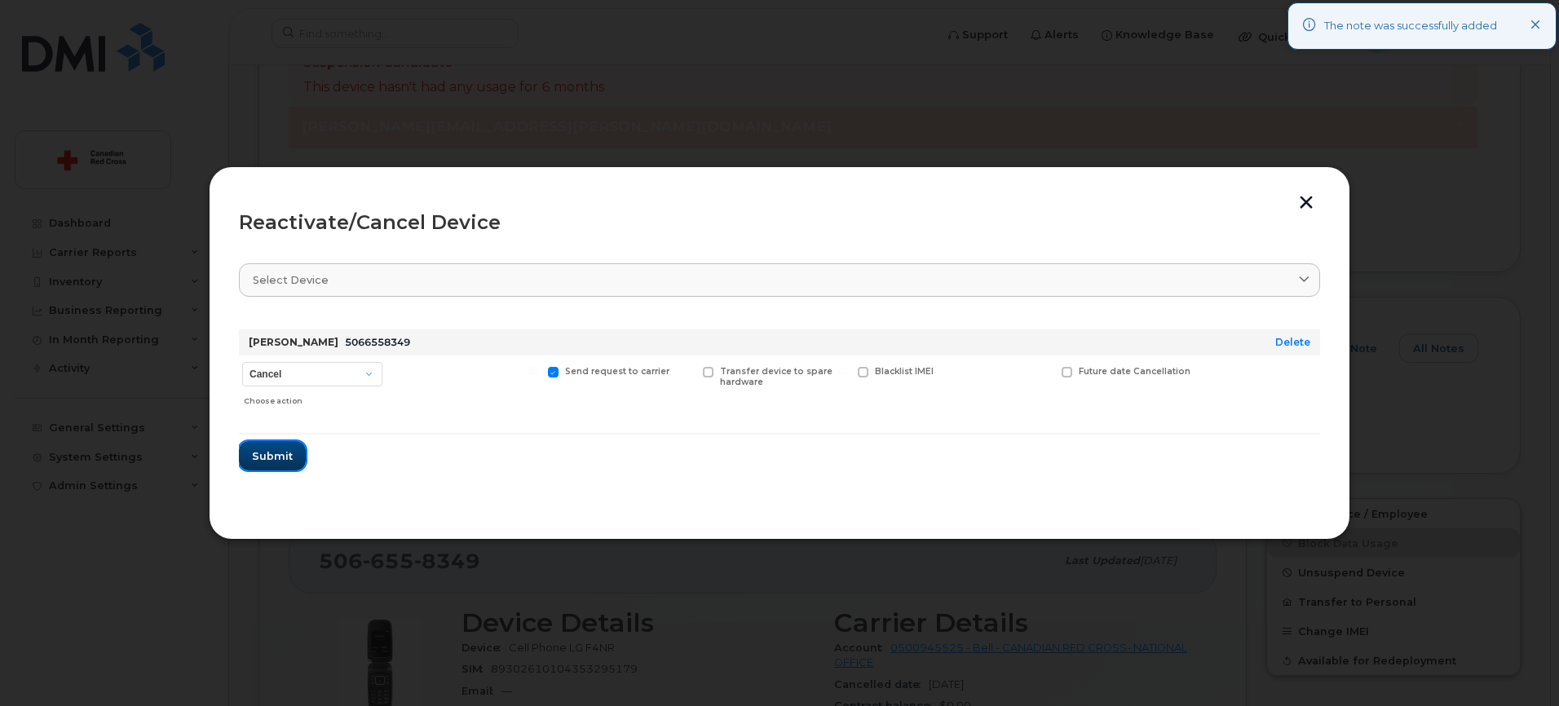
drag, startPoint x: 284, startPoint y: 454, endPoint x: 315, endPoint y: 434, distance: 37.8
click at [284, 454] on span "Submit" at bounding box center [272, 455] width 41 height 15
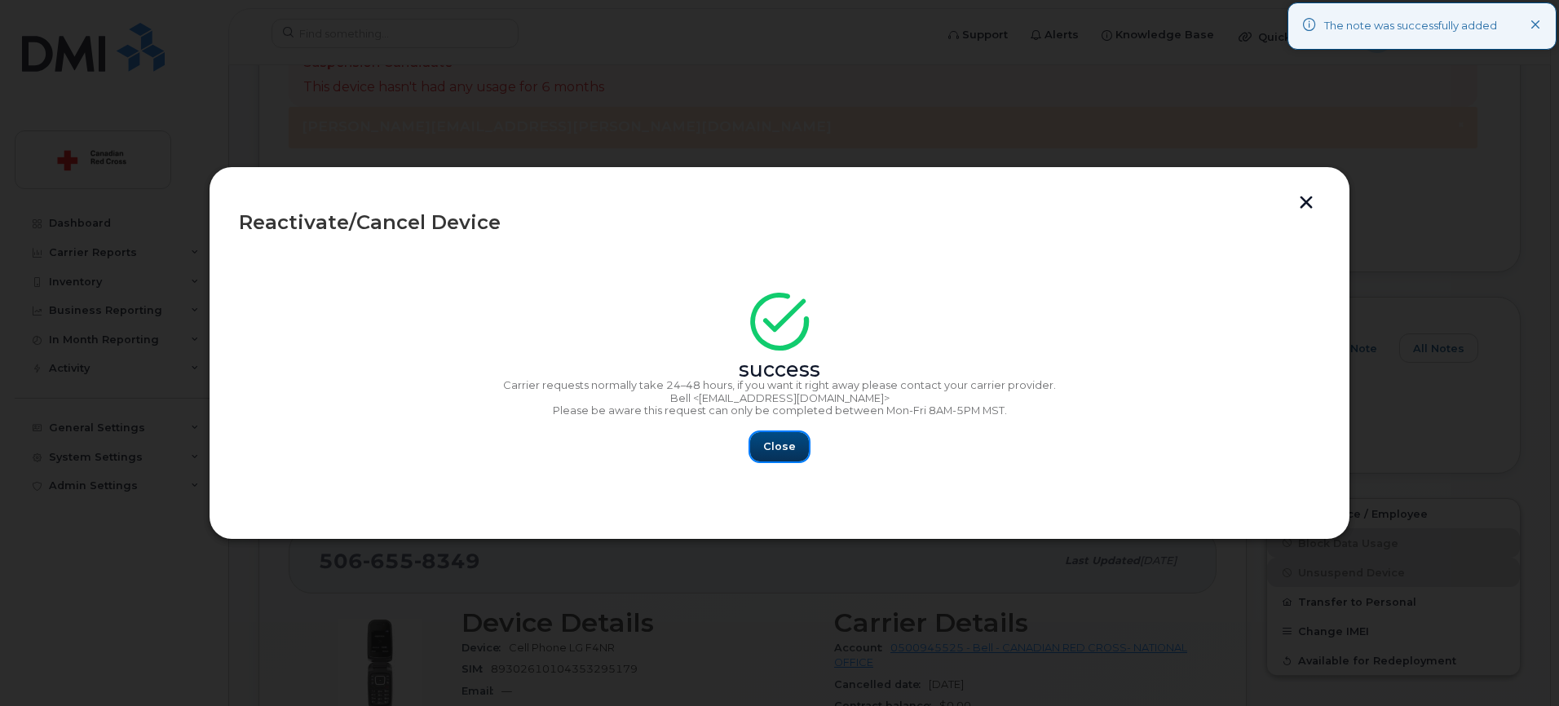
drag, startPoint x: 774, startPoint y: 450, endPoint x: 765, endPoint y: 443, distance: 10.4
click at [774, 450] on span "Close" at bounding box center [779, 446] width 33 height 15
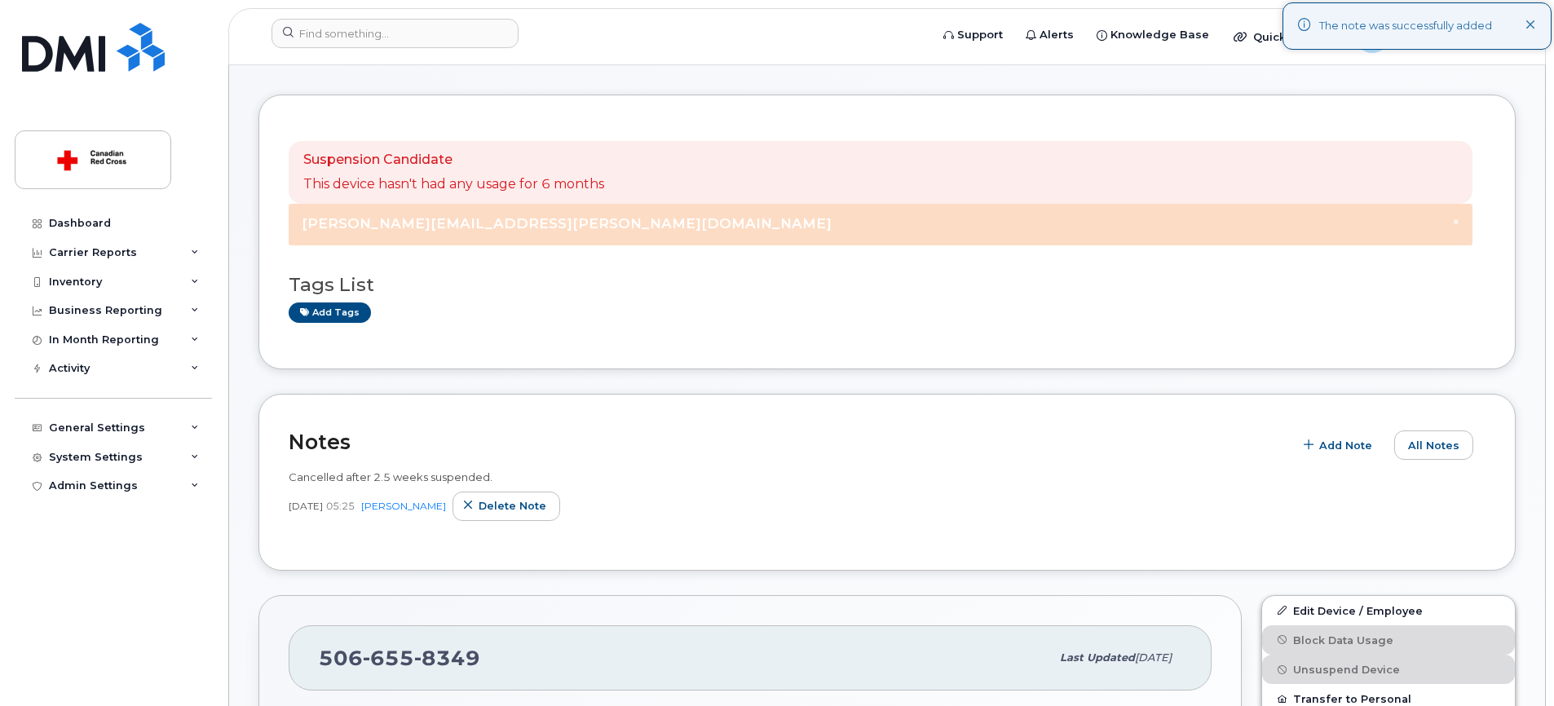
scroll to position [95, 0]
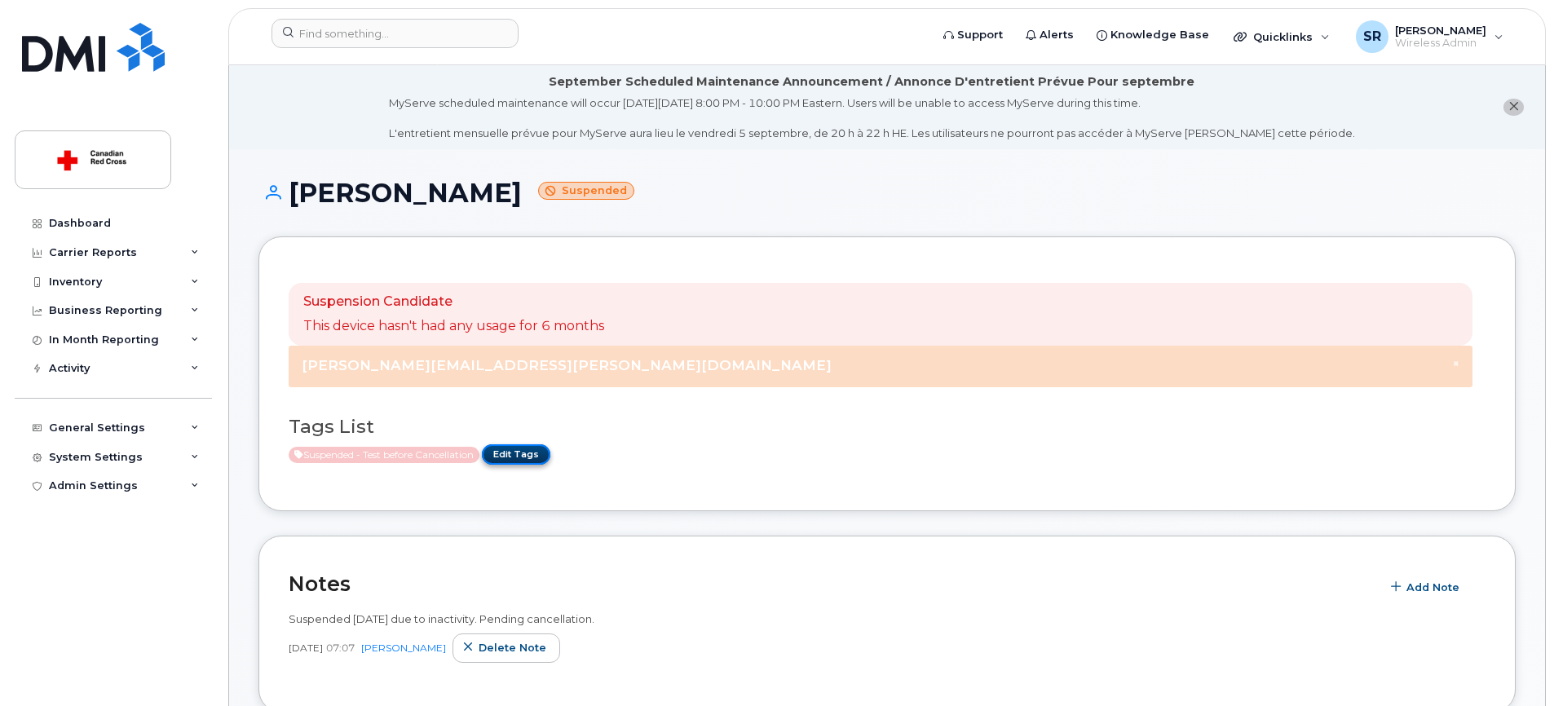
click at [540, 445] on link "Edit Tags" at bounding box center [516, 454] width 68 height 20
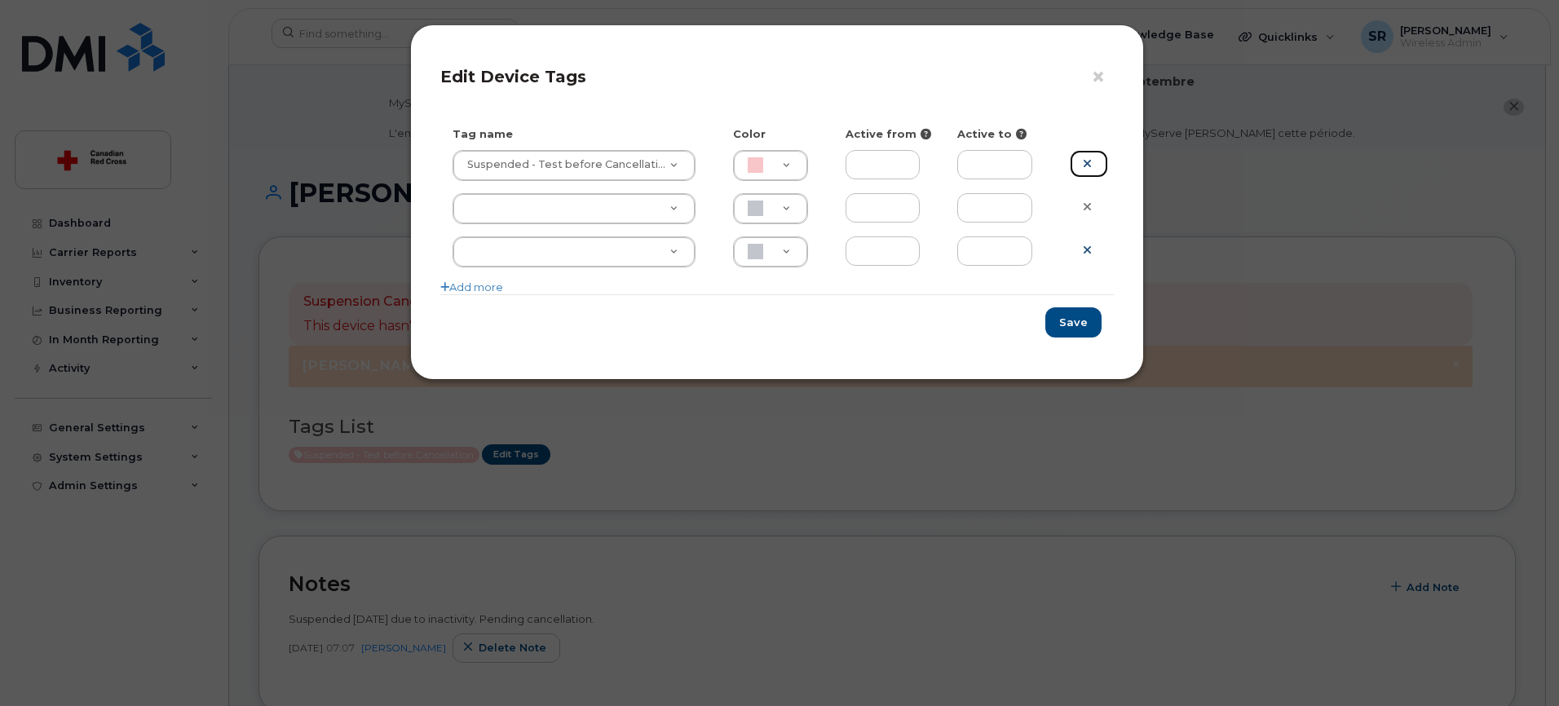
drag, startPoint x: 1096, startPoint y: 155, endPoint x: 1096, endPoint y: 219, distance: 64.4
click at [1096, 155] on link at bounding box center [1089, 164] width 38 height 29
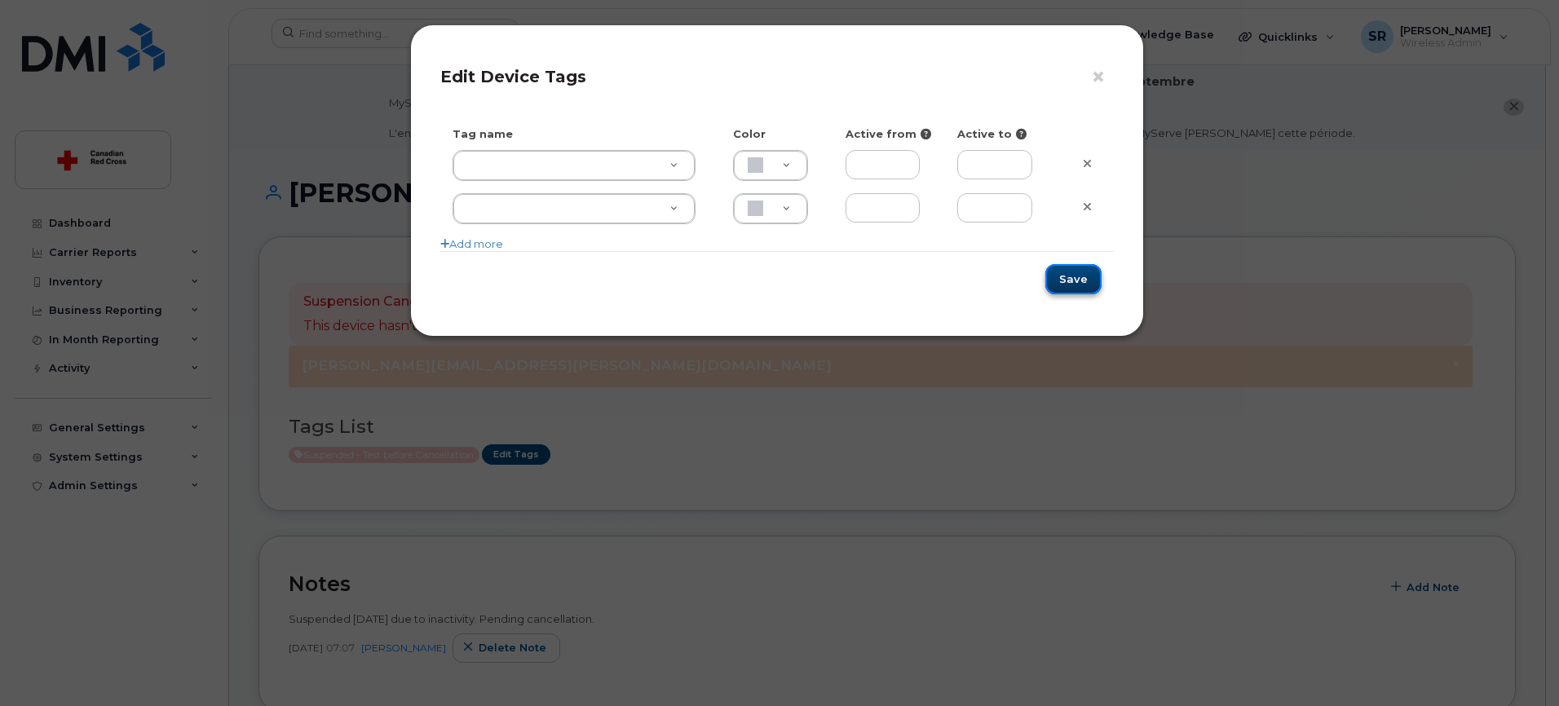
click at [1089, 271] on button "Save" at bounding box center [1073, 279] width 56 height 30
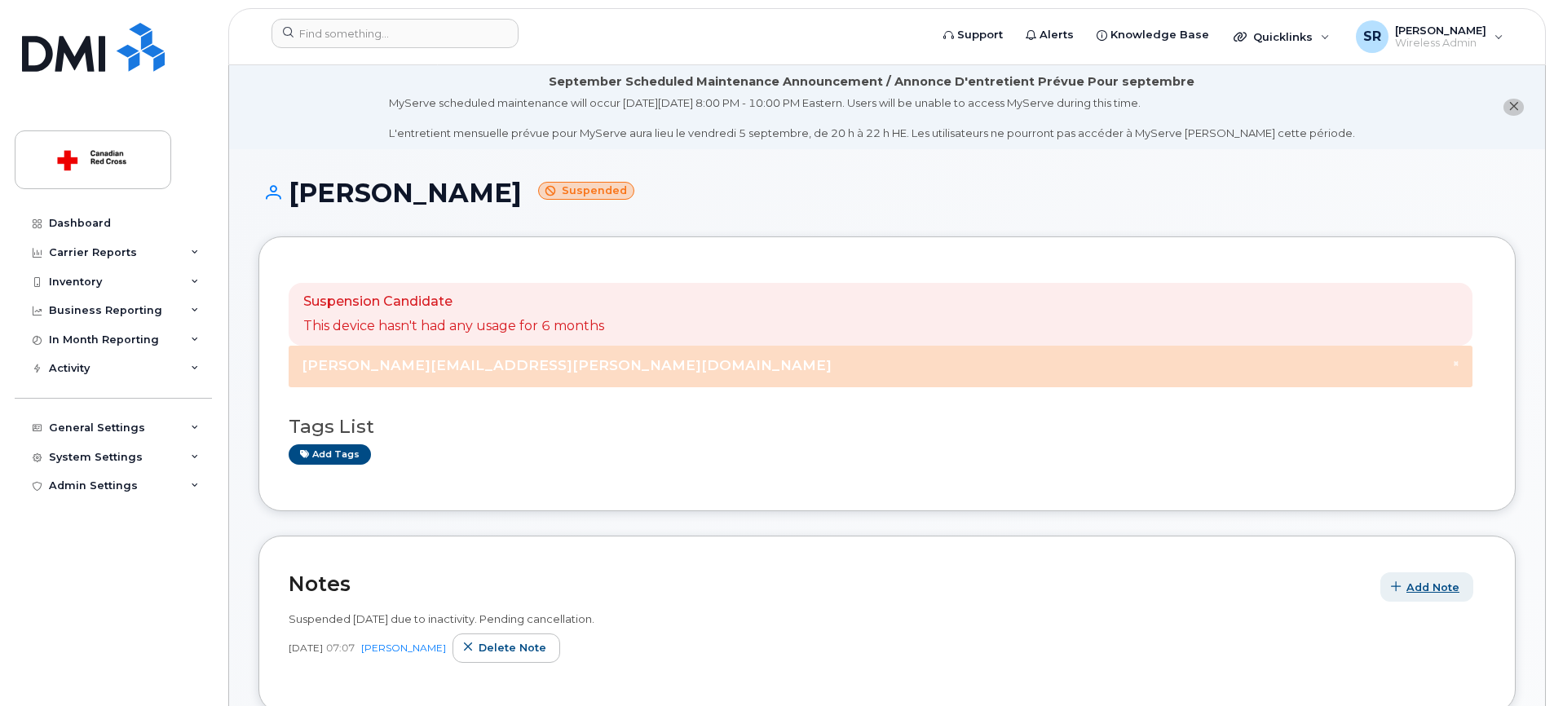
click at [1422, 586] on span "Add Note" at bounding box center [1432, 587] width 53 height 15
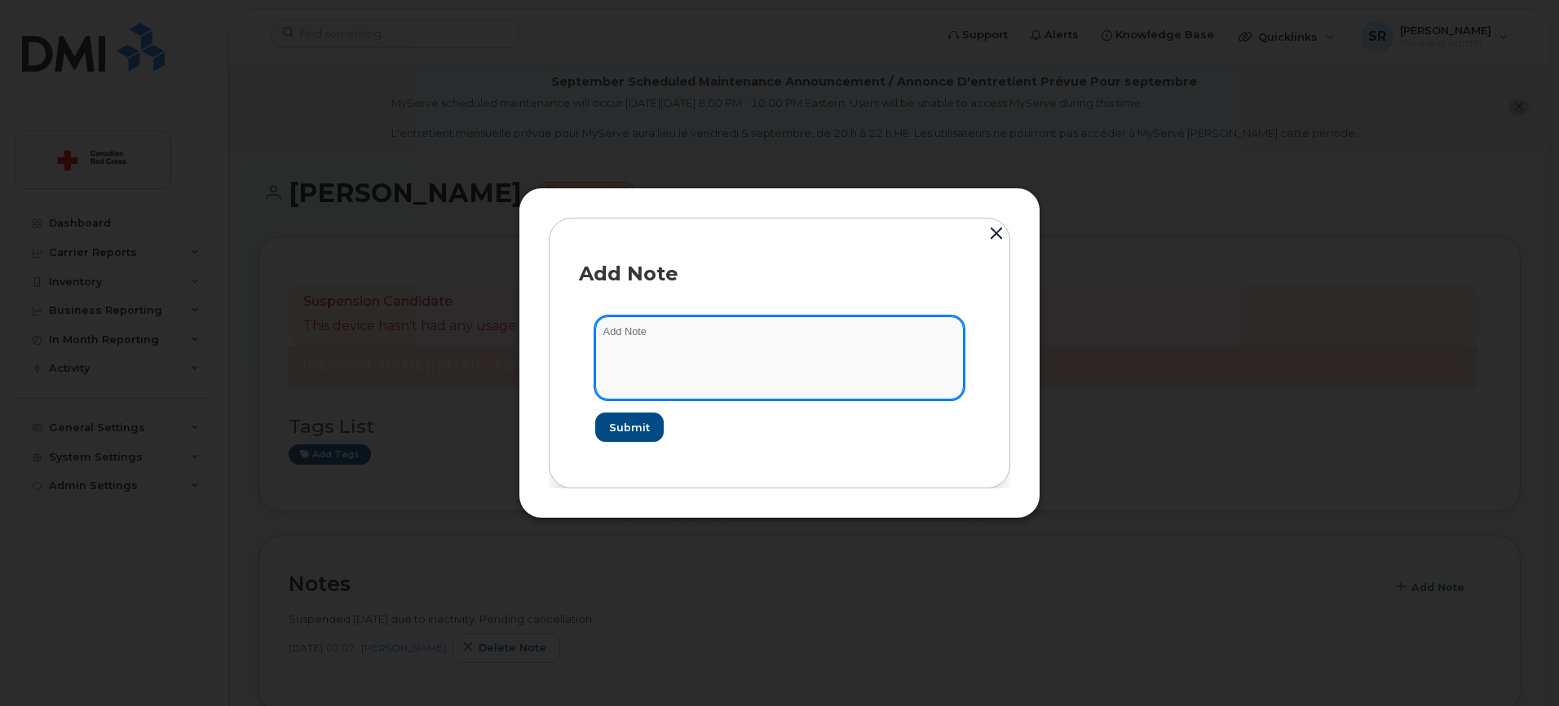
click at [773, 352] on textarea at bounding box center [779, 357] width 368 height 83
paste textarea "Cancelled after 2.5 weeks suspended."
type textarea "Cancelled after 2.5 weeks suspended."
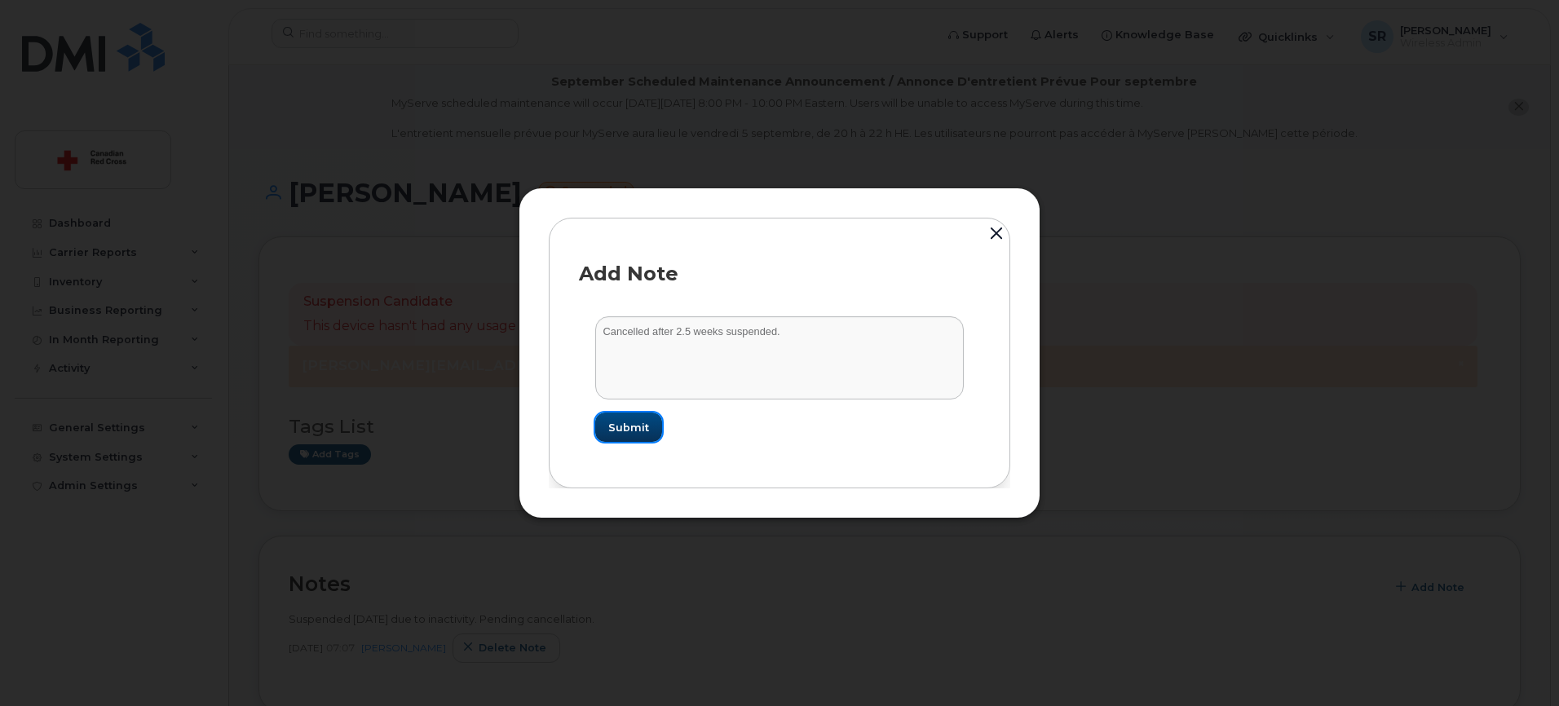
click at [634, 437] on button "Submit" at bounding box center [628, 426] width 67 height 29
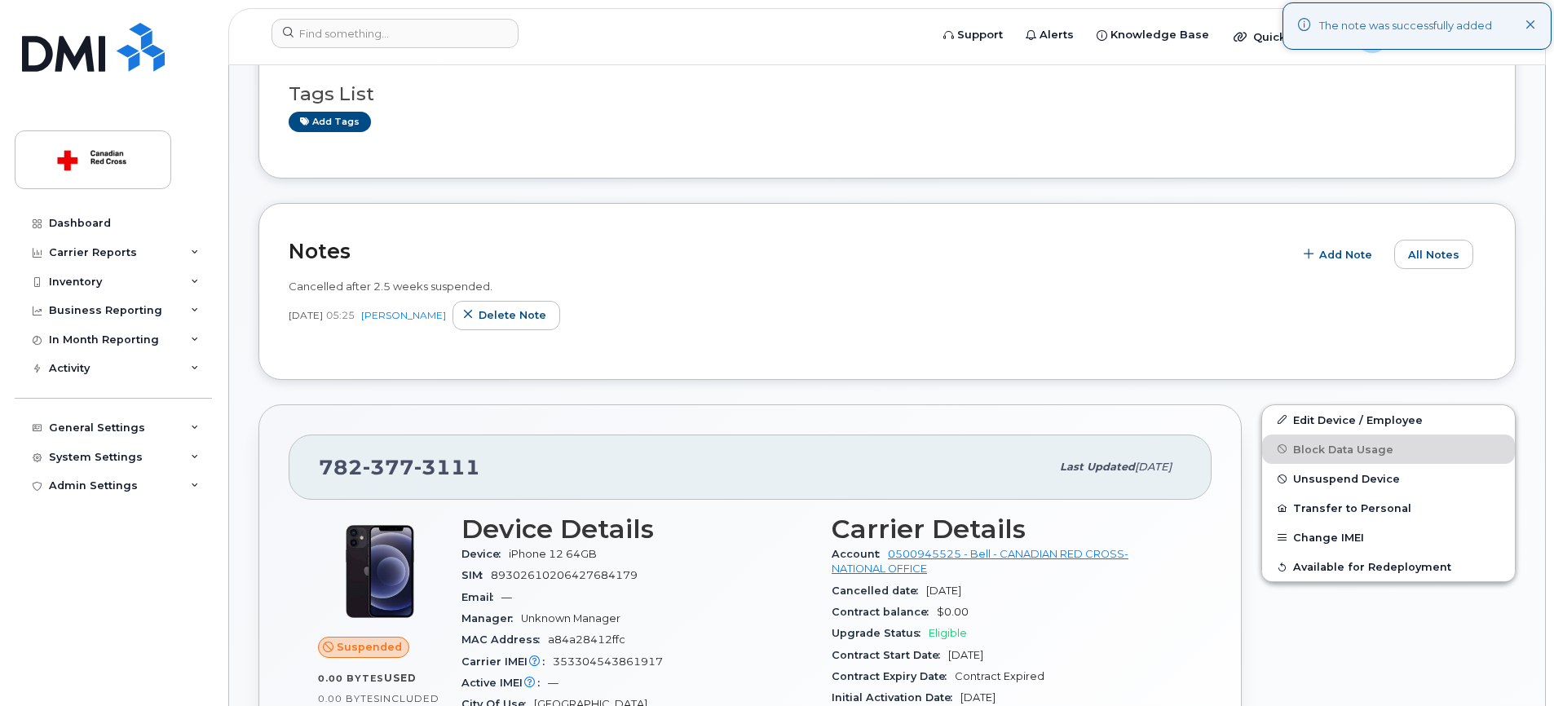
scroll to position [340, 0]
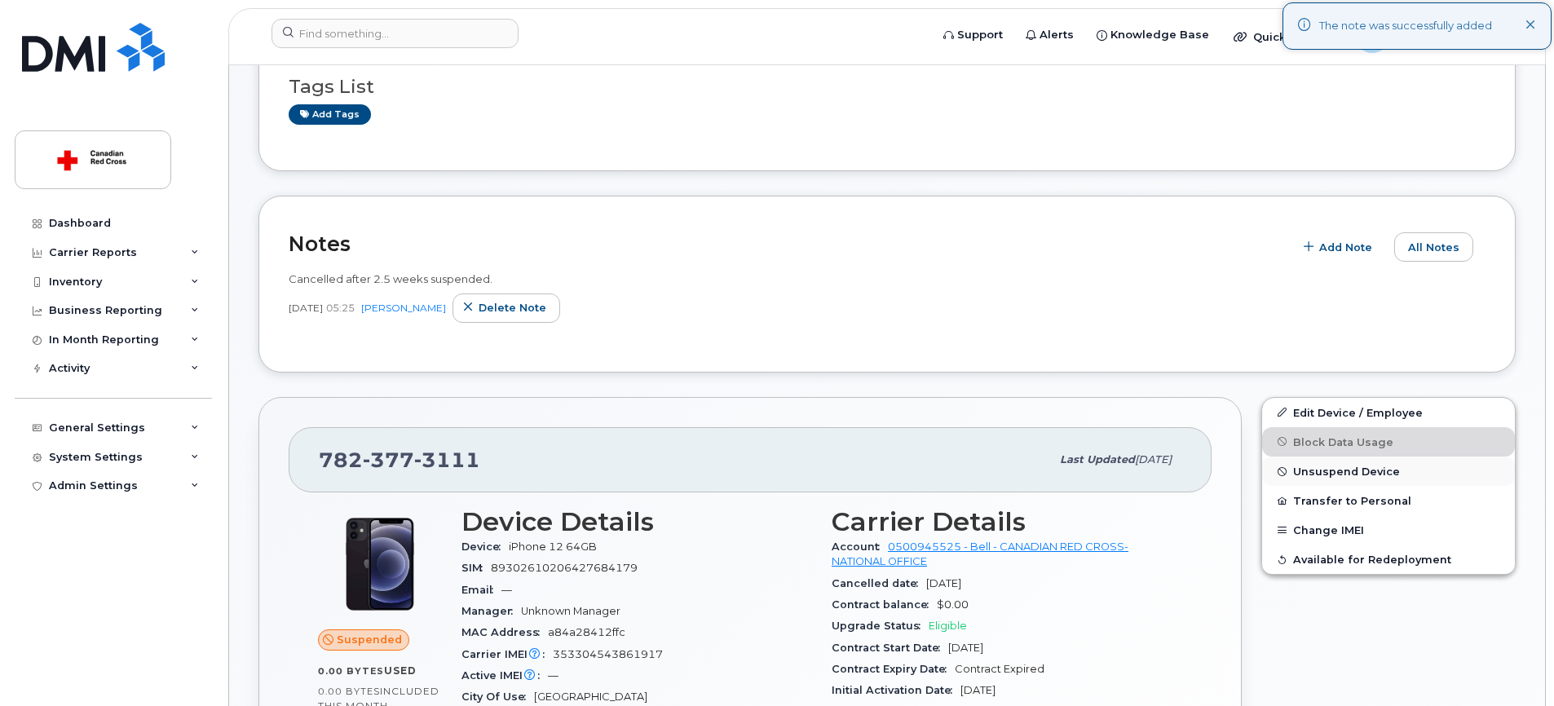
click at [1347, 469] on span "Unsuspend Device" at bounding box center [1346, 471] width 107 height 12
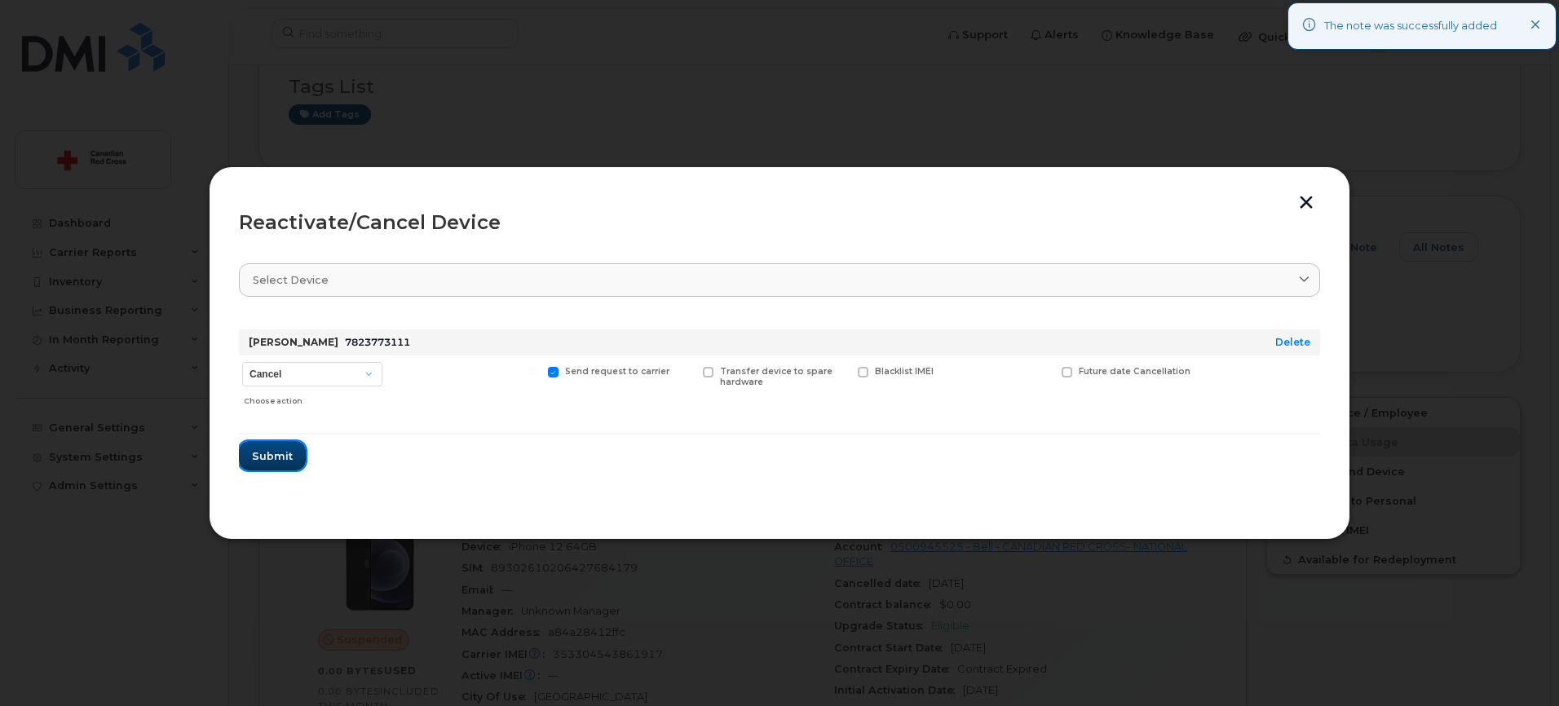
click at [293, 451] on button "Submit" at bounding box center [272, 455] width 67 height 29
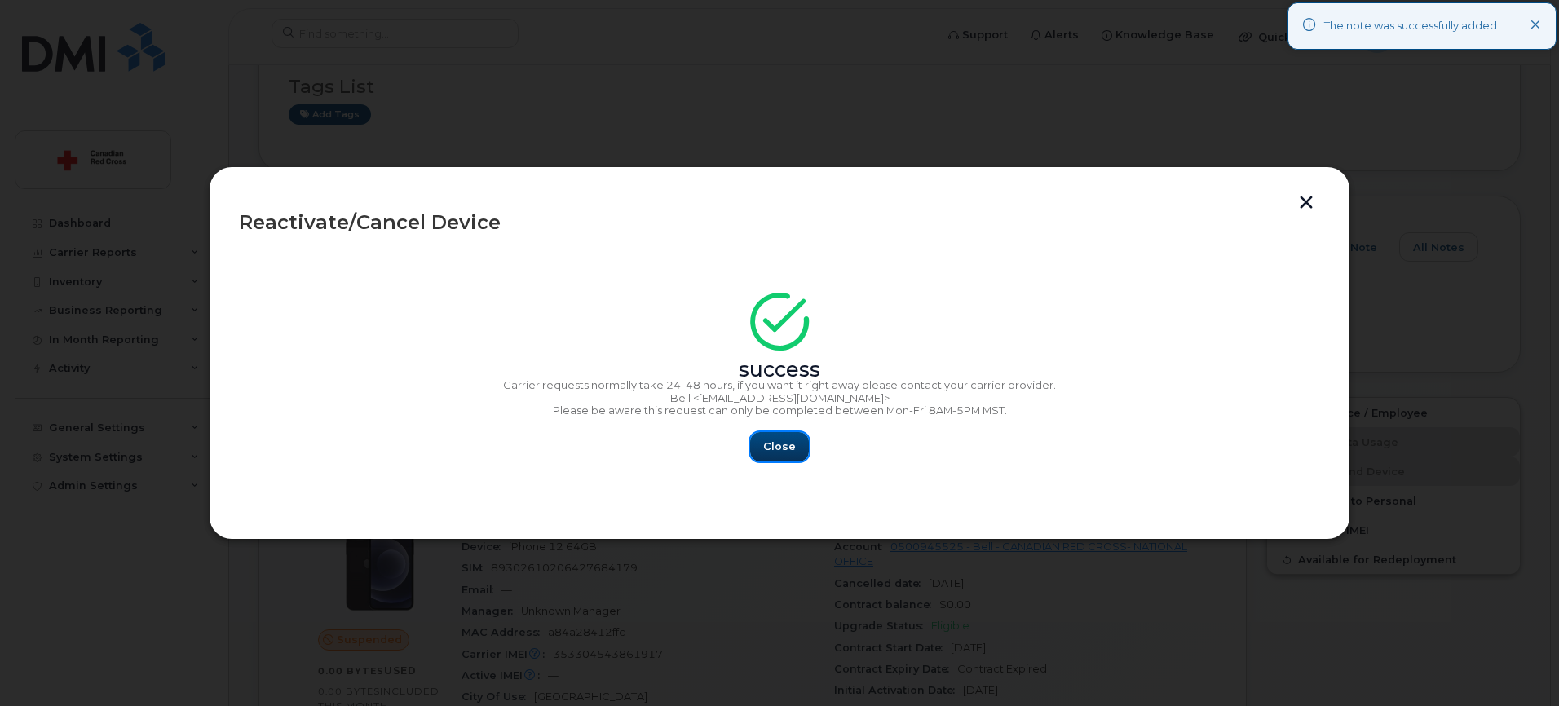
click at [785, 442] on span "Close" at bounding box center [779, 446] width 33 height 15
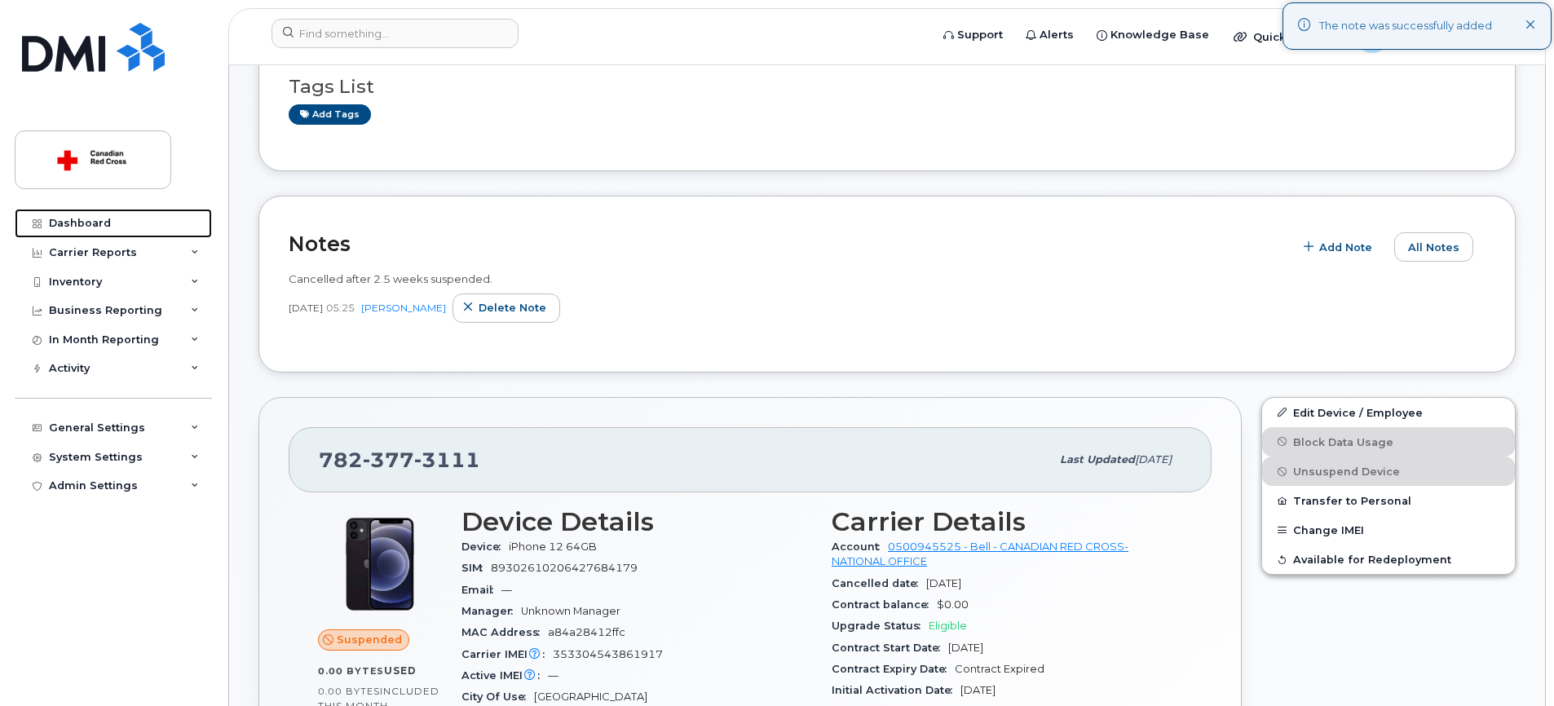
click at [122, 217] on link "Dashboard" at bounding box center [113, 223] width 197 height 29
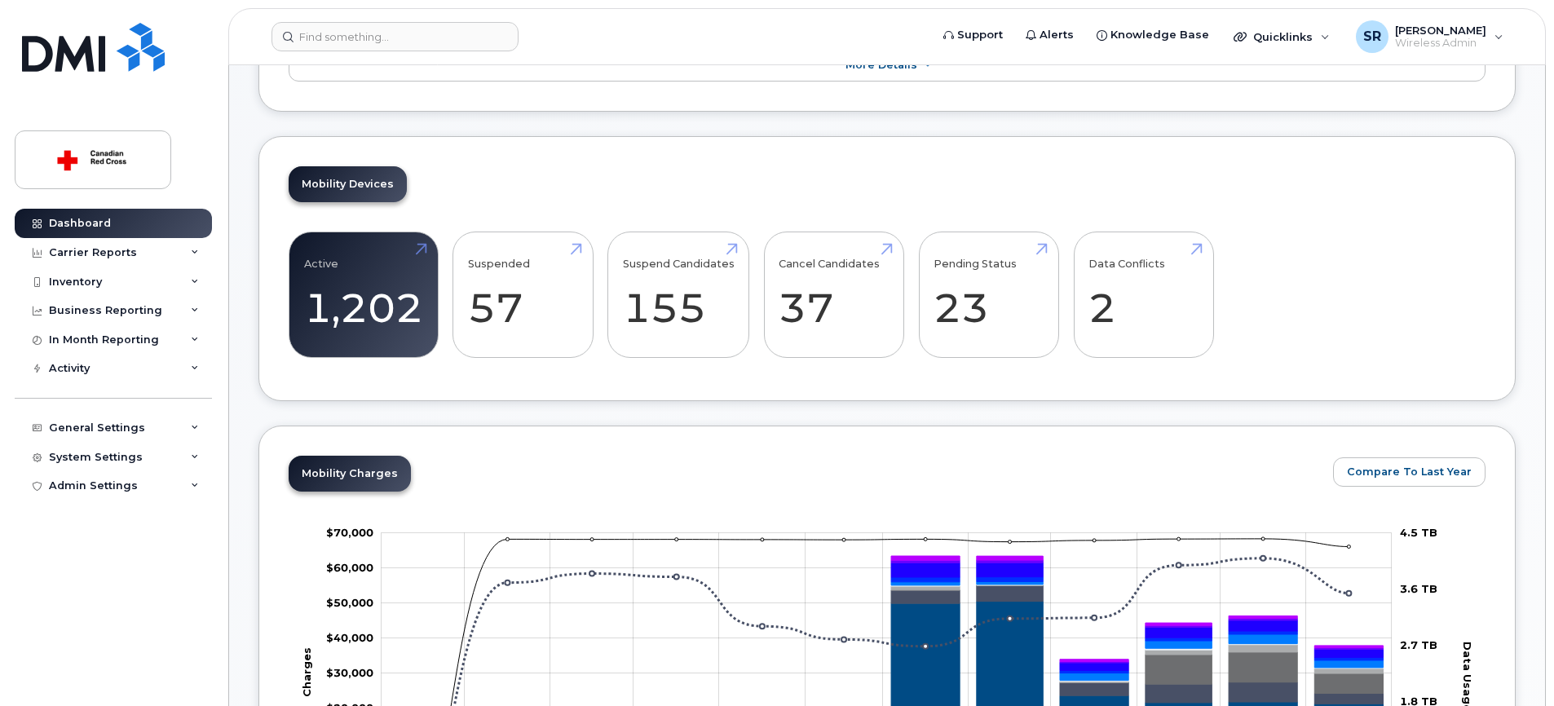
scroll to position [420, 0]
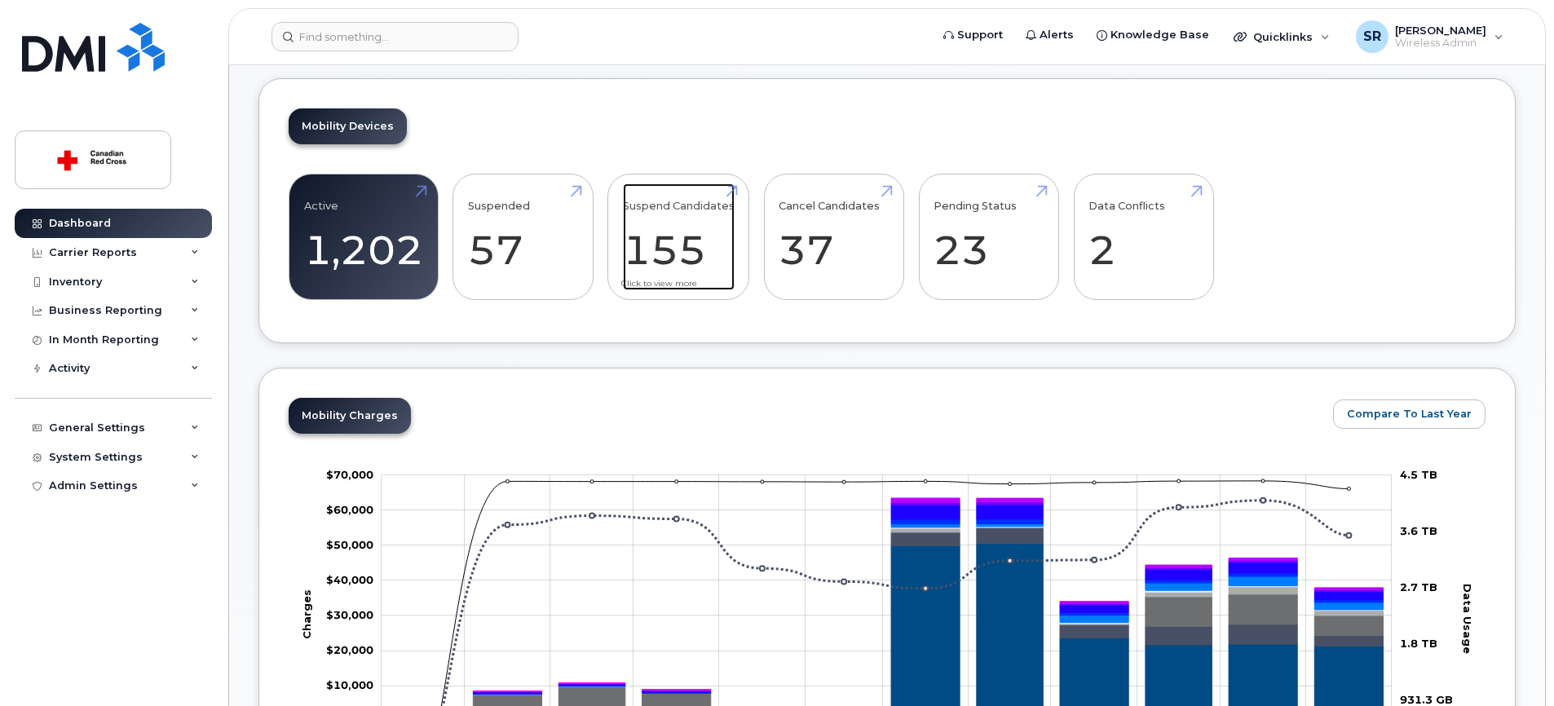
click at [694, 251] on link "Suspend Candidates 155" at bounding box center [679, 237] width 112 height 108
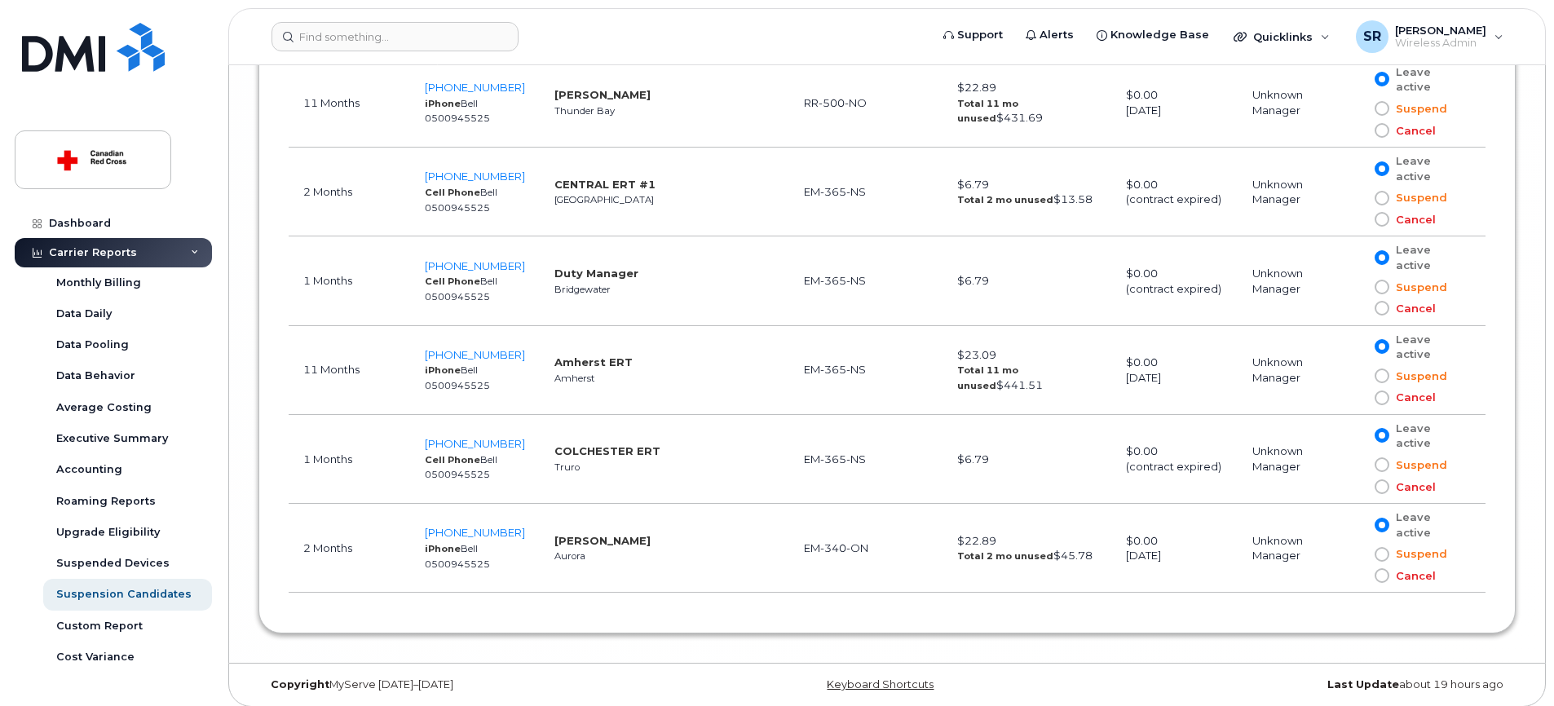
scroll to position [14347, 0]
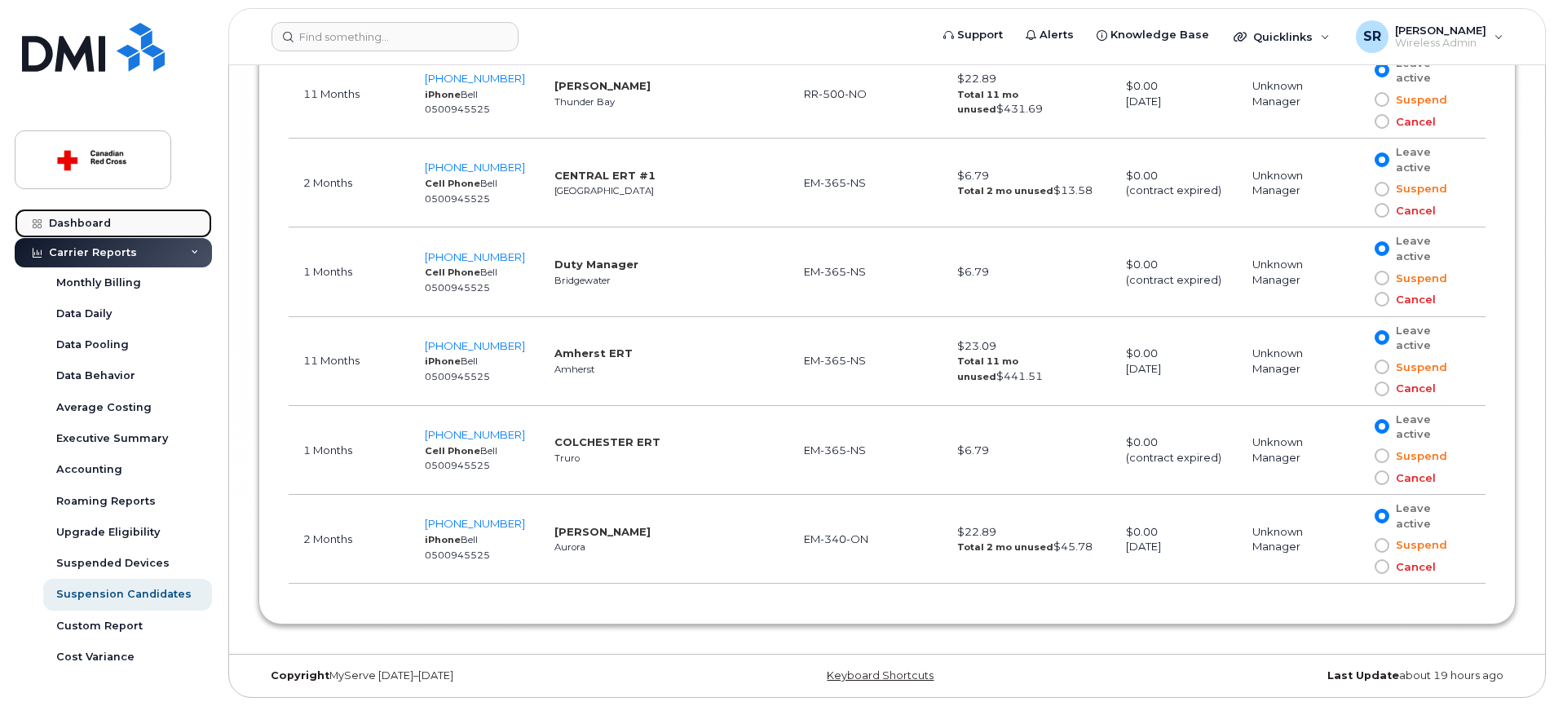
click at [74, 227] on div "Dashboard" at bounding box center [80, 223] width 62 height 13
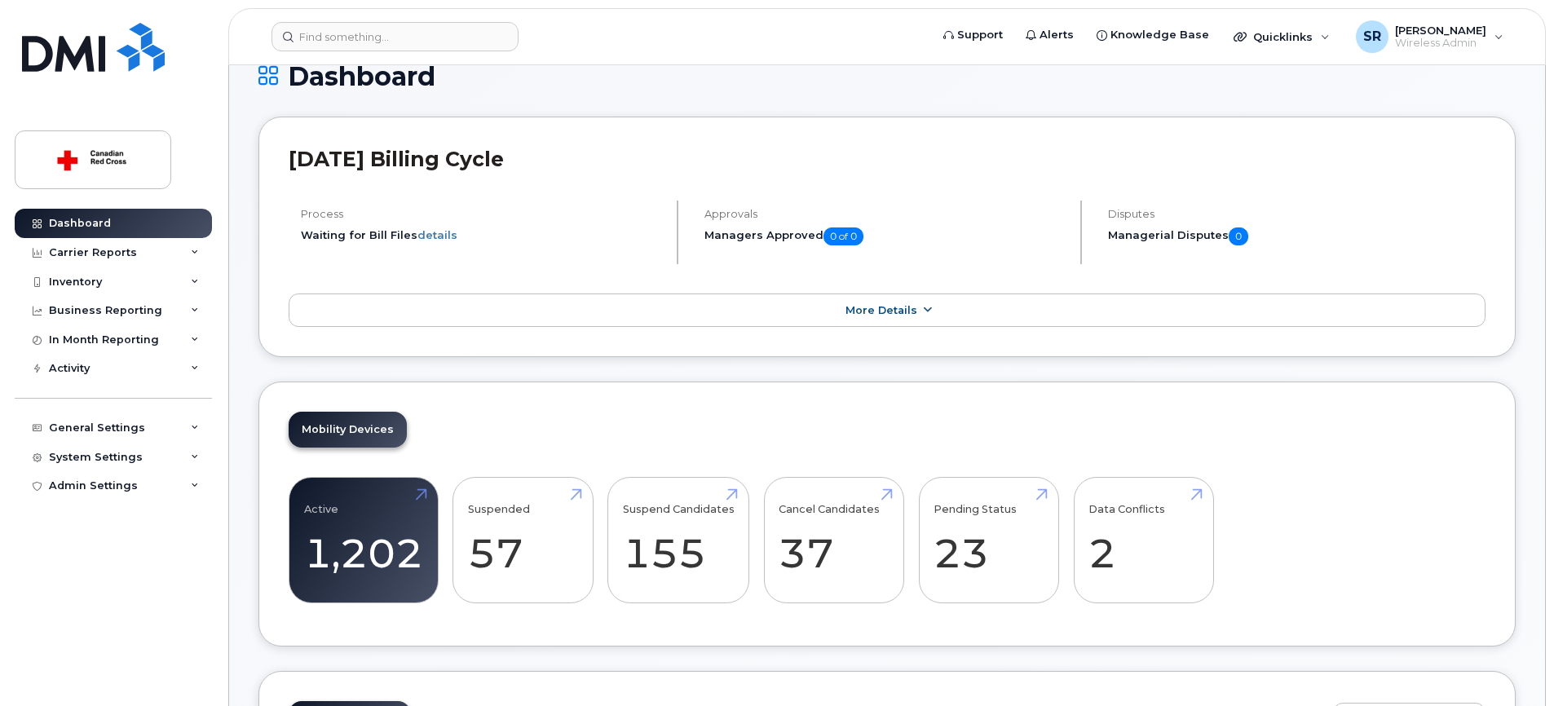
scroll to position [125, 0]
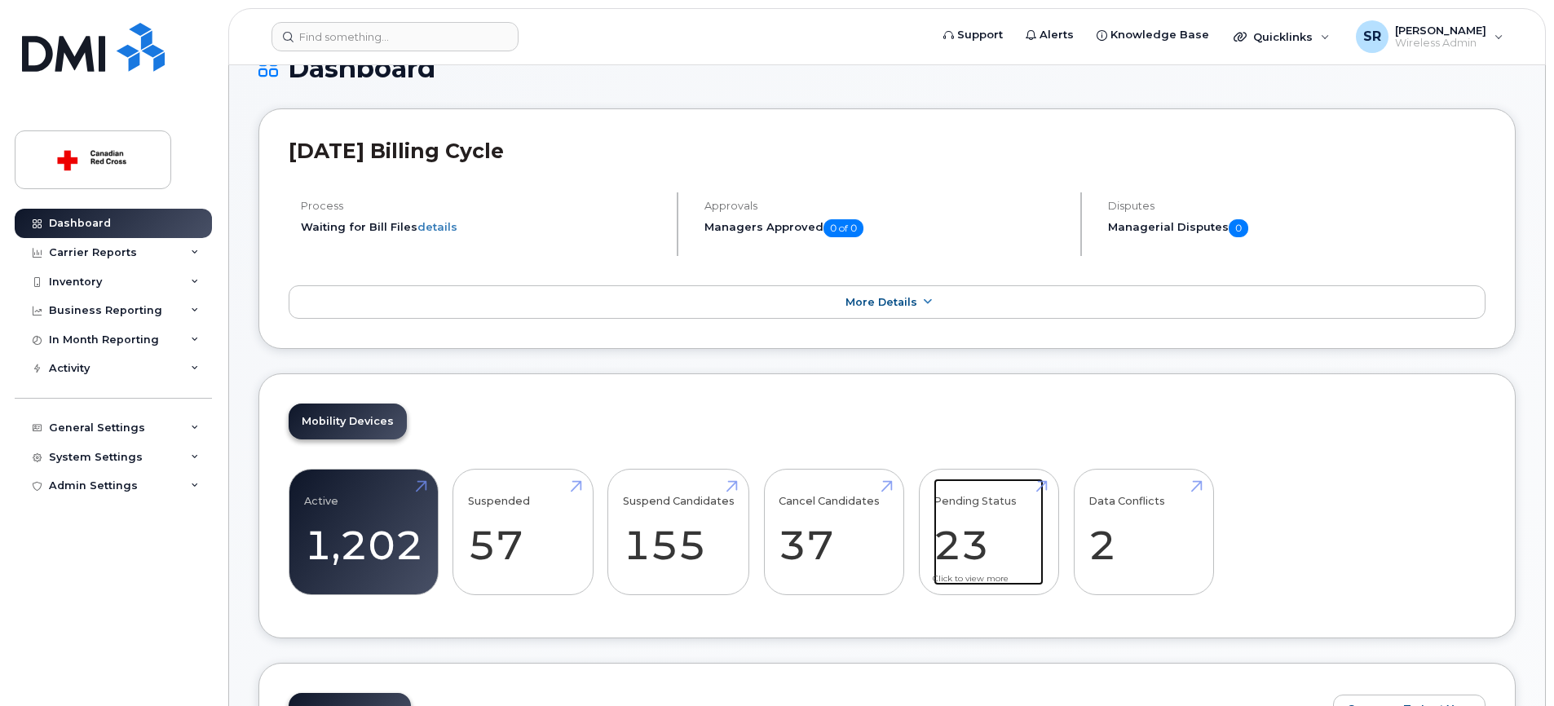
click at [977, 526] on link "Pending Status 23" at bounding box center [988, 533] width 110 height 108
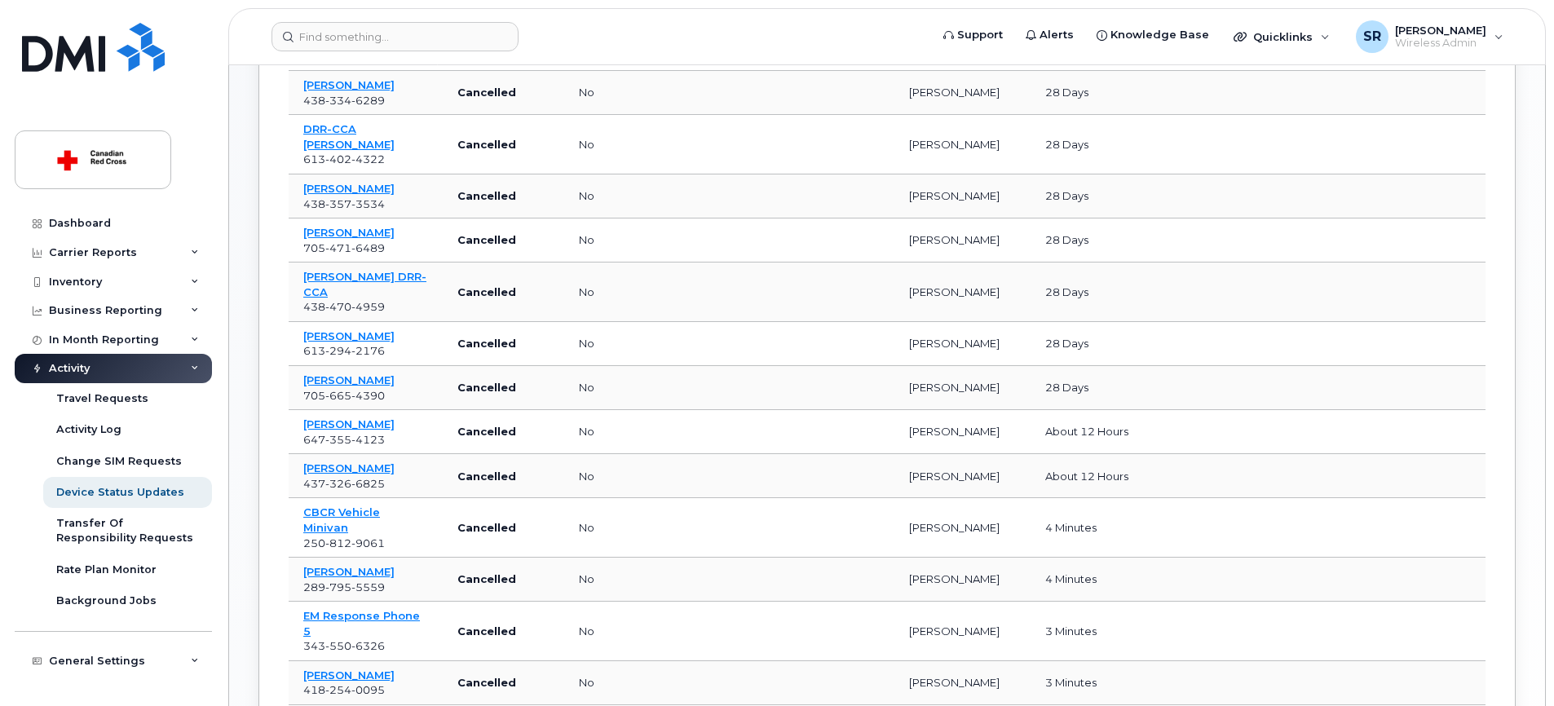
scroll to position [417, 0]
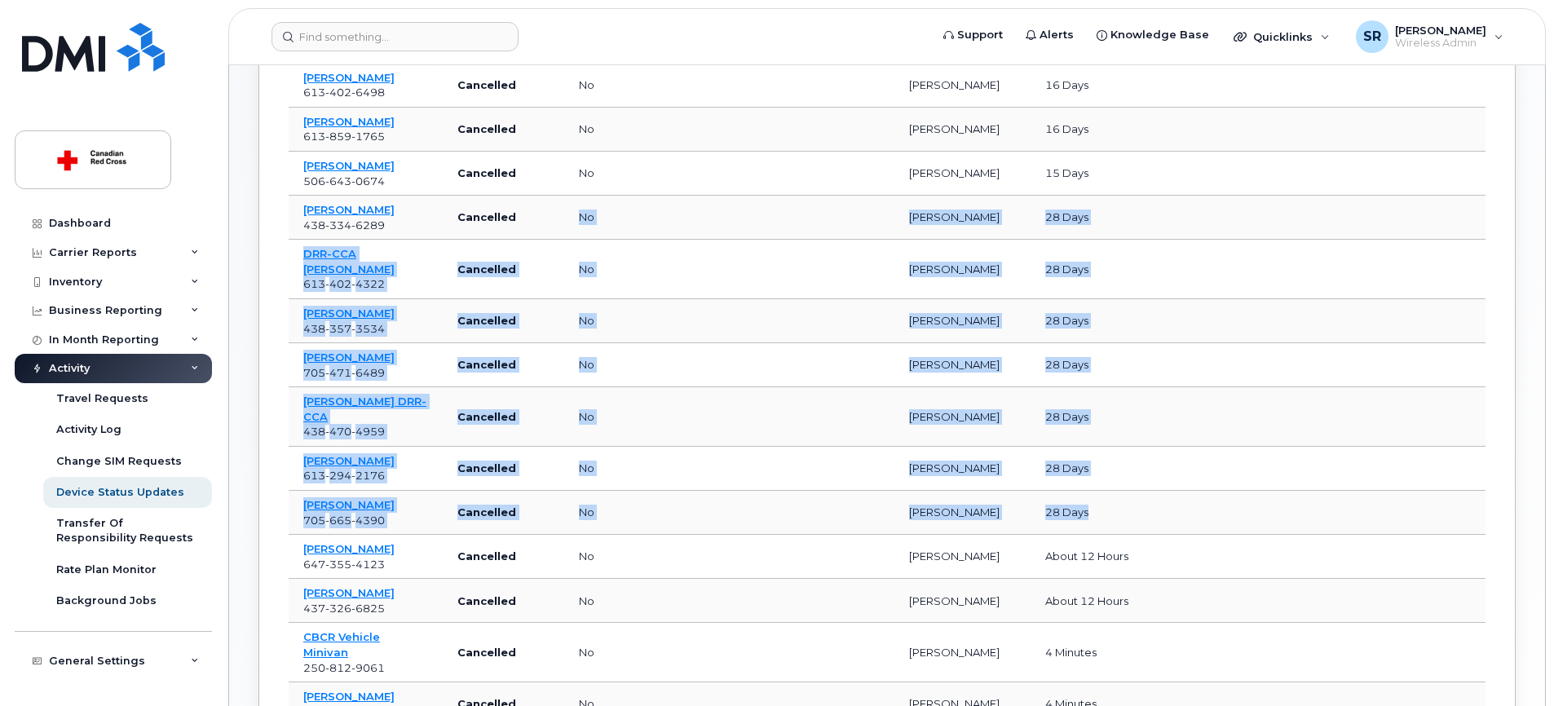
drag, startPoint x: 1106, startPoint y: 501, endPoint x: 749, endPoint y: 209, distance: 461.7
click at [749, 209] on tbody "[PERSON_NAME] [PHONE_NUMBER] Cancelled no [PERSON_NAME] 7 days [PERSON_NAME] [P…" at bounding box center [917, 424] width 1257 height 1075
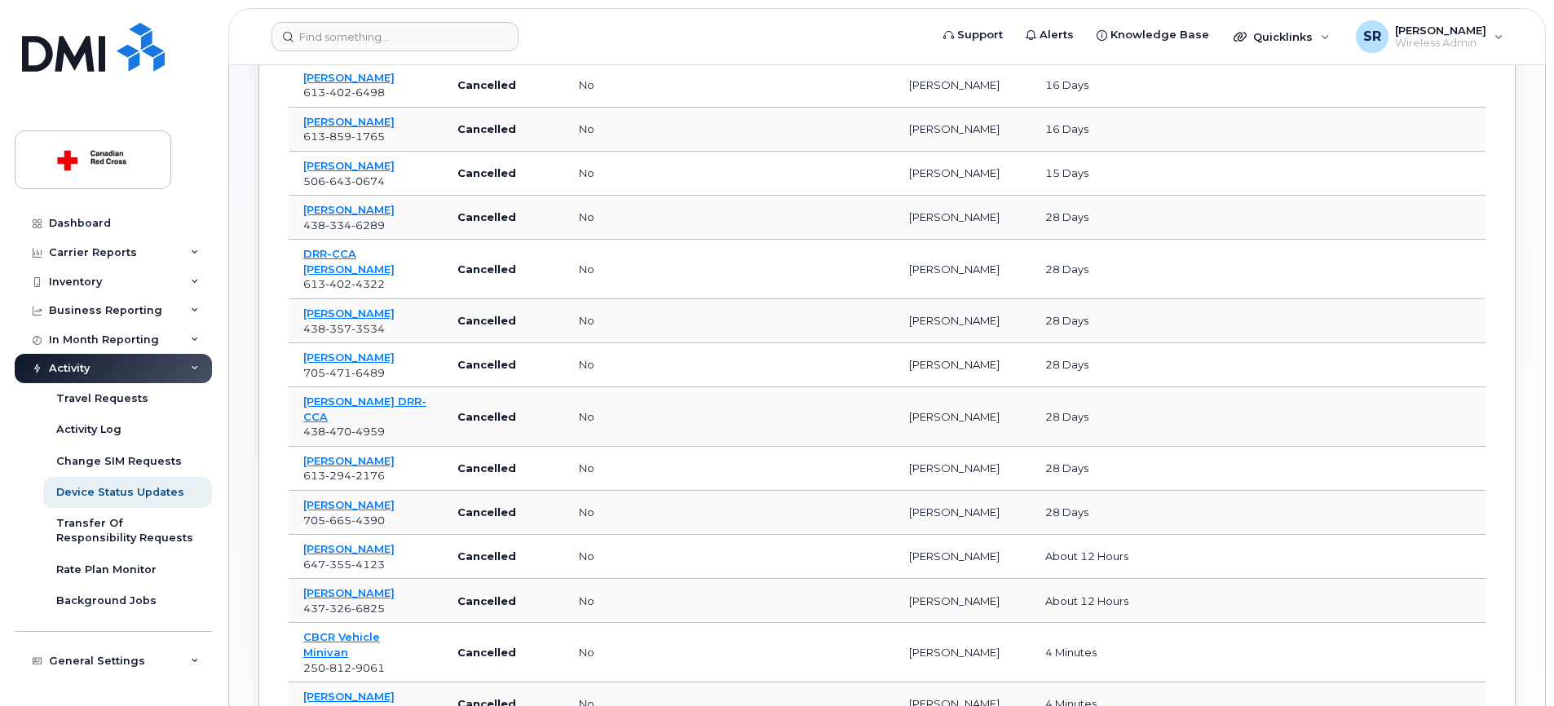
click at [1148, 143] on tr "[PERSON_NAME] [PHONE_NUMBER] Cancelled no [PERSON_NAME] 16 days" at bounding box center [917, 130] width 1257 height 44
click at [1263, 395] on td at bounding box center [1389, 417] width 315 height 60
click at [1215, 384] on td at bounding box center [1190, 365] width 83 height 44
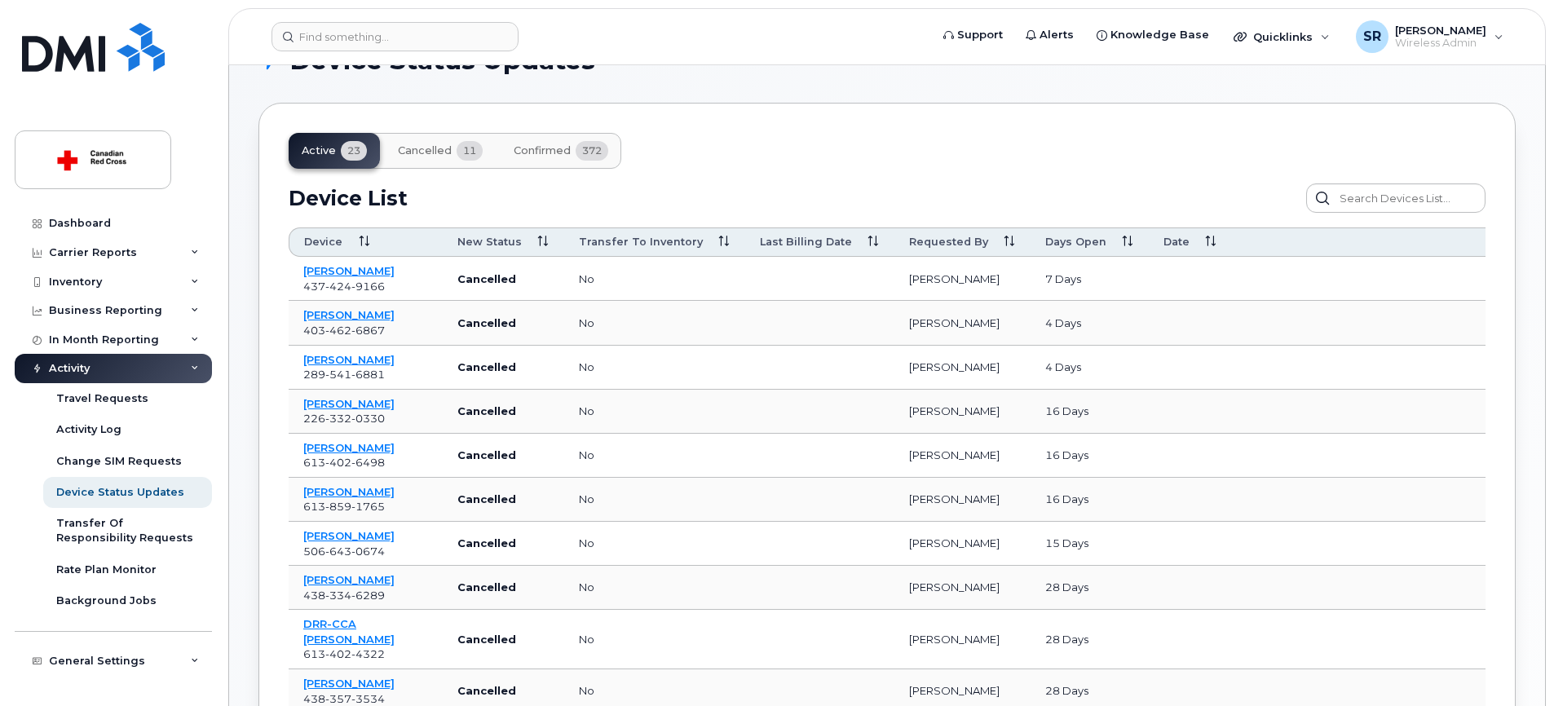
scroll to position [0, 0]
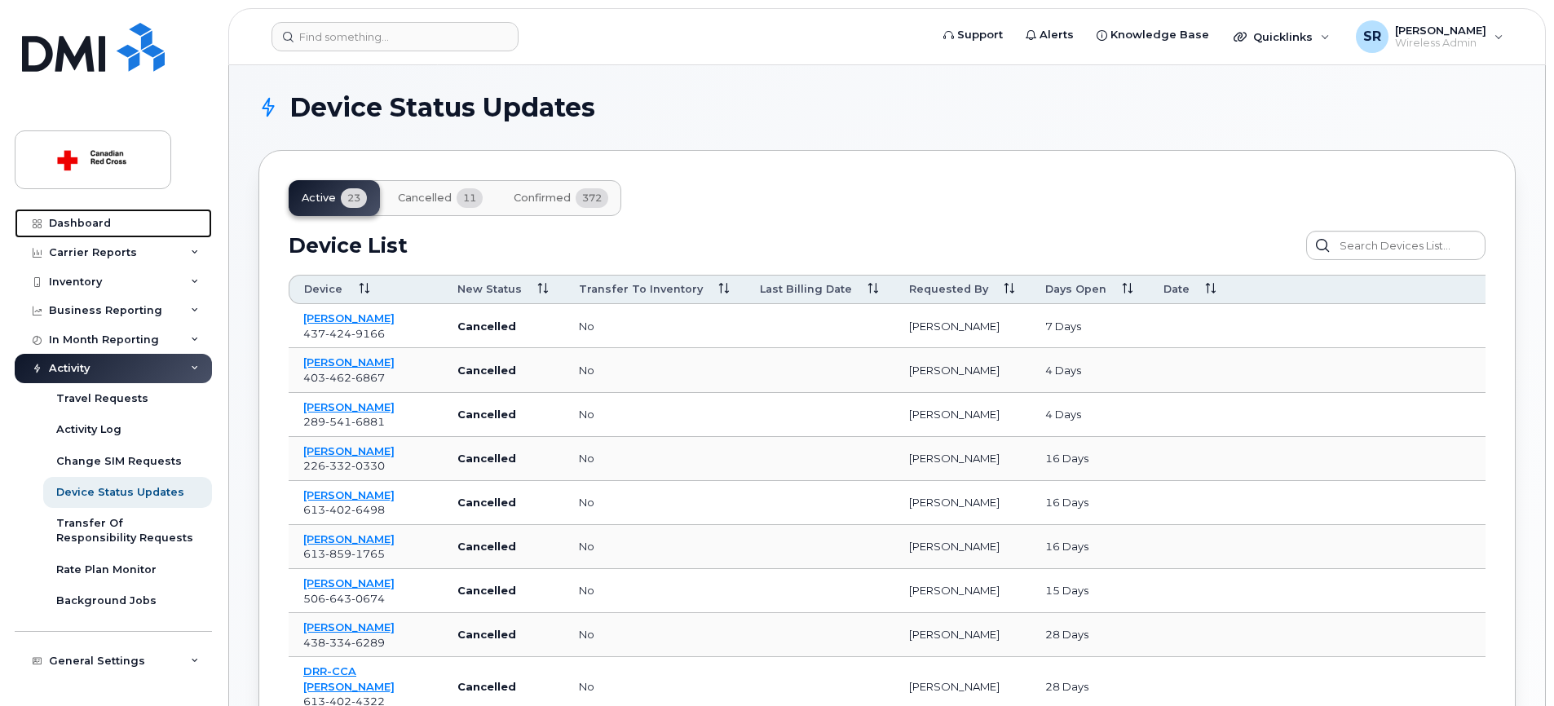
drag, startPoint x: 130, startPoint y: 220, endPoint x: 382, endPoint y: 229, distance: 251.2
click at [130, 219] on link "Dashboard" at bounding box center [113, 223] width 197 height 29
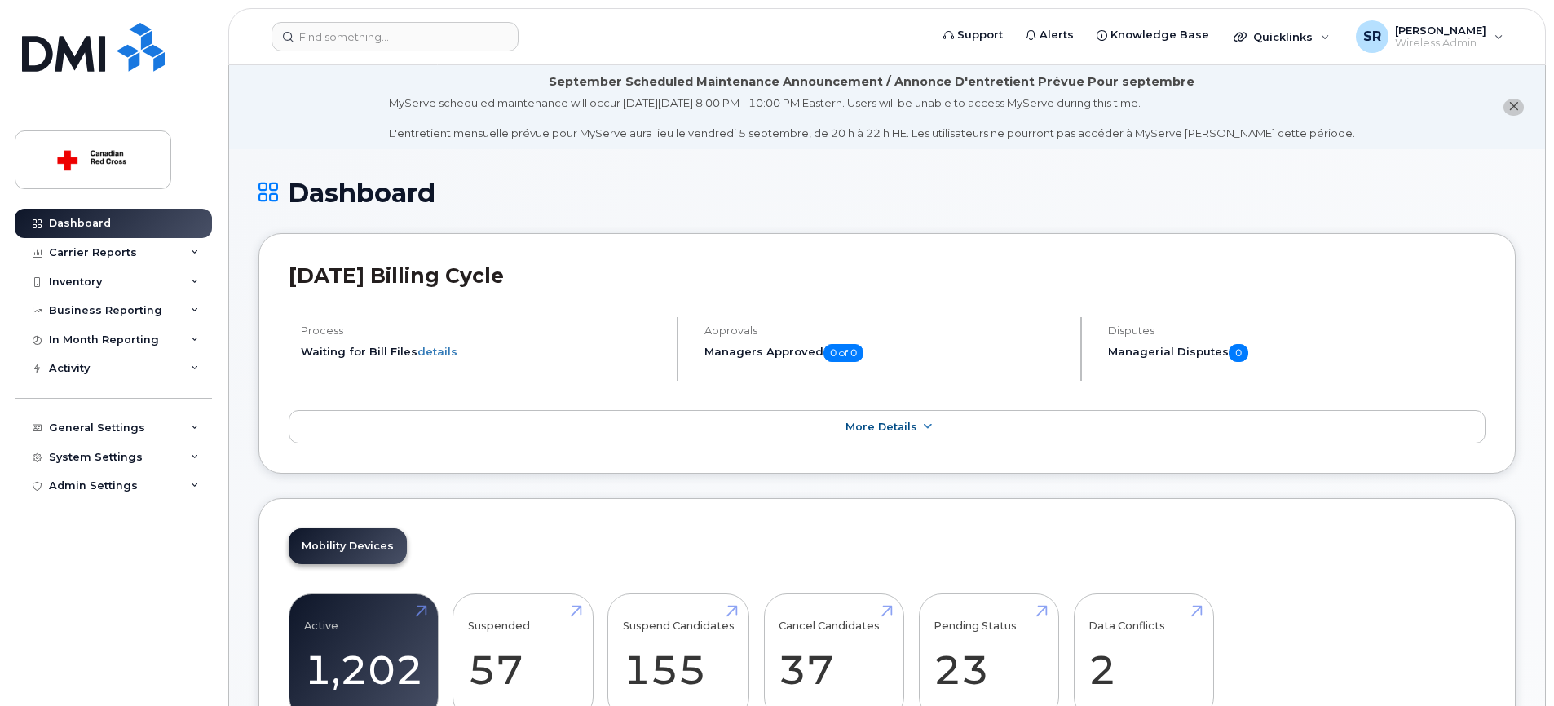
click at [1150, 559] on div "Mobility Devices Active 1,202 Suspended 57 Suspend Candidates 155 Cancel Candid…" at bounding box center [886, 630] width 1257 height 265
click at [1122, 636] on link "Data Conflicts 2" at bounding box center [1143, 657] width 110 height 108
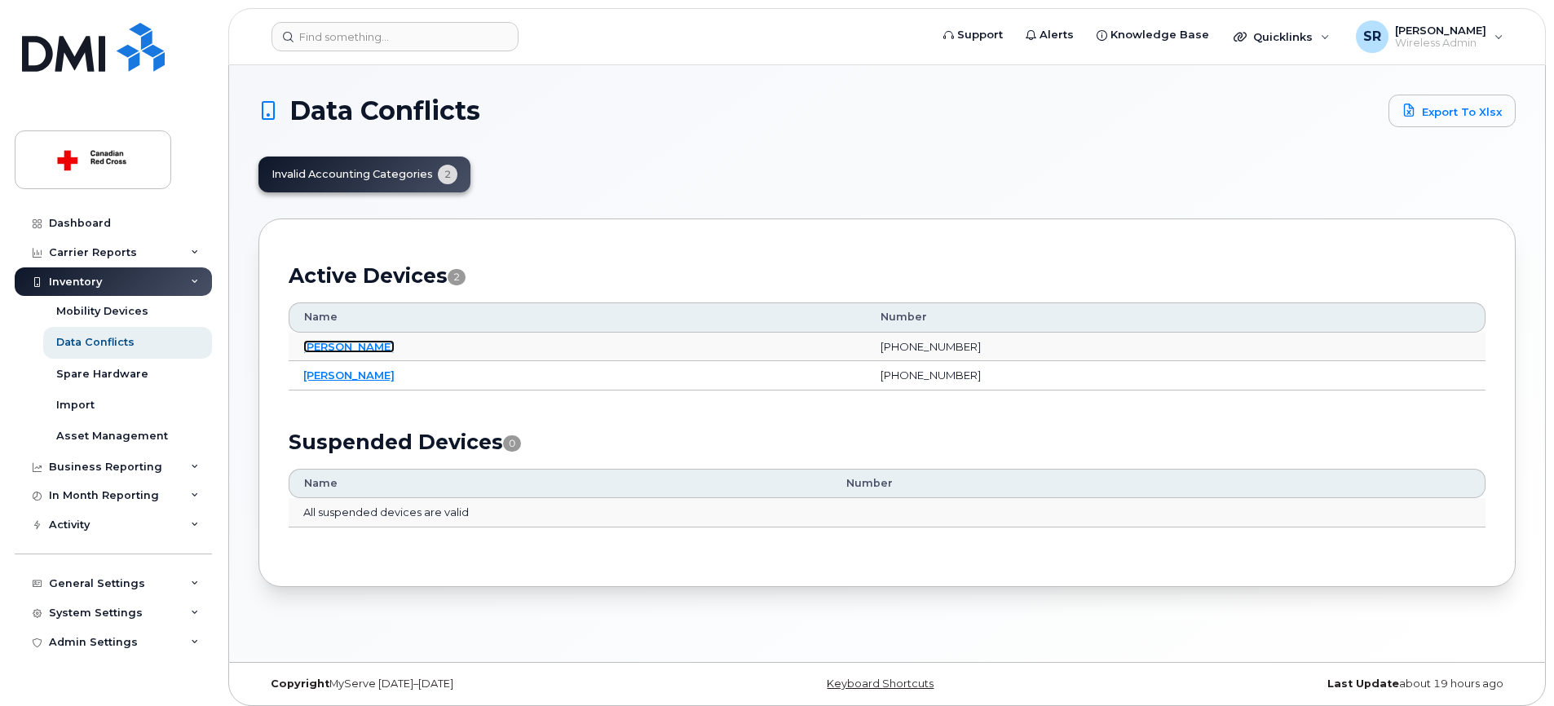
drag, startPoint x: 367, startPoint y: 349, endPoint x: 8, endPoint y: 303, distance: 361.6
click at [367, 349] on link "[PERSON_NAME]" at bounding box center [348, 346] width 91 height 13
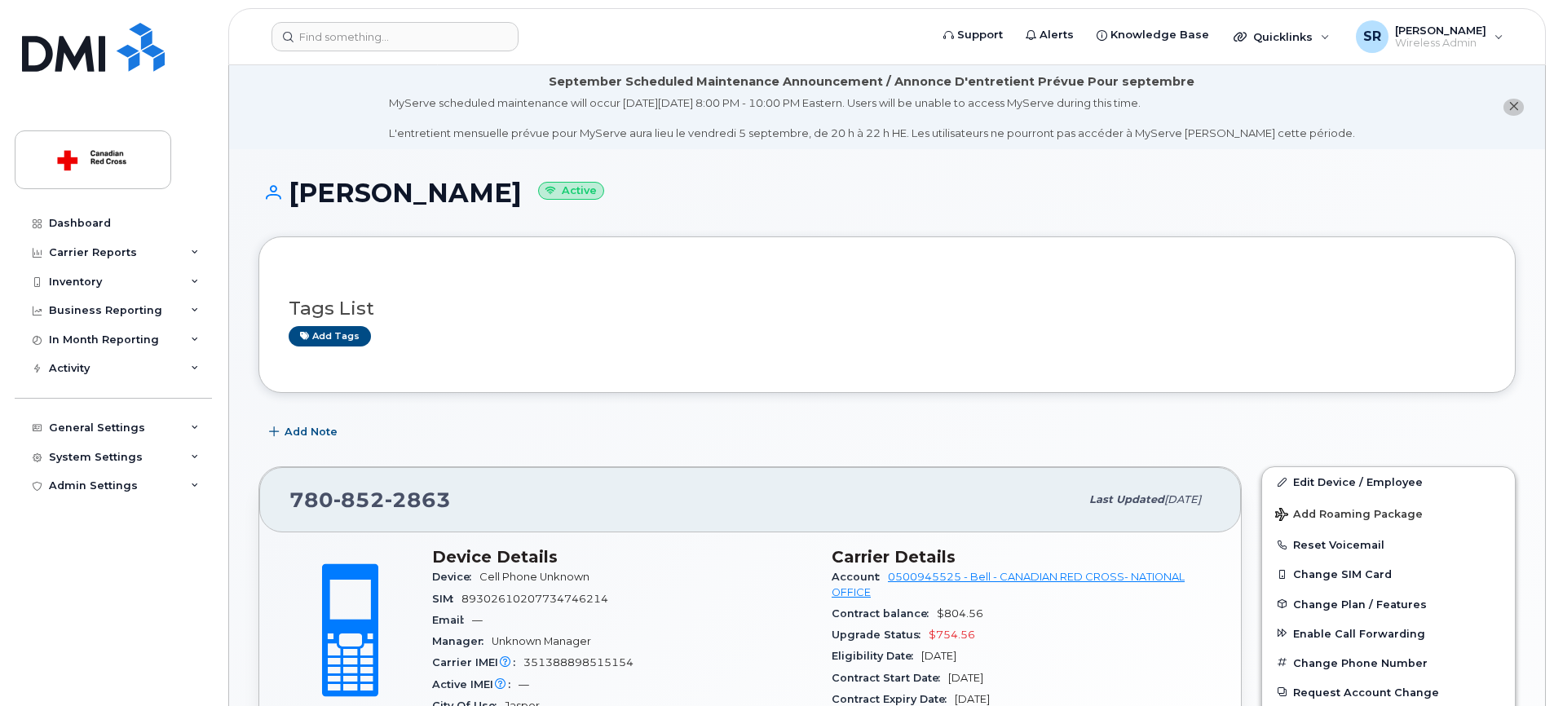
scroll to position [301, 0]
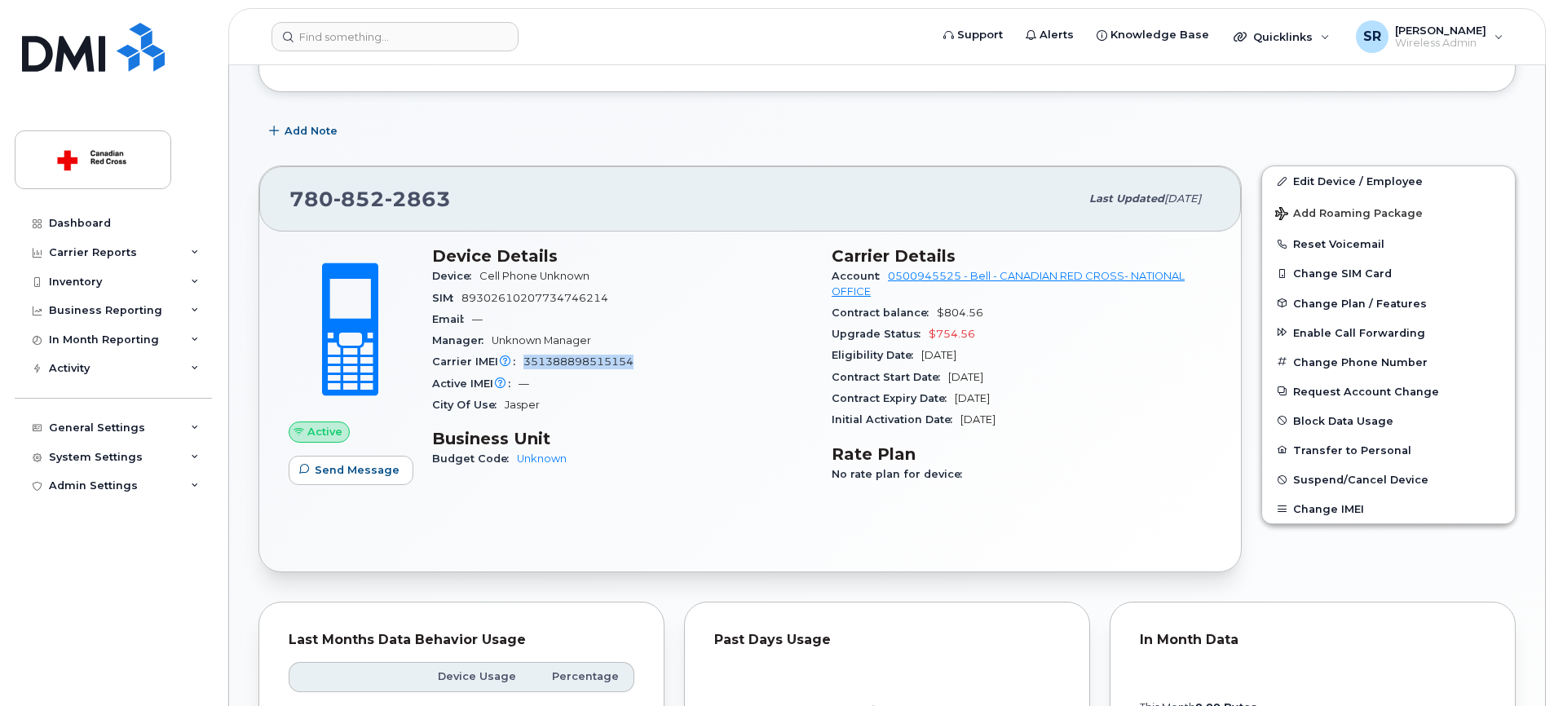
drag, startPoint x: 639, startPoint y: 361, endPoint x: 527, endPoint y: 360, distance: 112.5
click at [527, 360] on div "Carrier IMEI Carrier IMEI is reported during the last billing cycle or change o…" at bounding box center [622, 361] width 380 height 21
copy span "351388898515154"
drag, startPoint x: 1354, startPoint y: 183, endPoint x: 1023, endPoint y: 248, distance: 337.3
click at [1354, 183] on link "Edit Device / Employee" at bounding box center [1388, 180] width 253 height 29
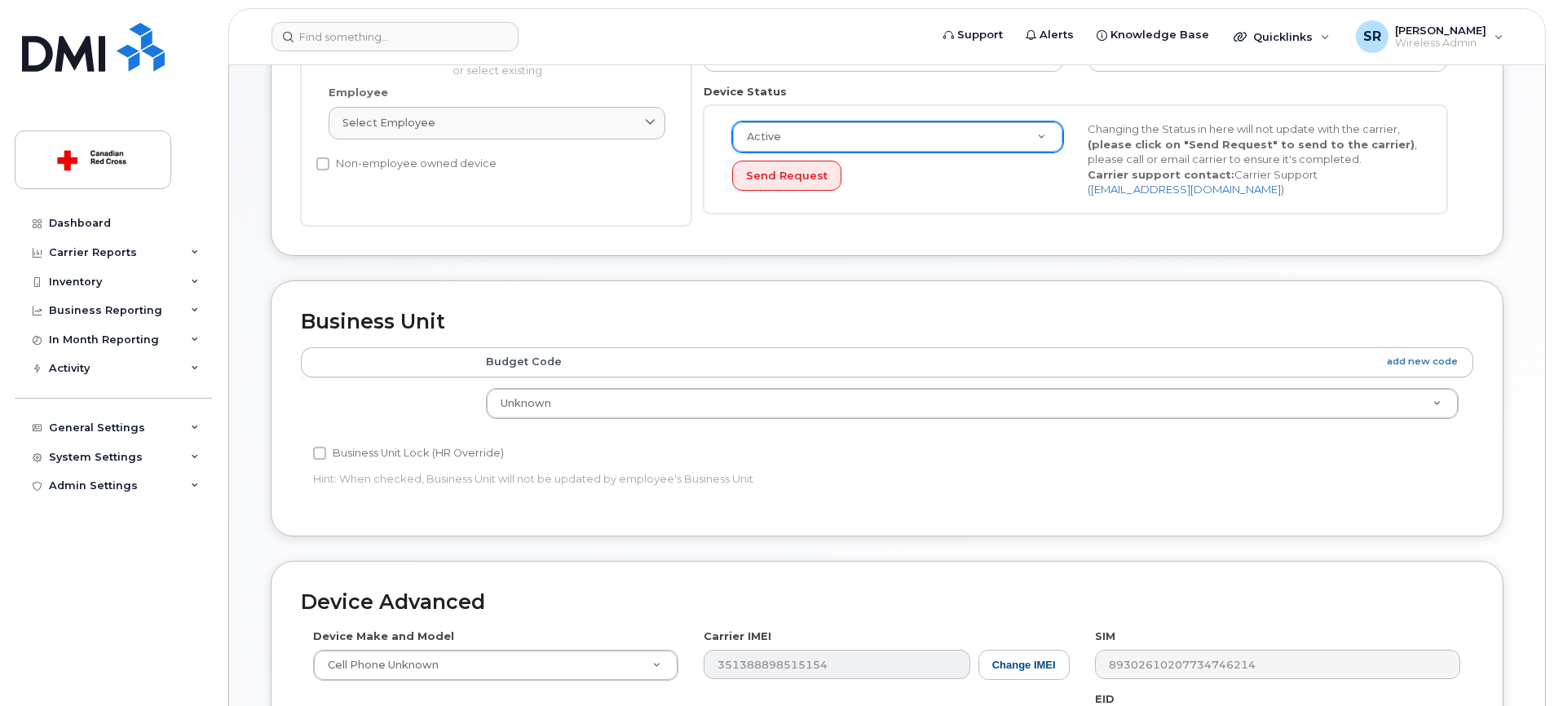
scroll to position [526, 0]
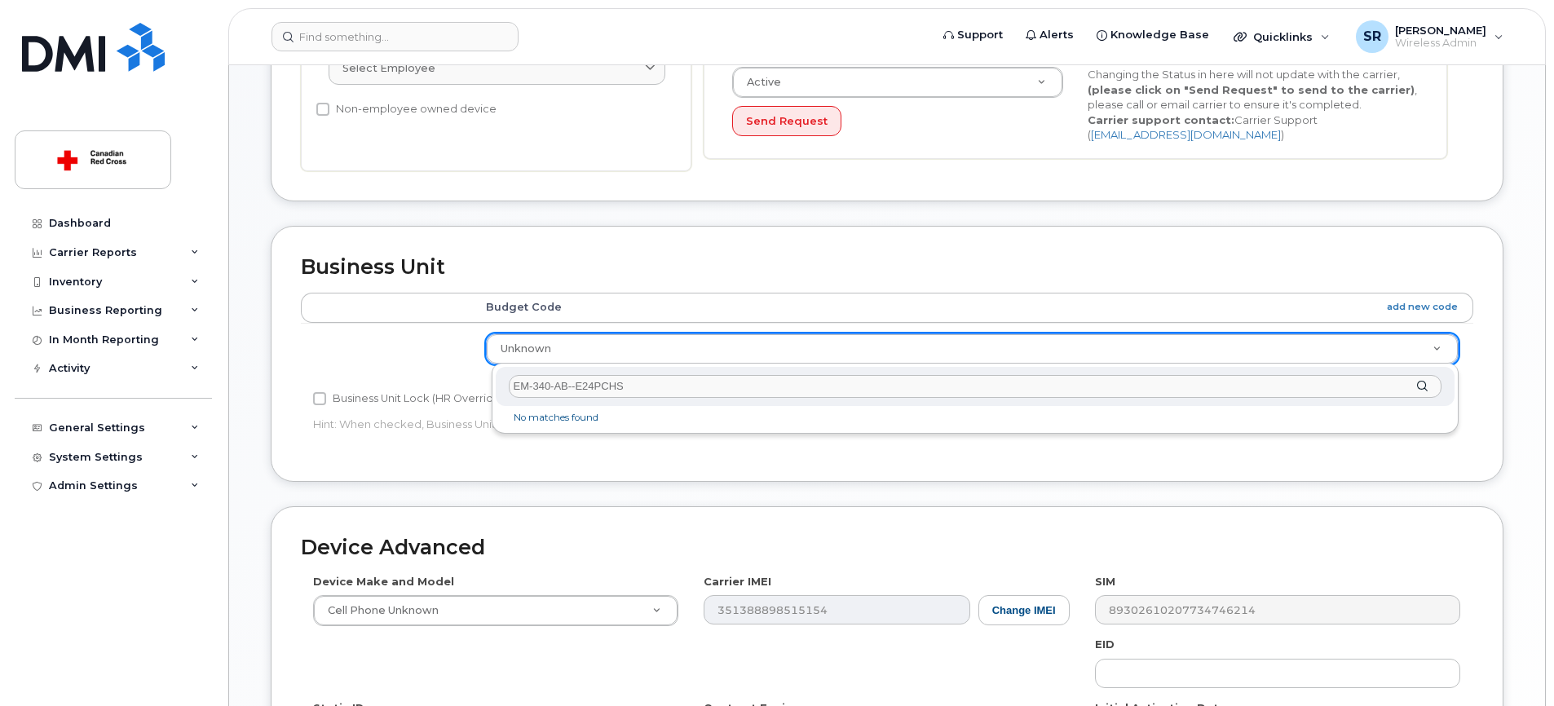
drag, startPoint x: 536, startPoint y: 381, endPoint x: 490, endPoint y: 381, distance: 45.6
click at [490, 381] on body "Support Alerts Knowledge Base Quicklinks Suspend / Cancel Device Change SIM Car…" at bounding box center [777, 233] width 1554 height 1519
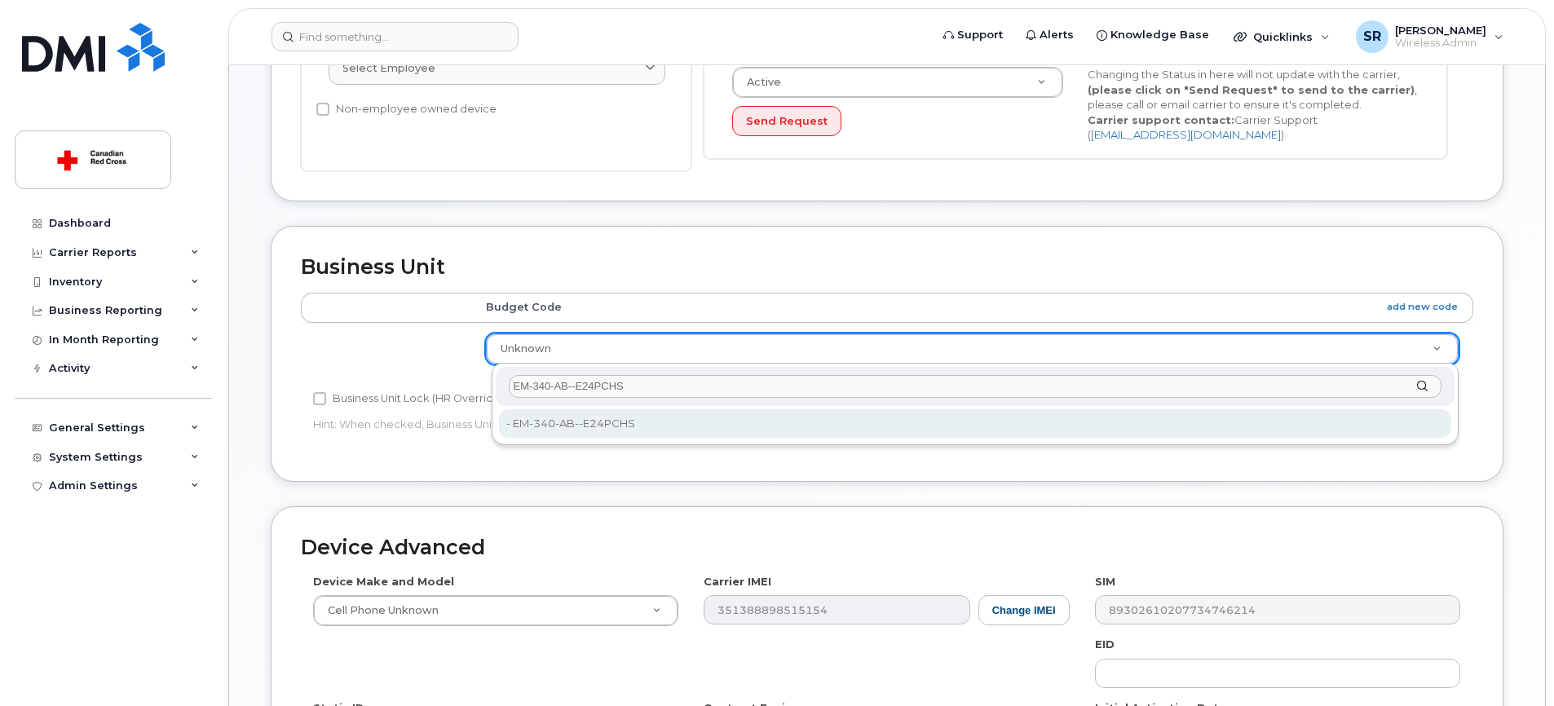
type input "EM-340-AB--E24PCHS"
type input "35069803"
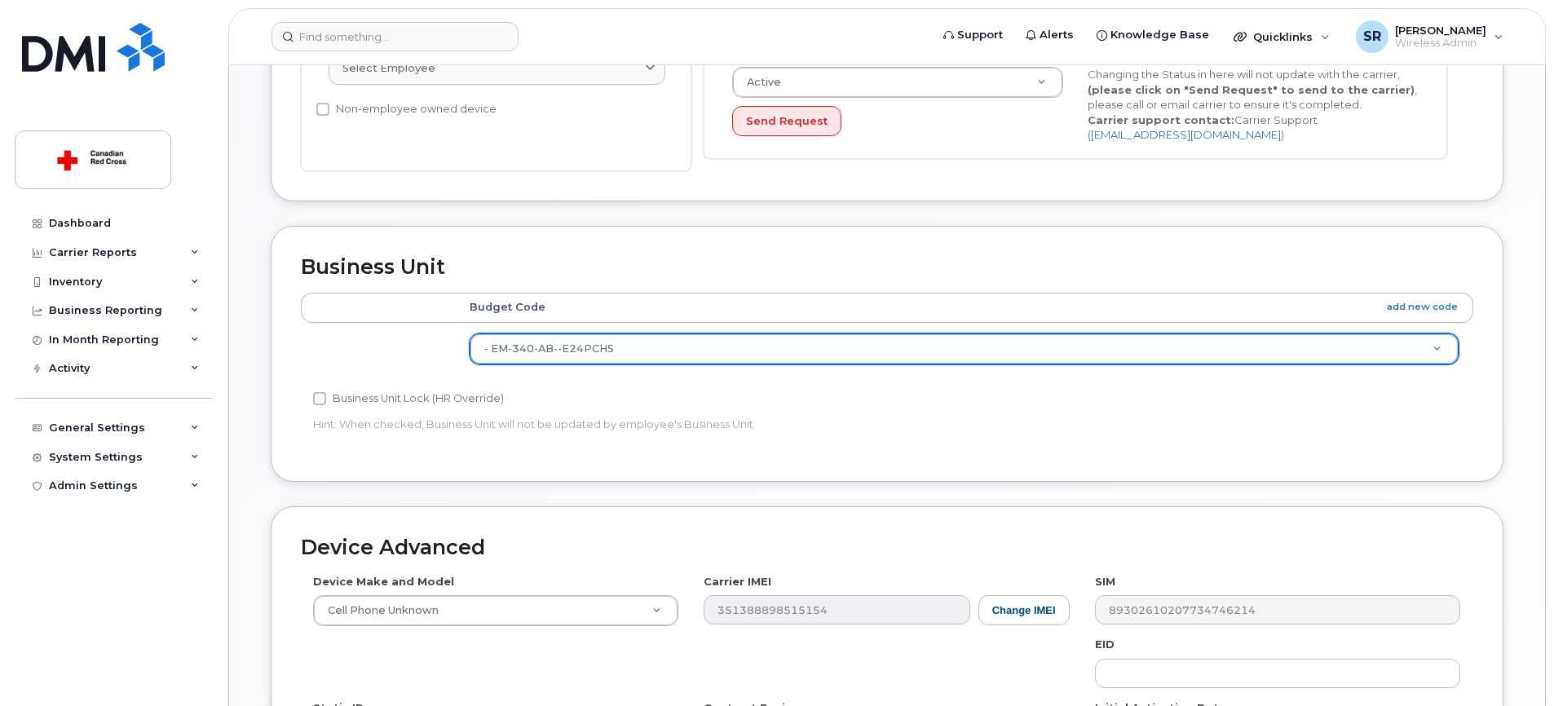
scroll to position [813, 0]
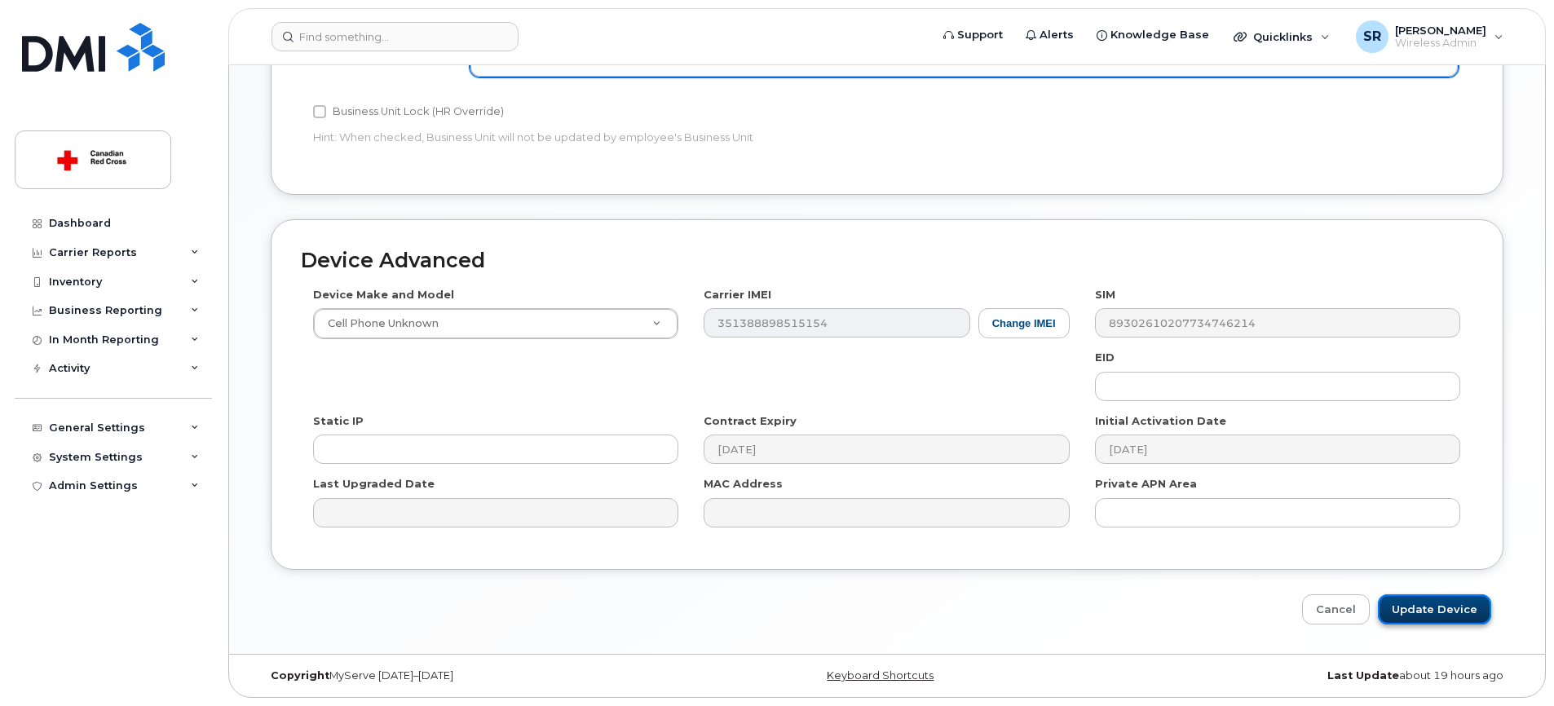
click at [1421, 613] on input "Update Device" at bounding box center [1434, 609] width 113 height 30
type input "Saving..."
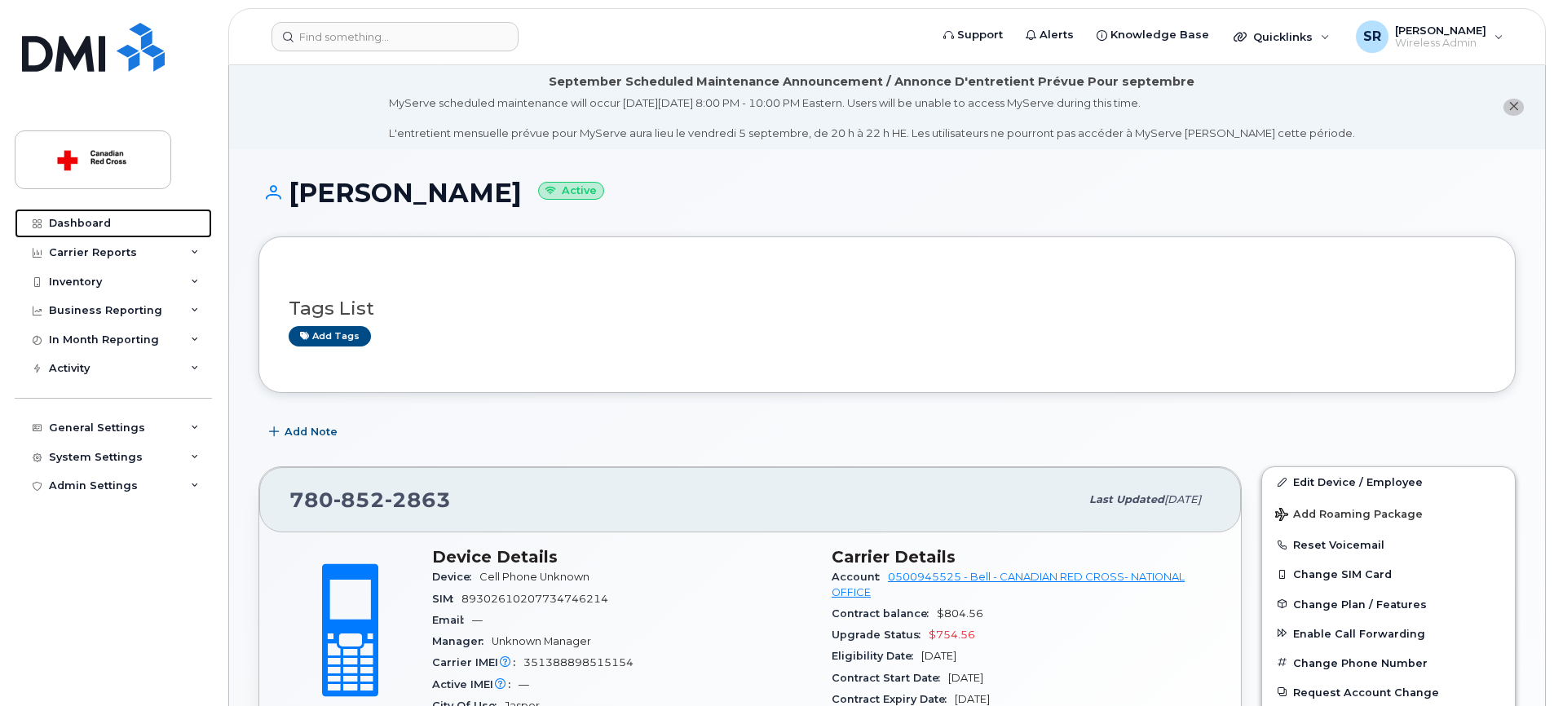
drag, startPoint x: 128, startPoint y: 221, endPoint x: 376, endPoint y: 241, distance: 248.6
click at [128, 221] on link "Dashboard" at bounding box center [113, 223] width 197 height 29
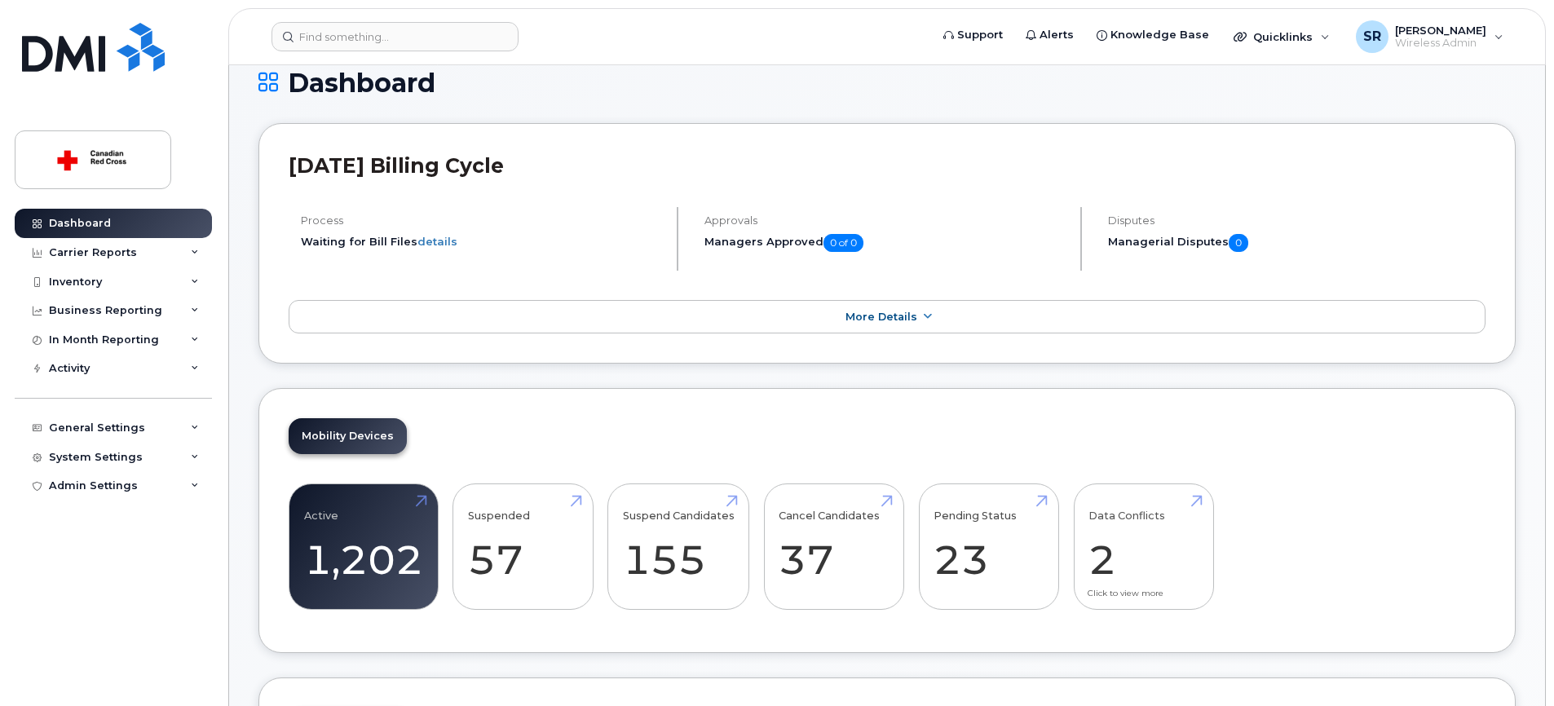
scroll to position [111, 0]
click at [1127, 552] on link "Data Conflicts 2" at bounding box center [1143, 546] width 110 height 108
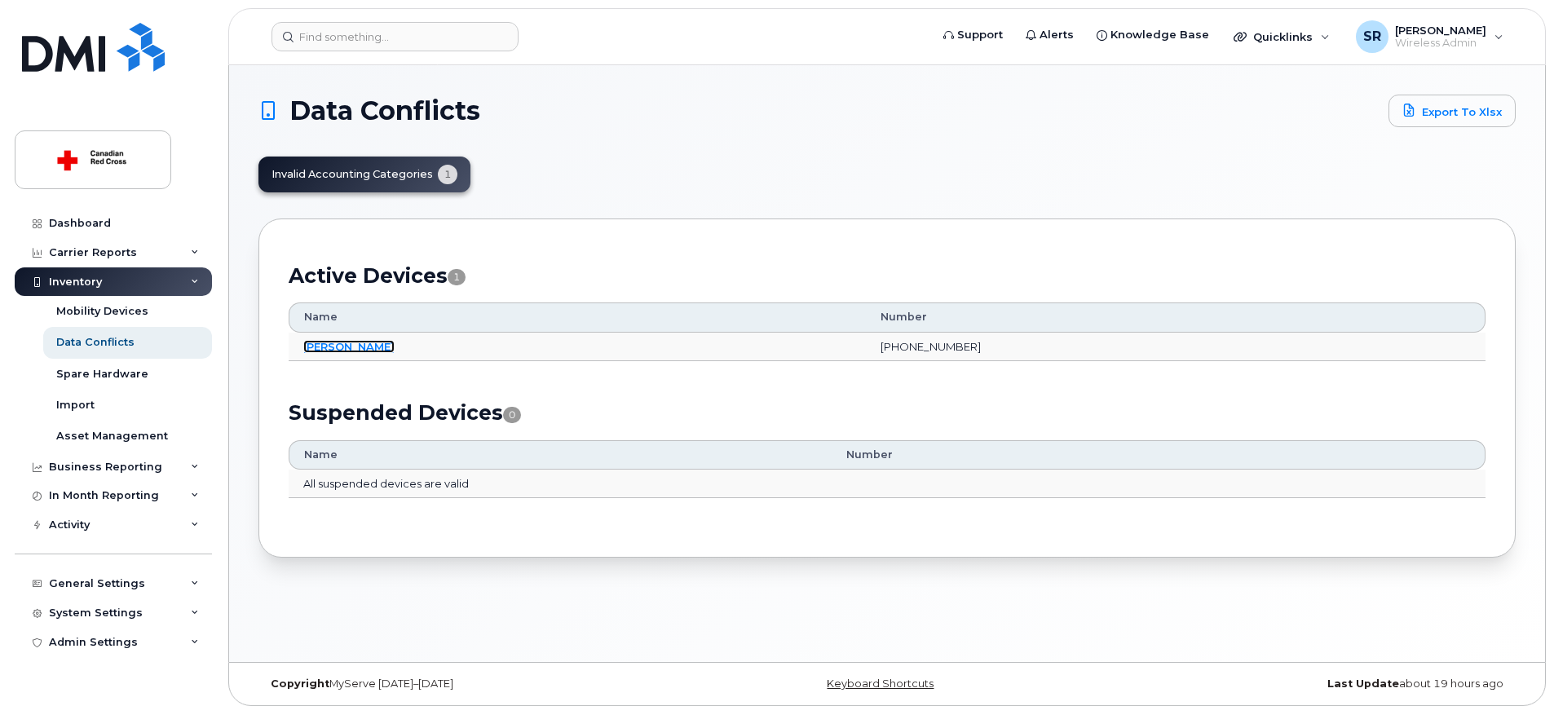
drag, startPoint x: 355, startPoint y: 347, endPoint x: 707, endPoint y: 331, distance: 352.5
click at [355, 347] on link "[PERSON_NAME]" at bounding box center [348, 346] width 91 height 13
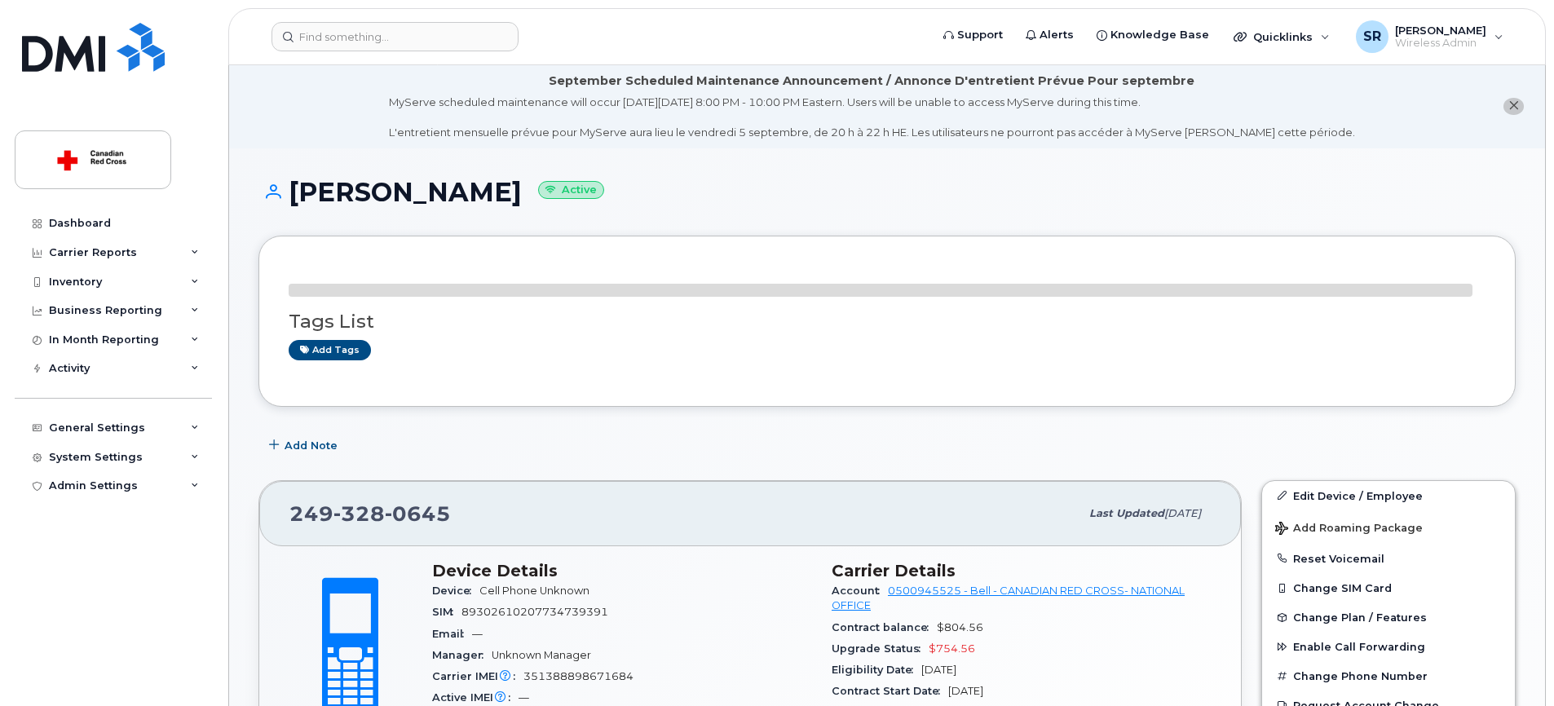
scroll to position [279, 0]
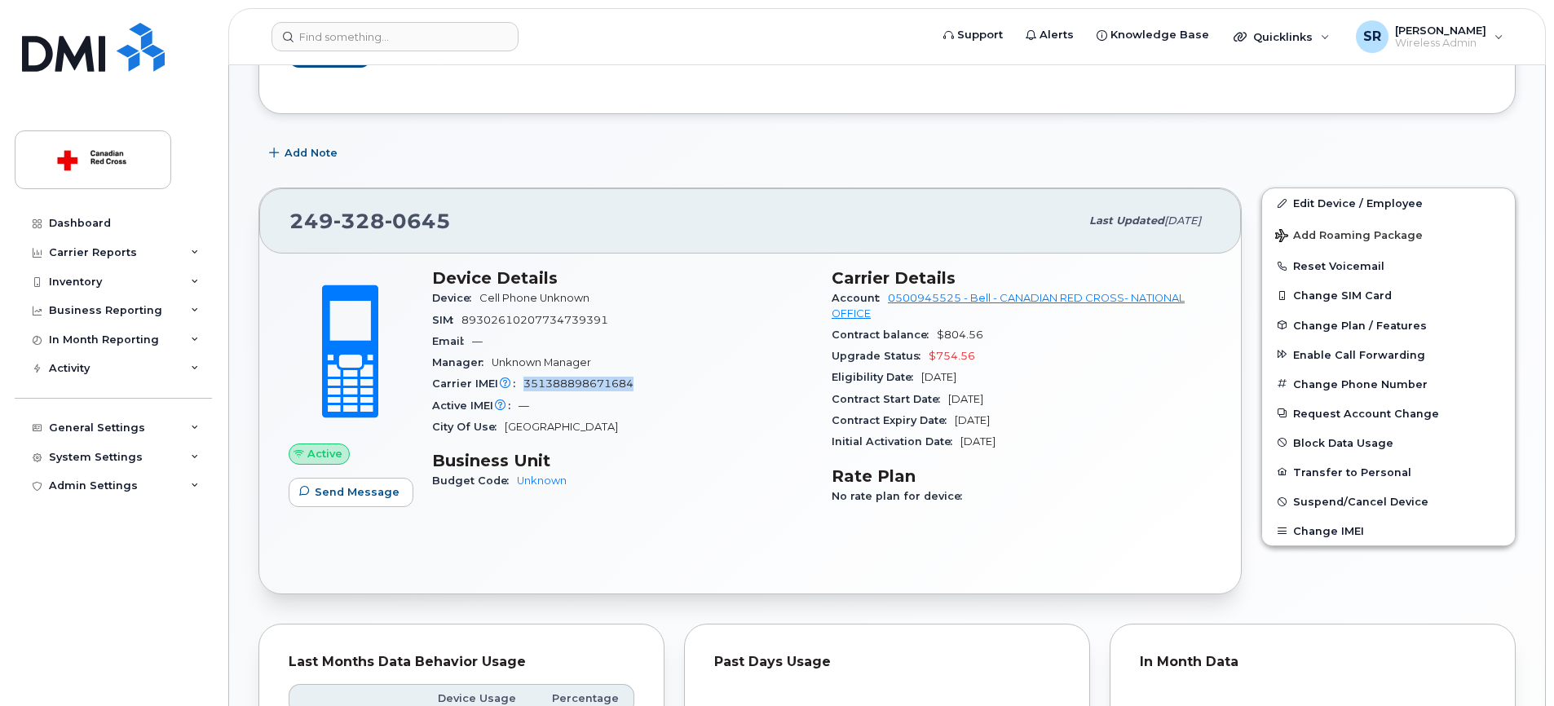
drag, startPoint x: 635, startPoint y: 396, endPoint x: 525, endPoint y: 385, distance: 110.6
click at [525, 385] on div "Carrier IMEI Carrier IMEI is reported during the last billing cycle or change o…" at bounding box center [622, 383] width 380 height 21
copy span "351388898671684"
drag, startPoint x: 1339, startPoint y: 205, endPoint x: 1030, endPoint y: 348, distance: 340.3
click at [1339, 205] on link "Edit Device / Employee" at bounding box center [1388, 202] width 253 height 29
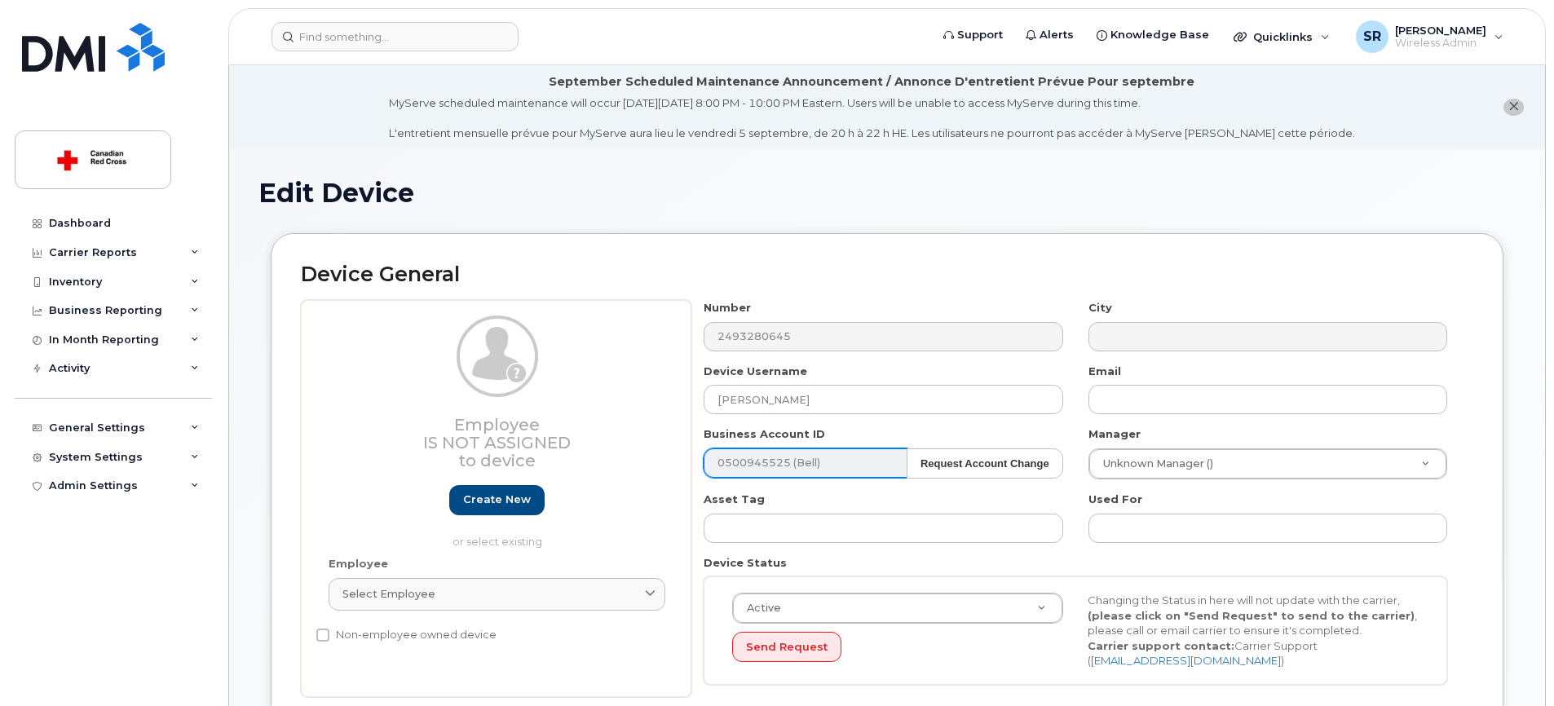
scroll to position [280, 0]
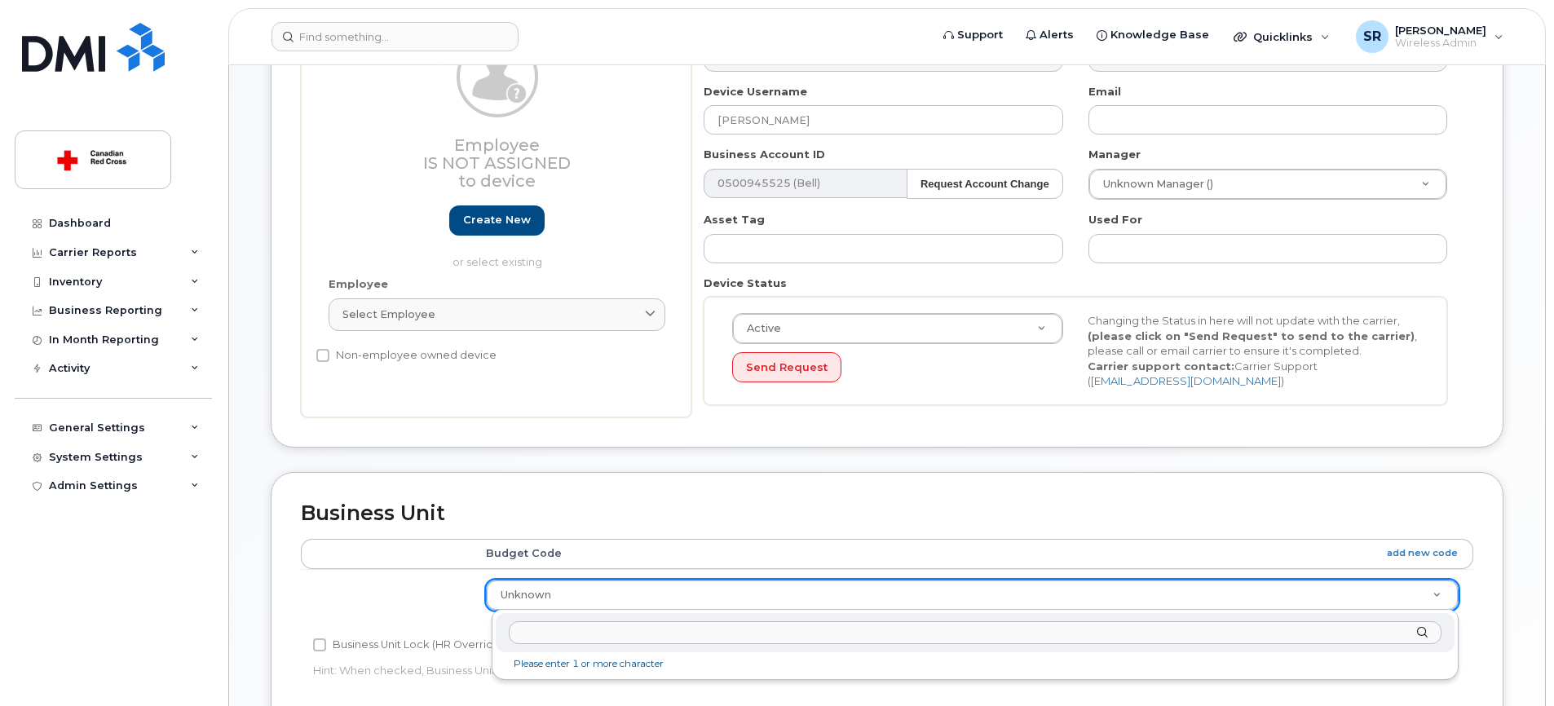
type input "HW-745-ON-ONNN"
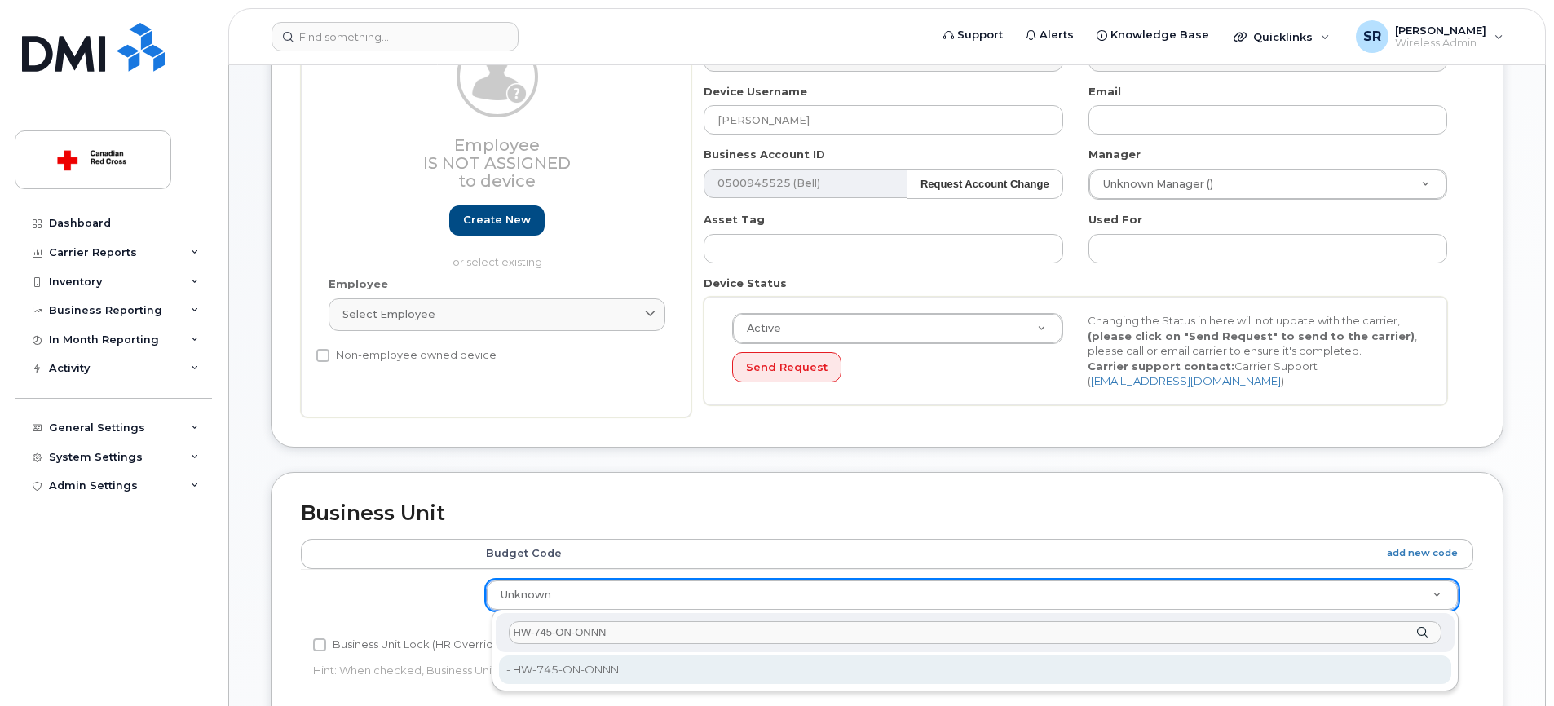
drag, startPoint x: 637, startPoint y: 659, endPoint x: 664, endPoint y: 637, distance: 35.3
type input "35069936"
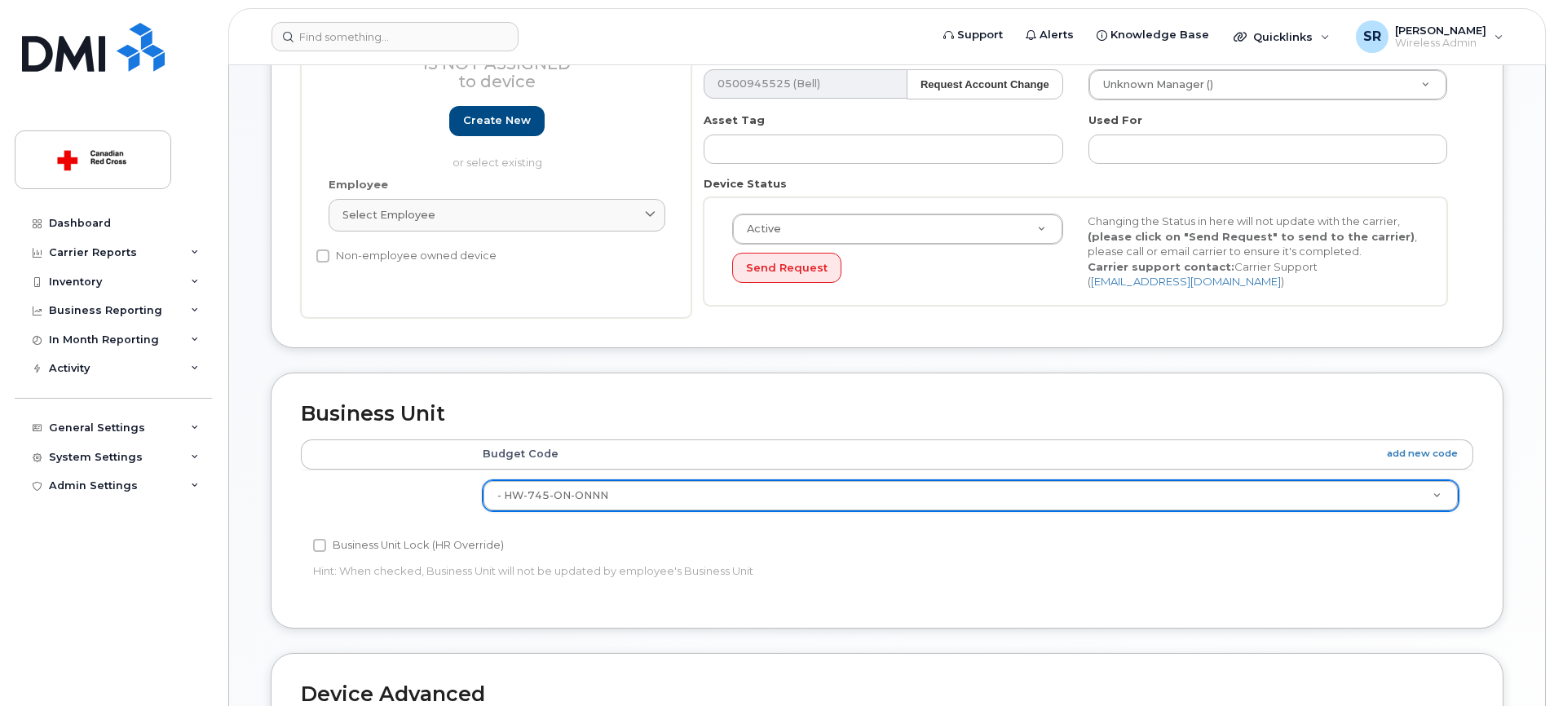
scroll to position [799, 0]
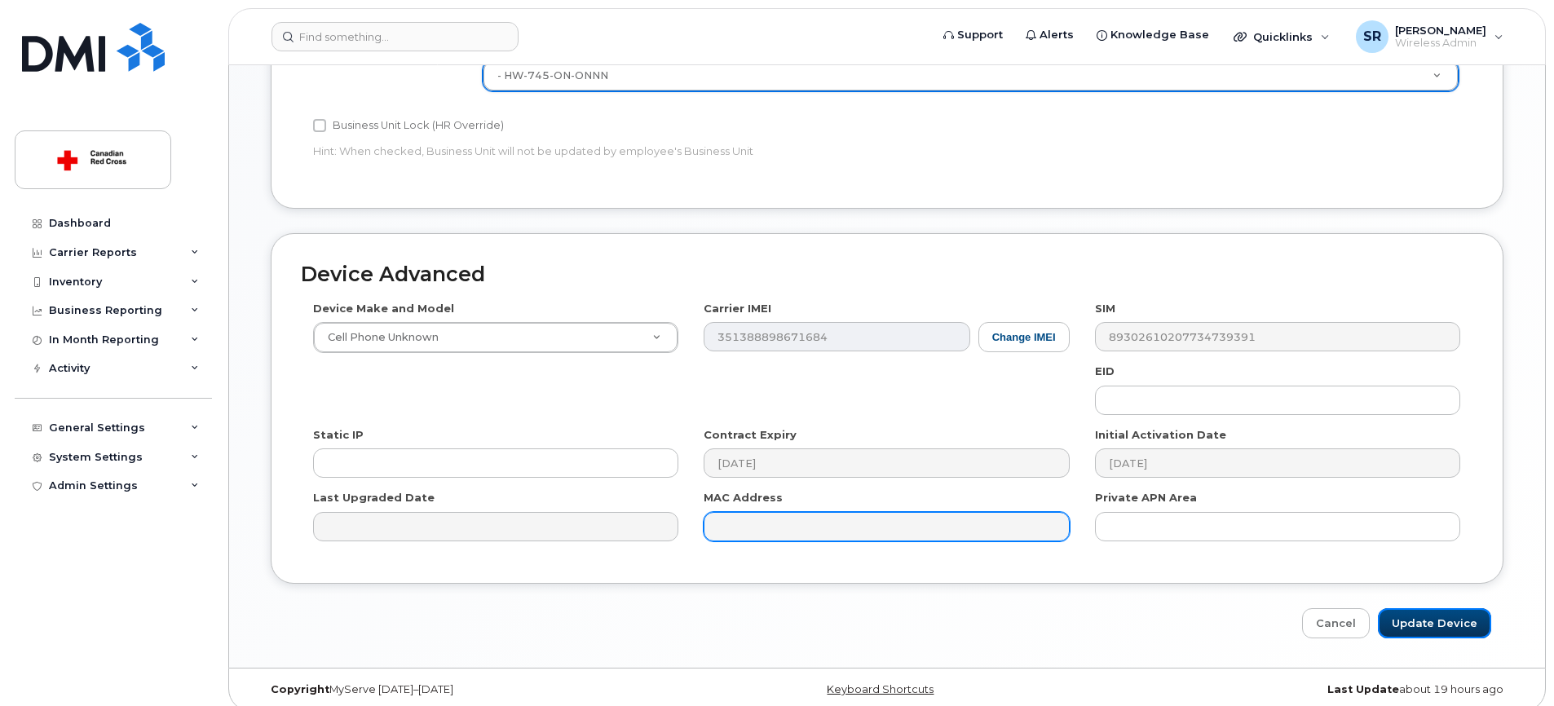
drag, startPoint x: 1426, startPoint y: 626, endPoint x: 972, endPoint y: 530, distance: 464.1
click at [1426, 625] on input "Update Device" at bounding box center [1434, 623] width 113 height 30
type input "Saving..."
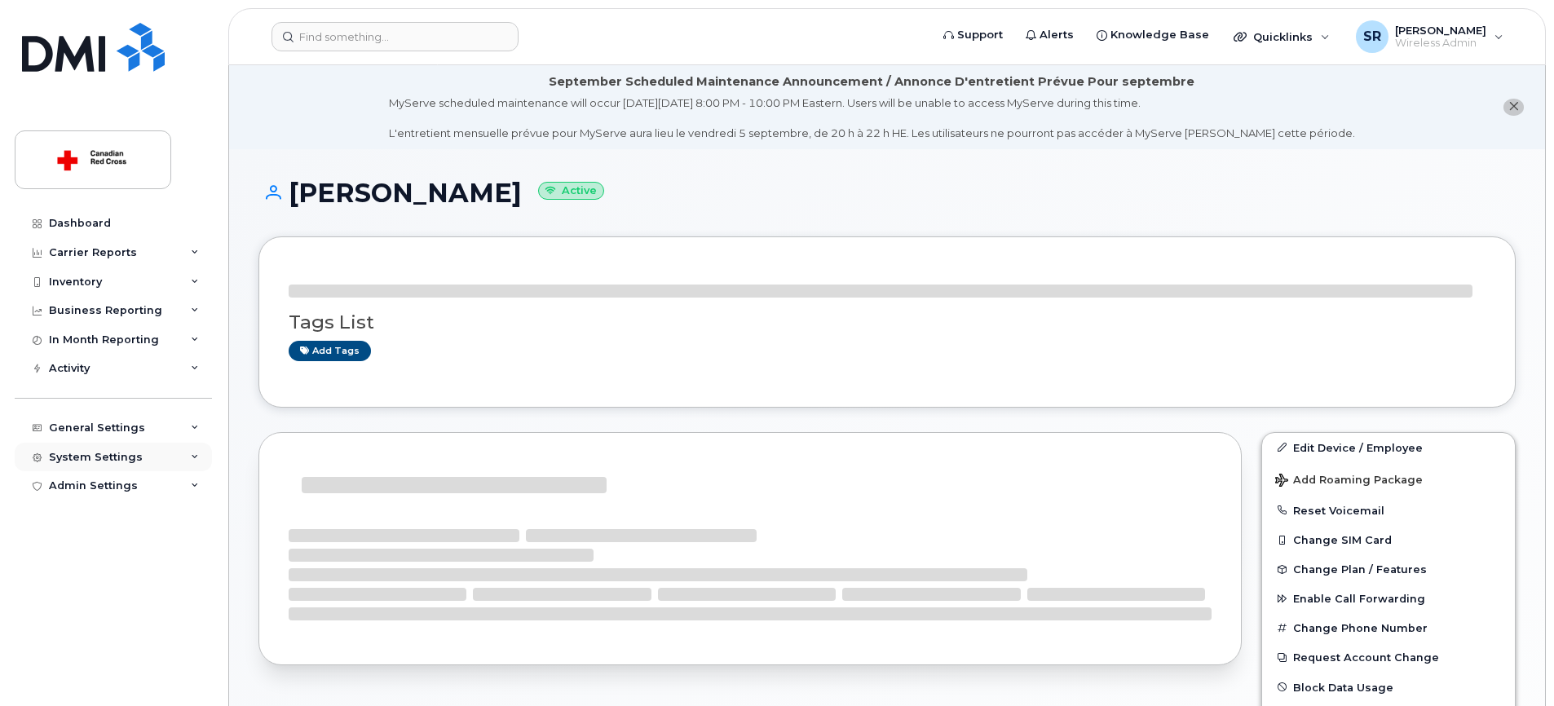
click at [105, 445] on div "System Settings" at bounding box center [113, 457] width 197 height 29
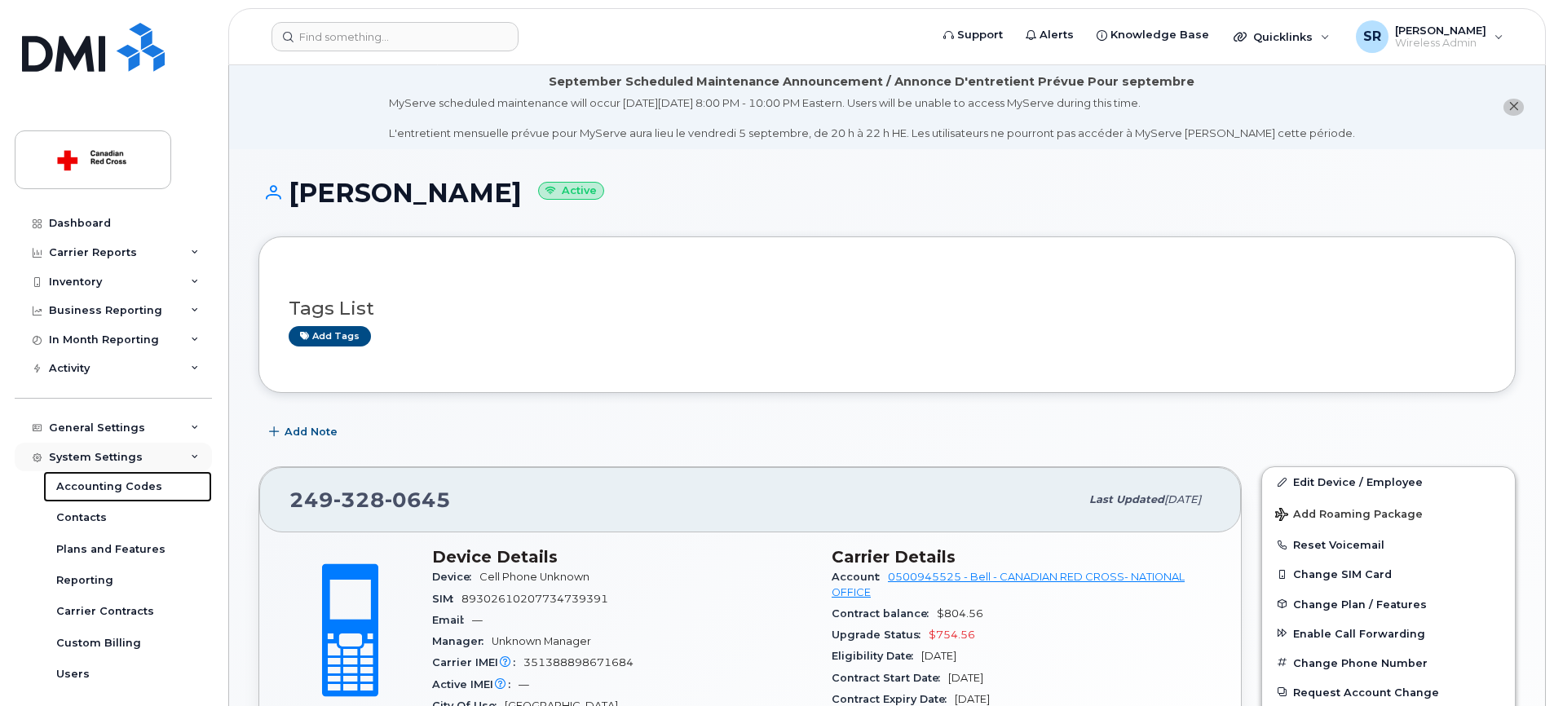
drag, startPoint x: 112, startPoint y: 482, endPoint x: 163, endPoint y: 442, distance: 64.4
click at [112, 482] on div "Accounting Codes" at bounding box center [109, 486] width 106 height 15
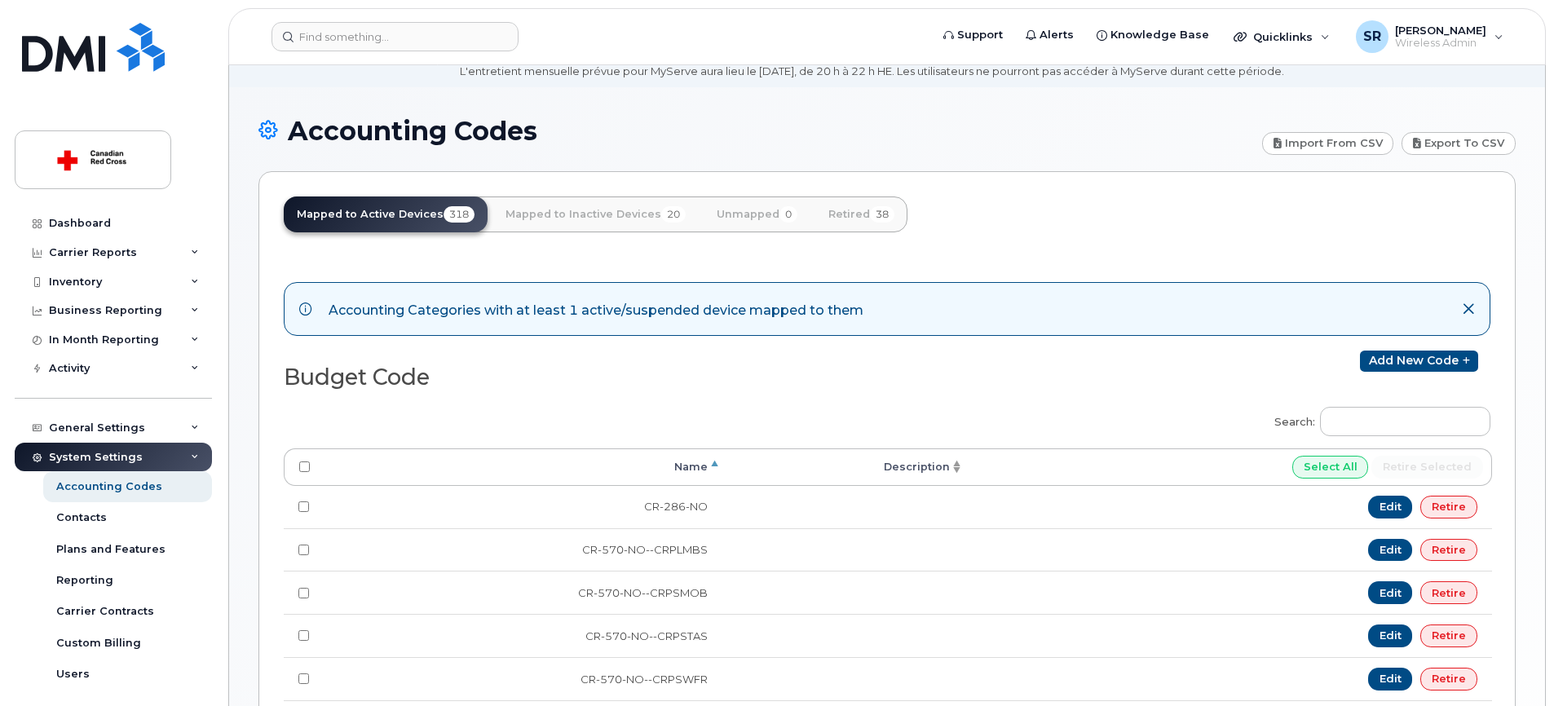
scroll to position [423, 0]
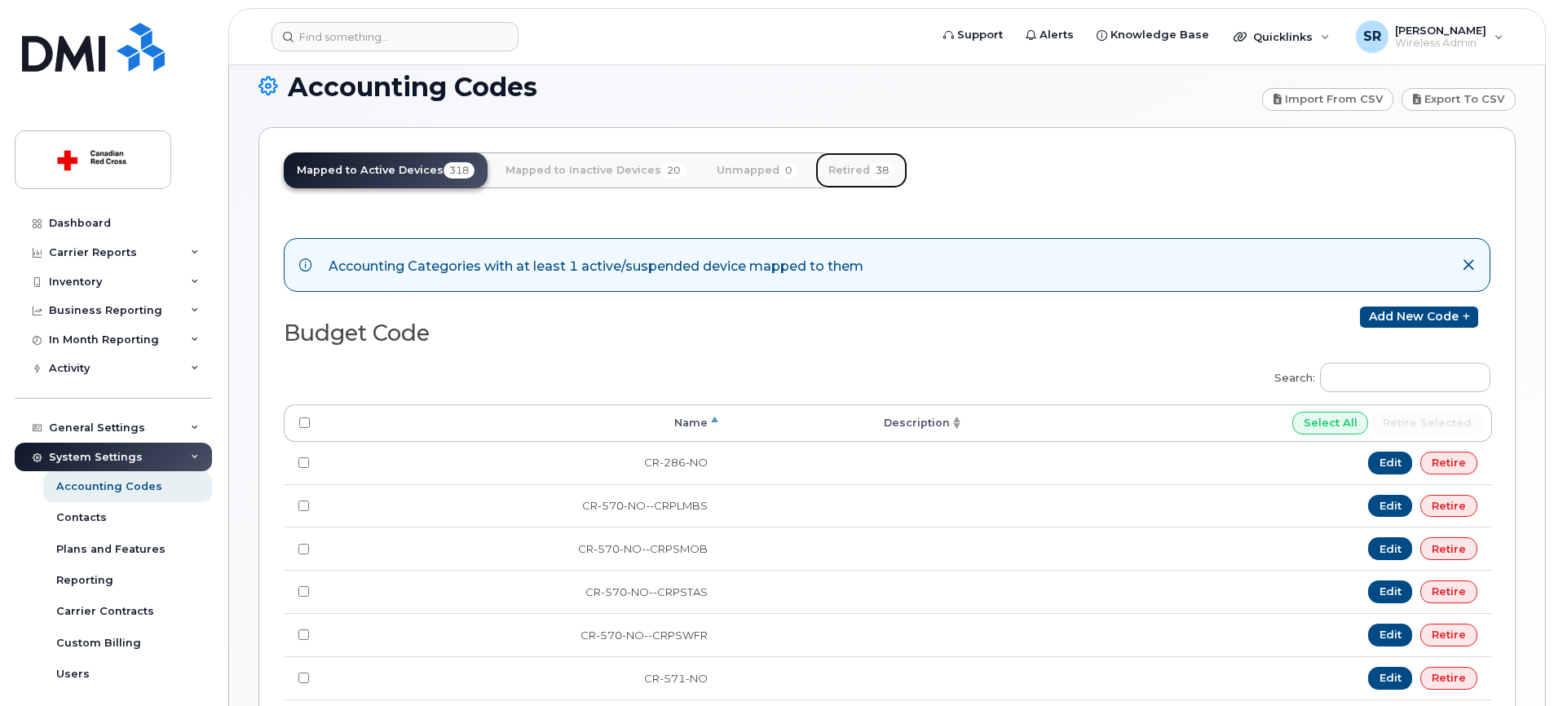
drag, startPoint x: 845, startPoint y: 171, endPoint x: 838, endPoint y: 184, distance: 14.6
click at [845, 171] on link "Retired 38" at bounding box center [861, 170] width 92 height 36
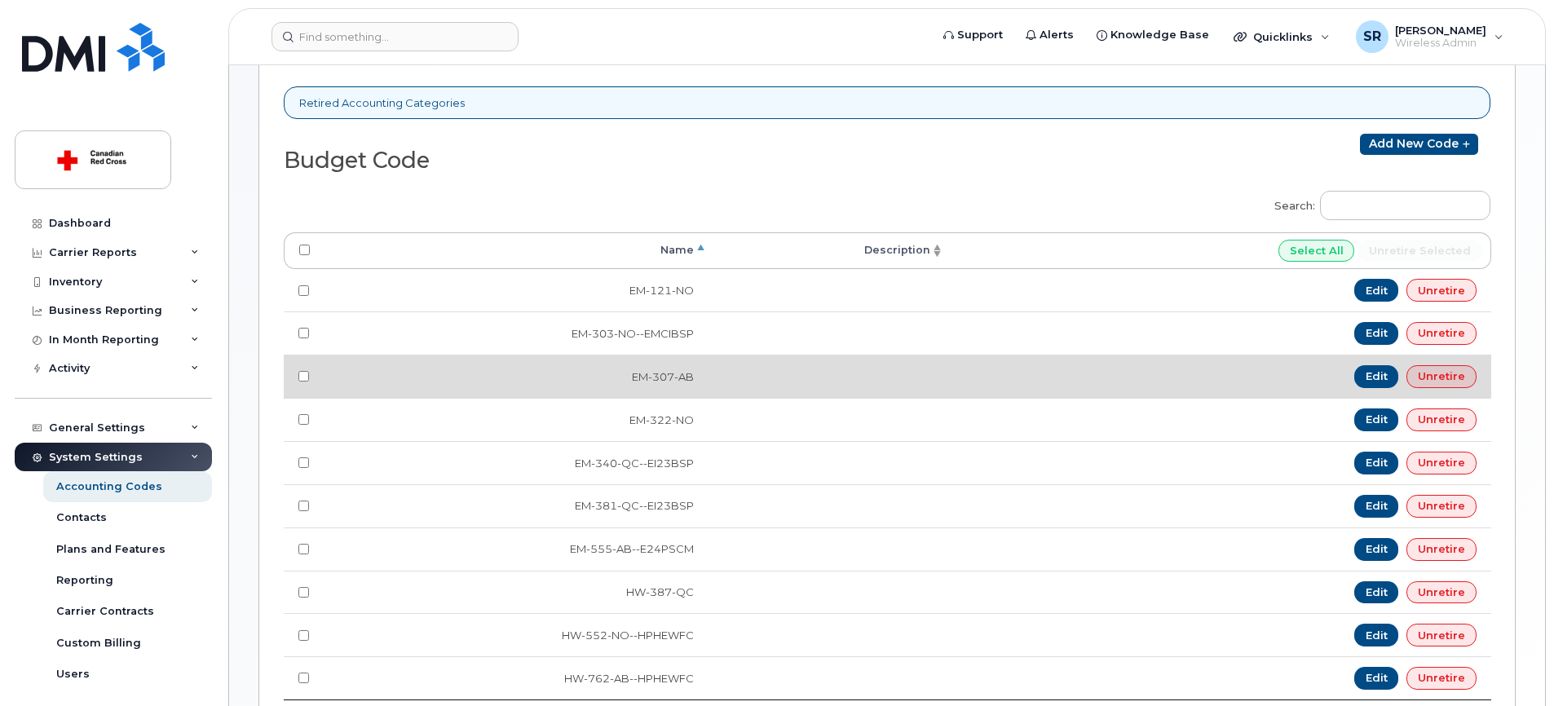
scroll to position [409, 0]
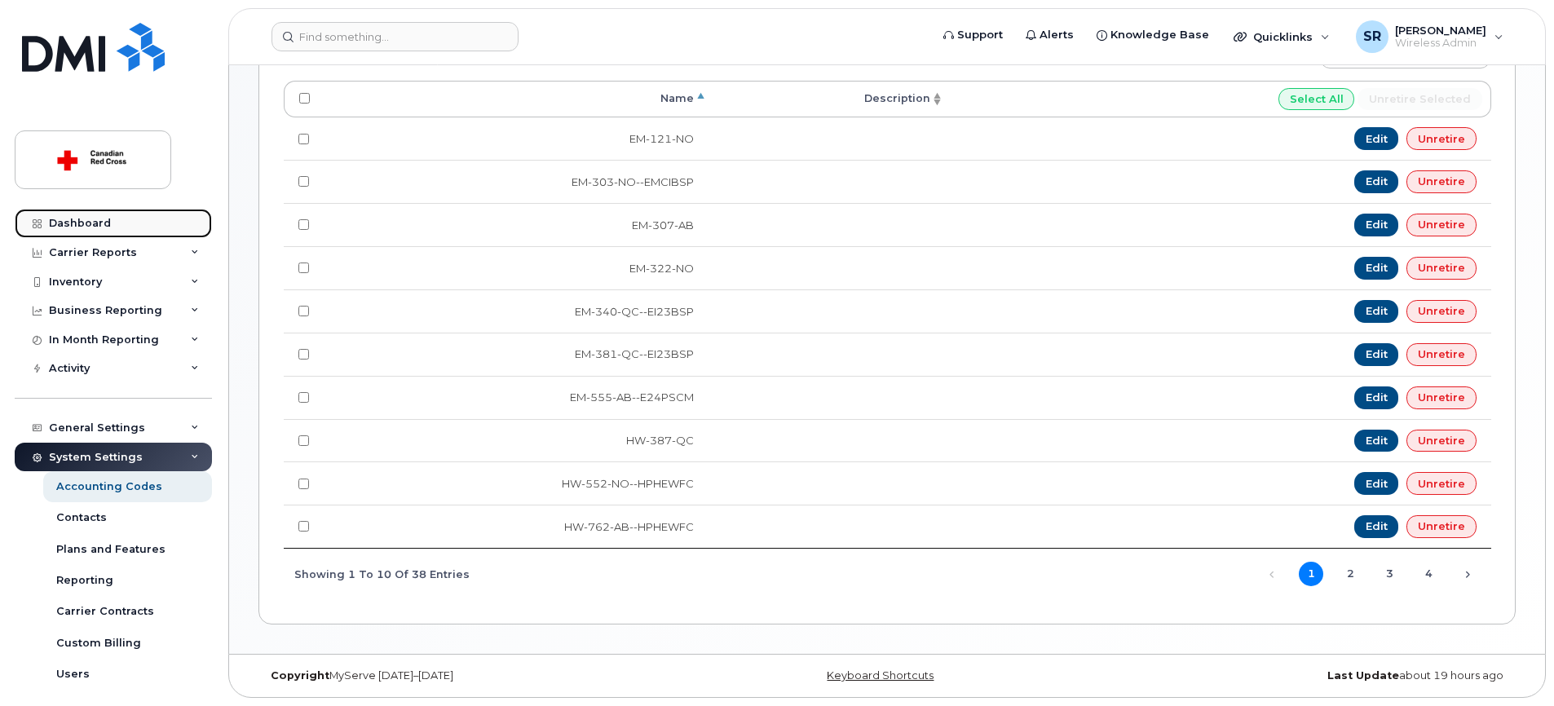
click at [122, 228] on link "Dashboard" at bounding box center [113, 223] width 197 height 29
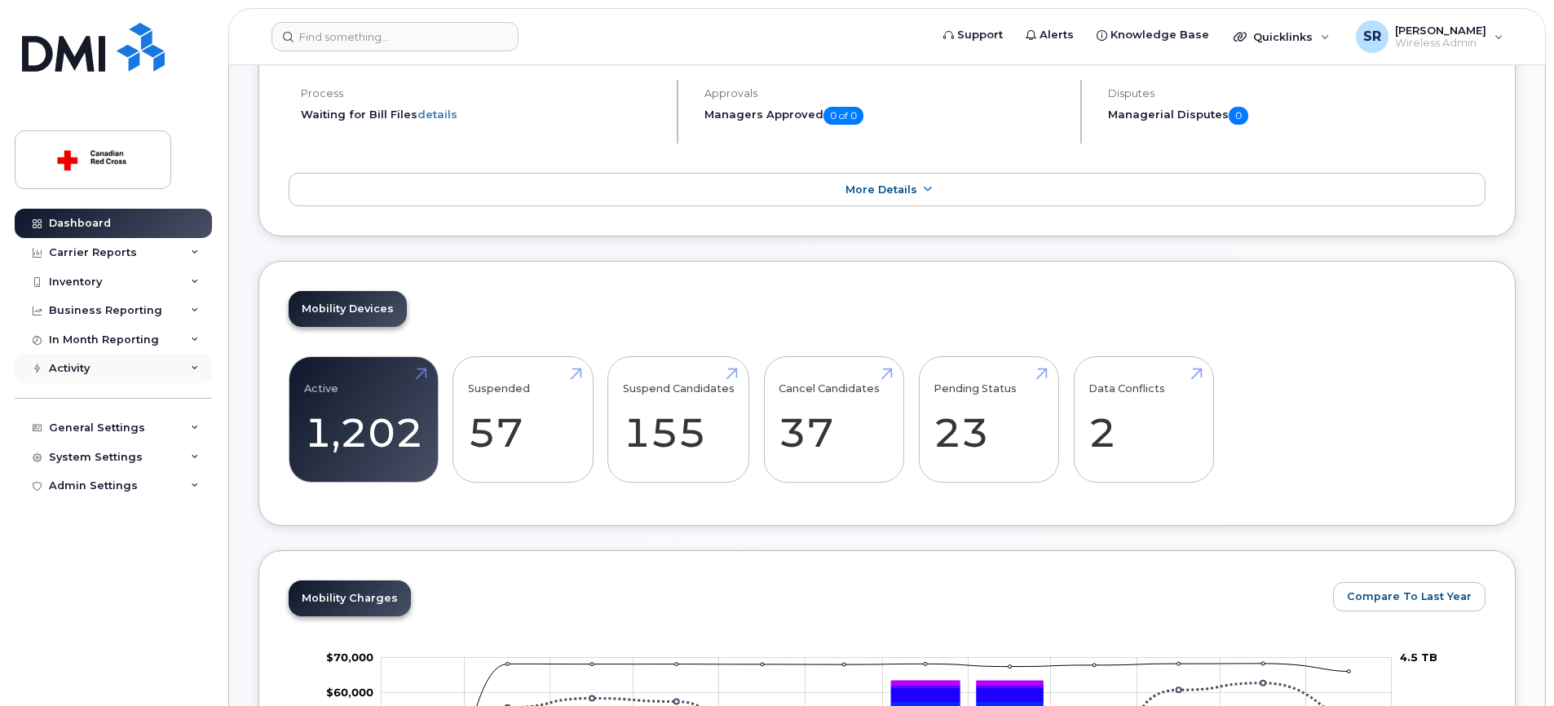
scroll to position [308, 0]
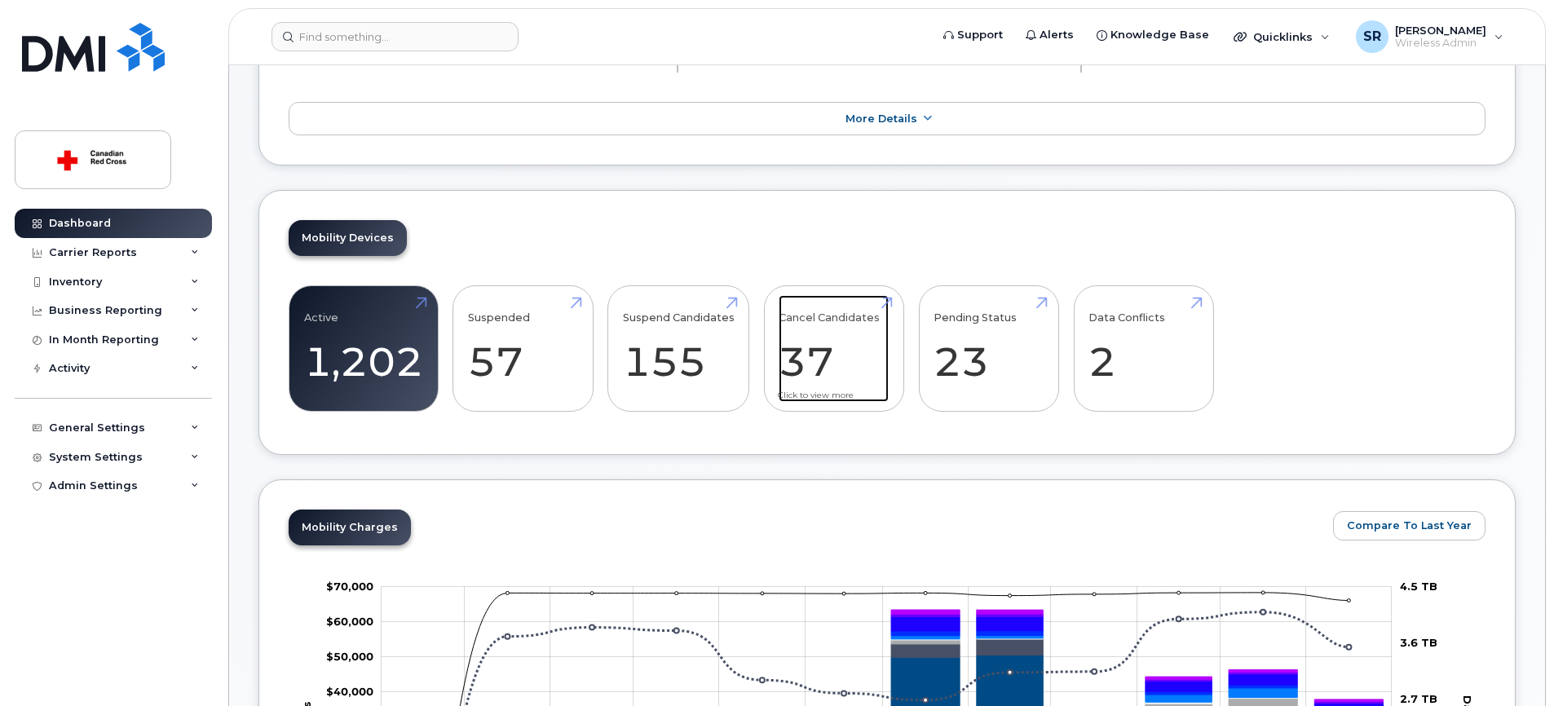
click at [848, 358] on link "Cancel Candidates 37" at bounding box center [833, 349] width 110 height 108
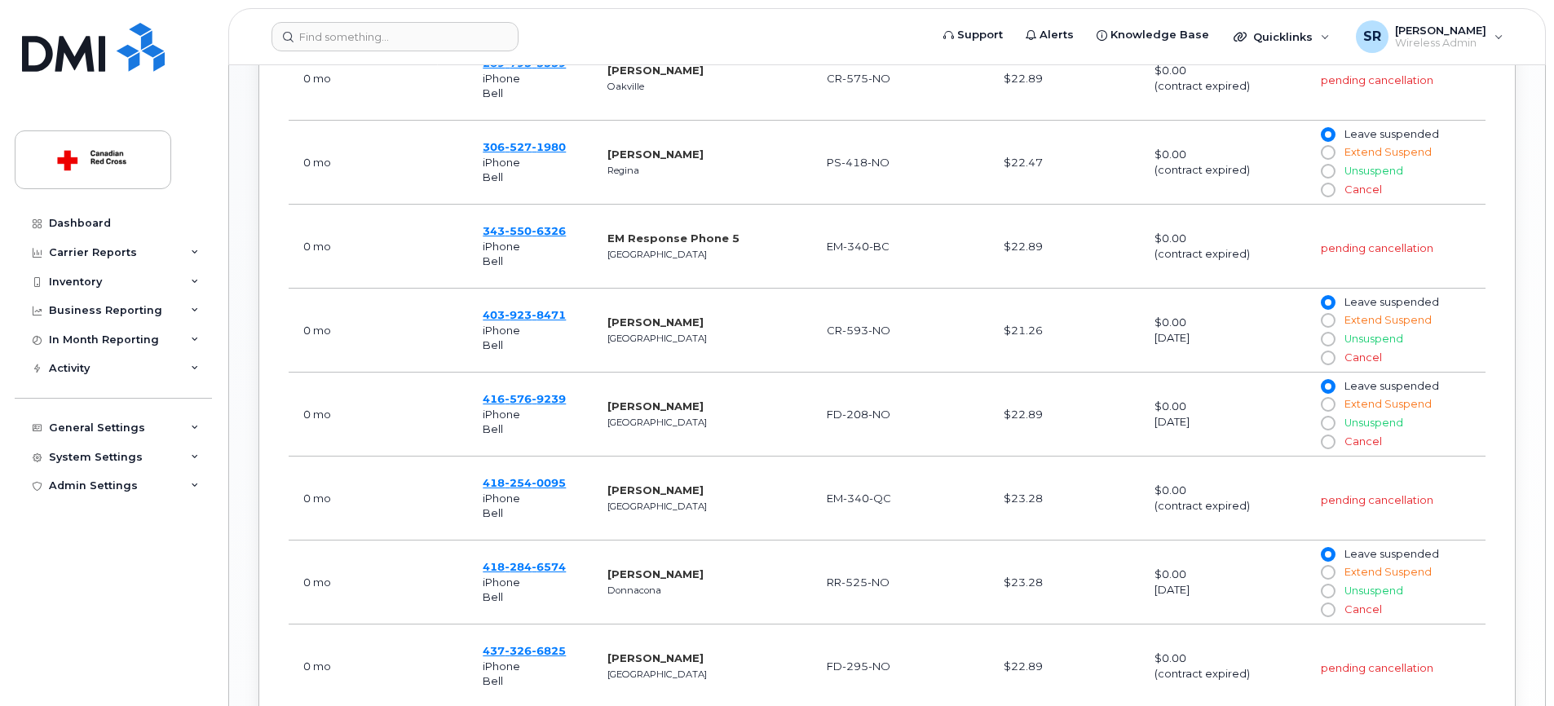
scroll to position [1034, 0]
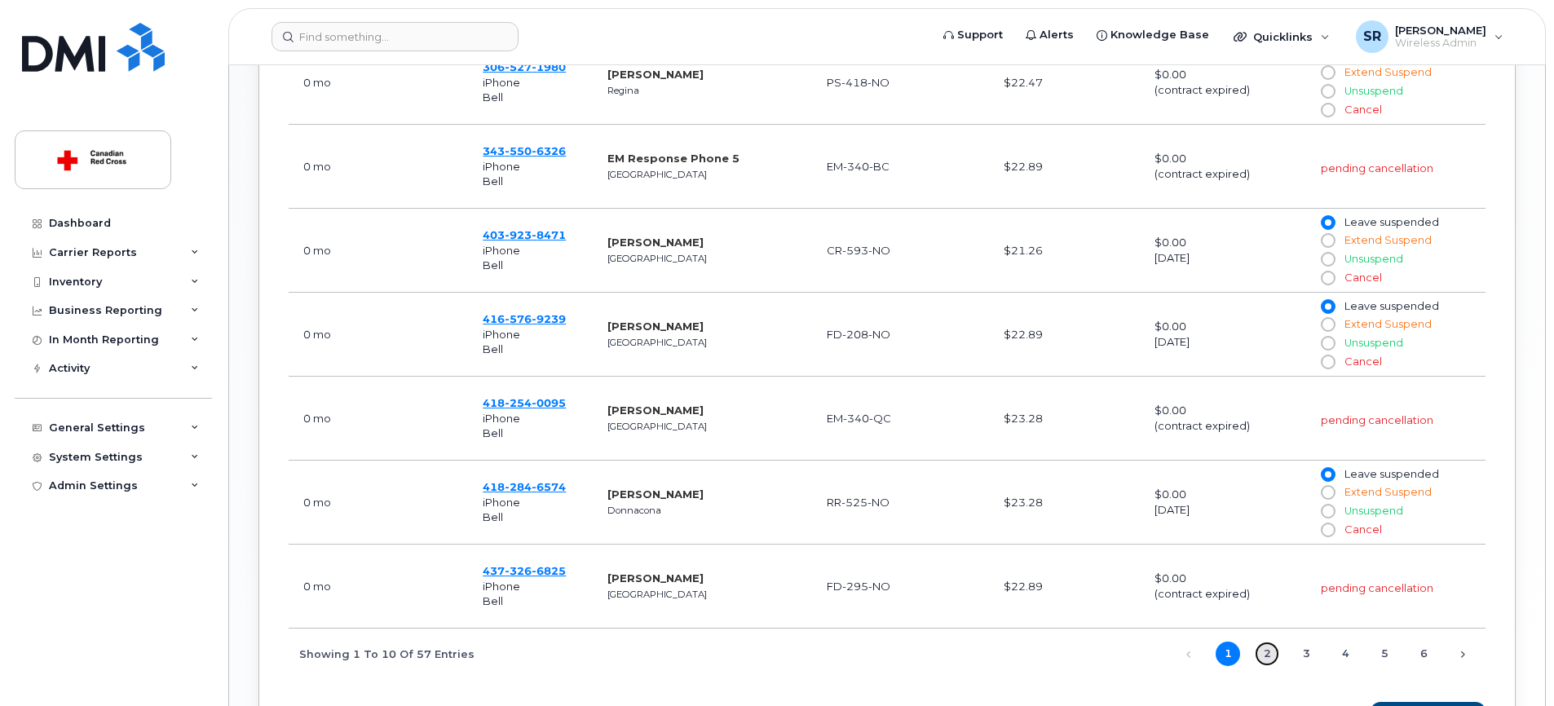
click at [1268, 646] on link "2" at bounding box center [1267, 654] width 24 height 24
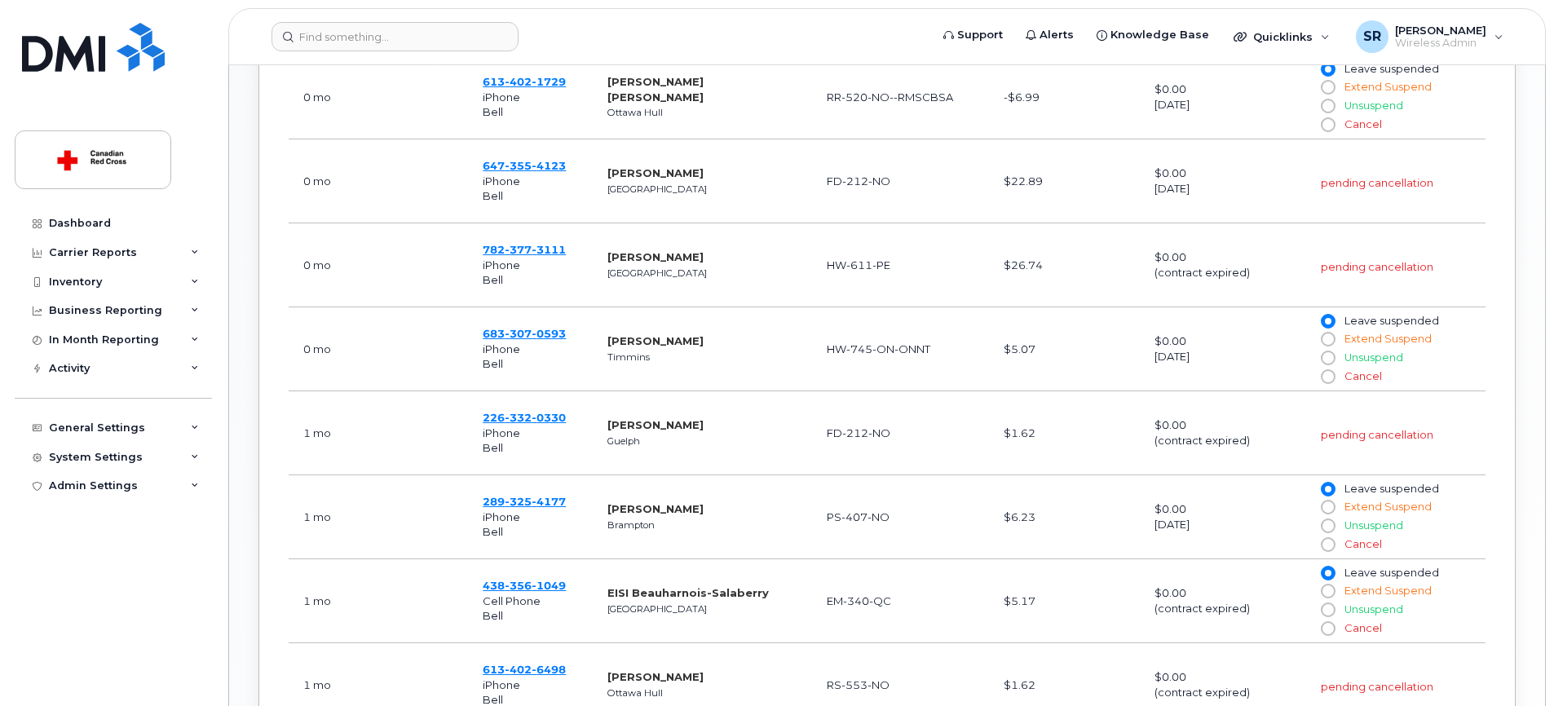
scroll to position [733, 0]
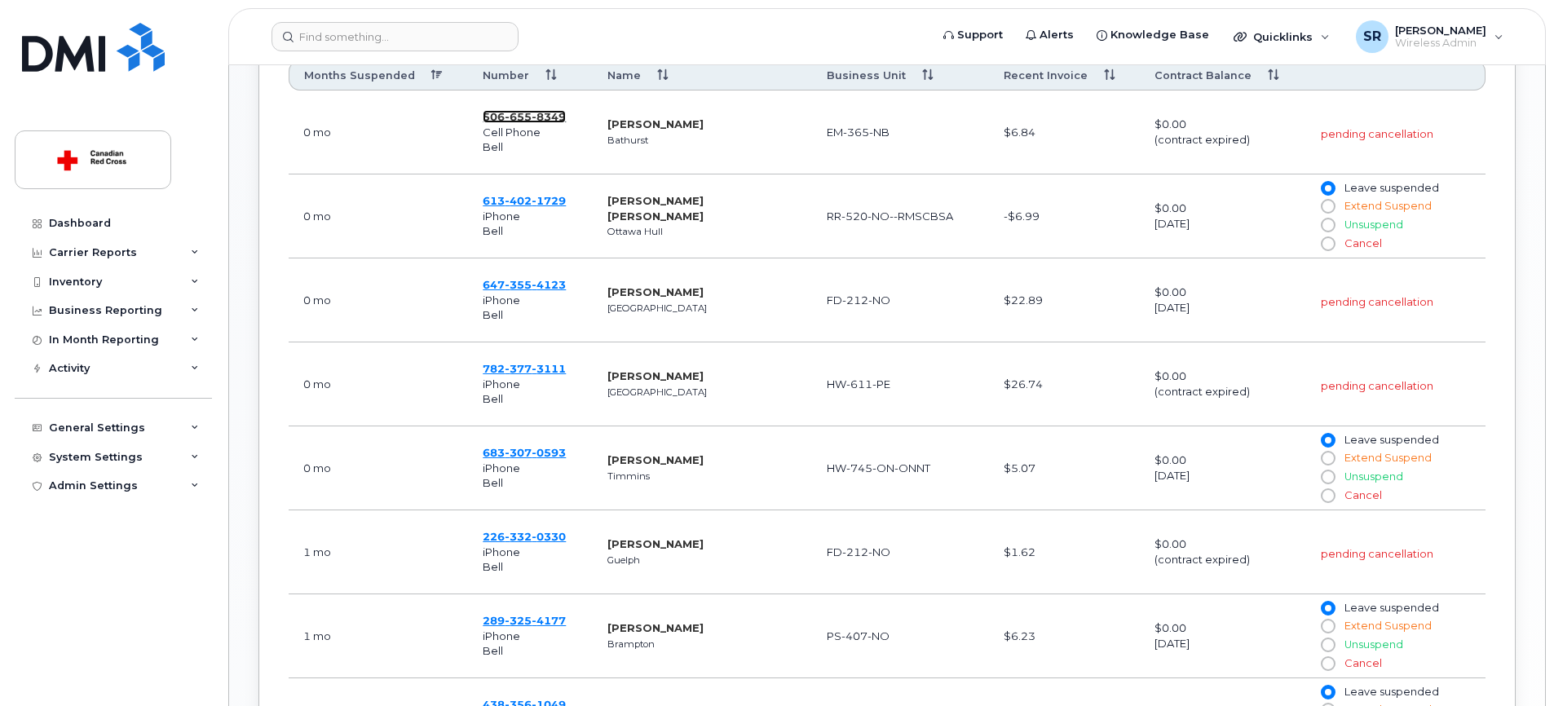
click at [496, 117] on span "[PHONE_NUMBER]" at bounding box center [524, 116] width 83 height 13
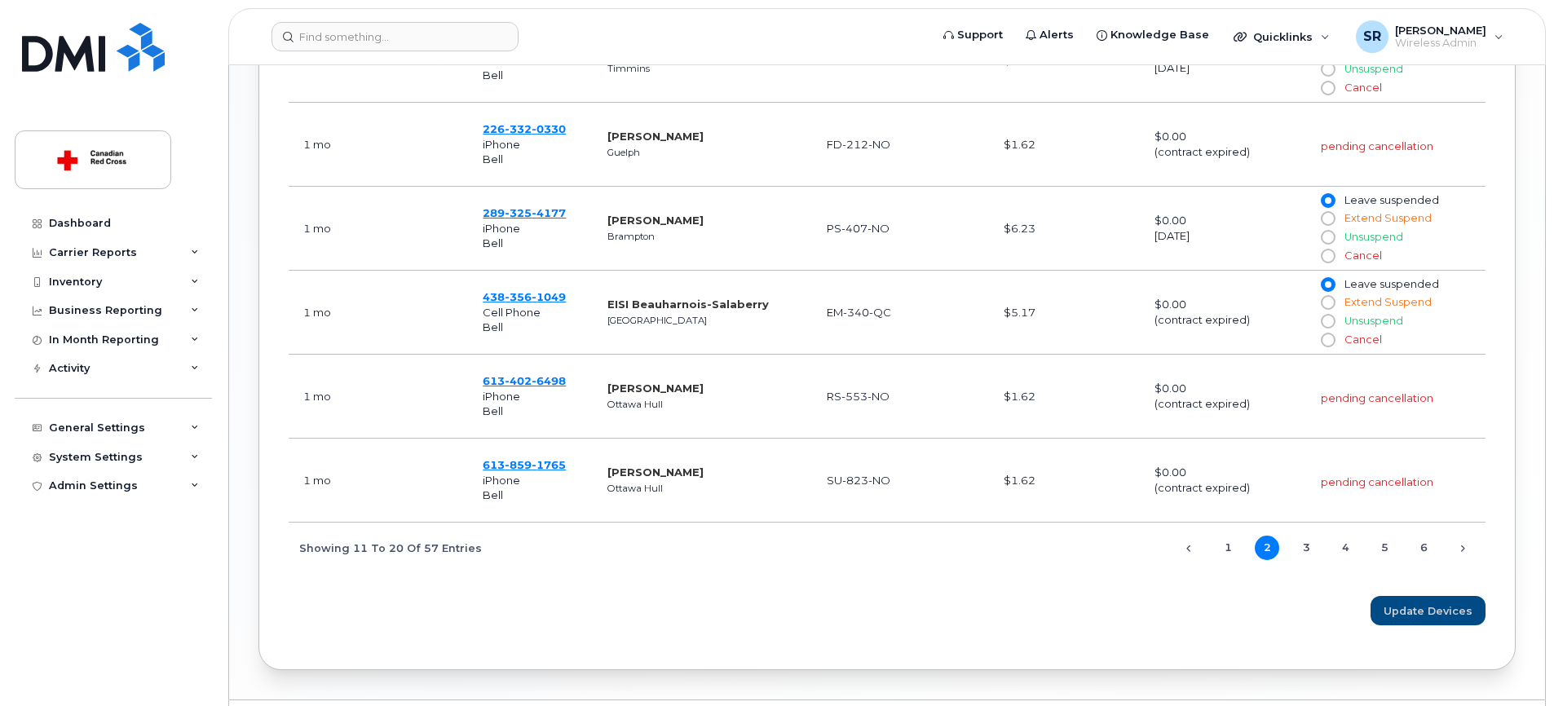
scroll to position [1186, 0]
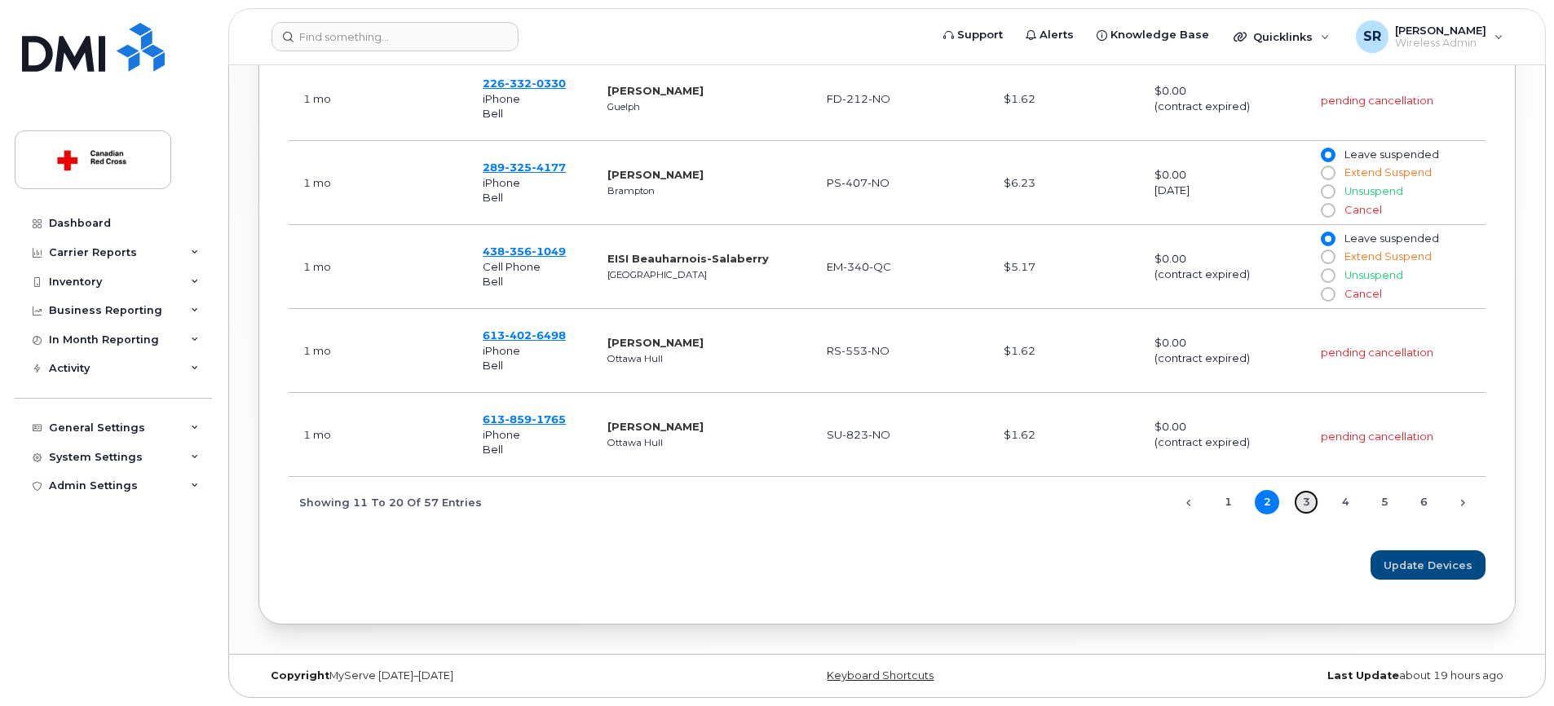
click at [1306, 504] on link "3" at bounding box center [1306, 502] width 24 height 24
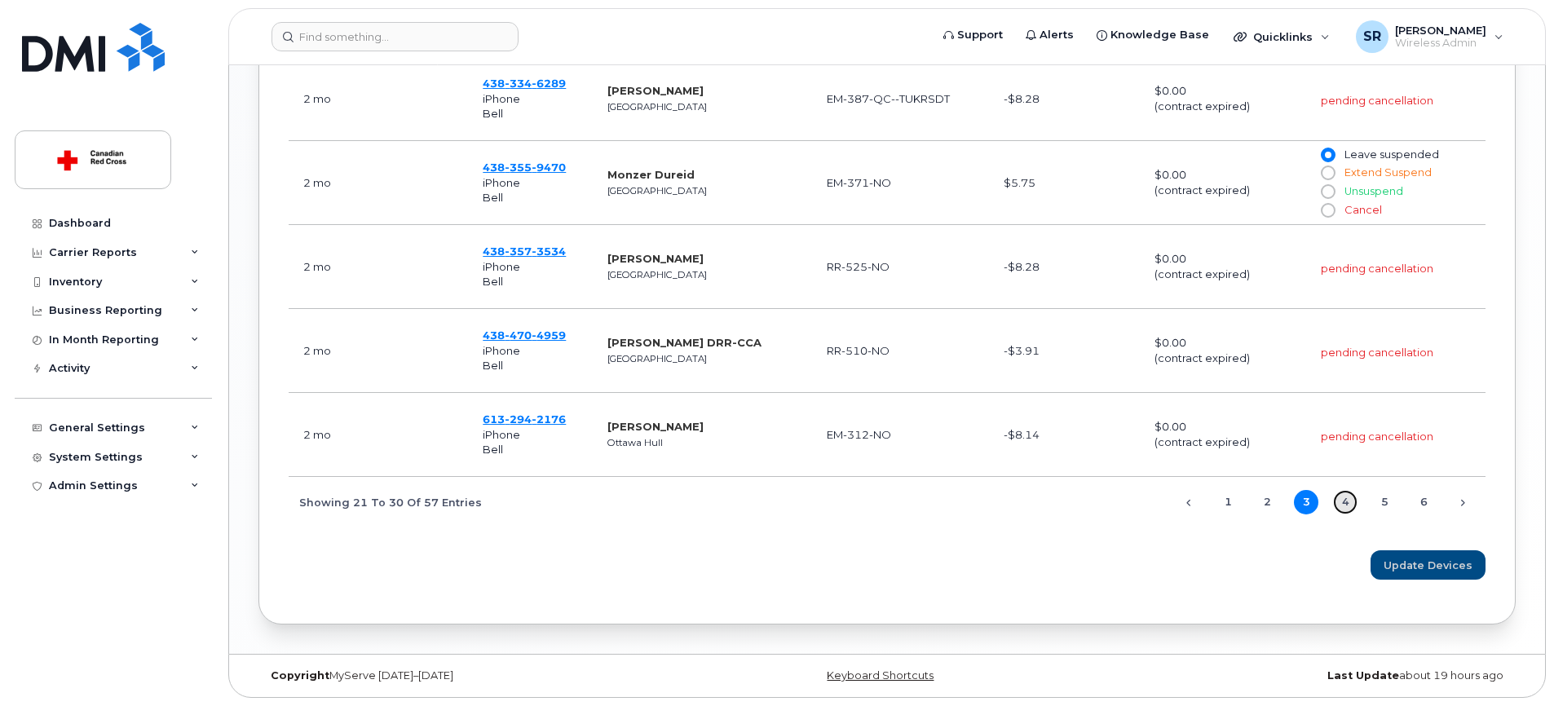
click at [1347, 510] on link "4" at bounding box center [1345, 502] width 24 height 24
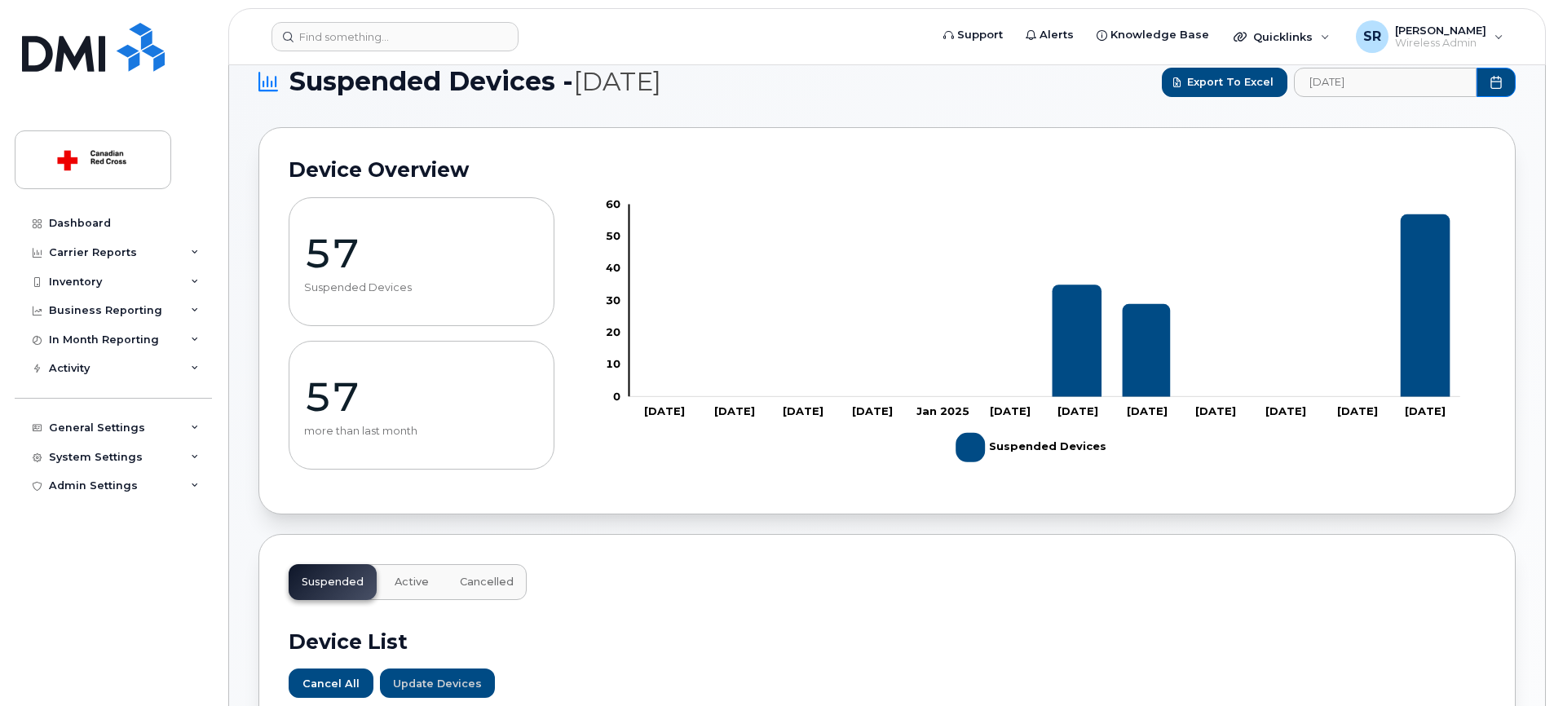
scroll to position [0, 0]
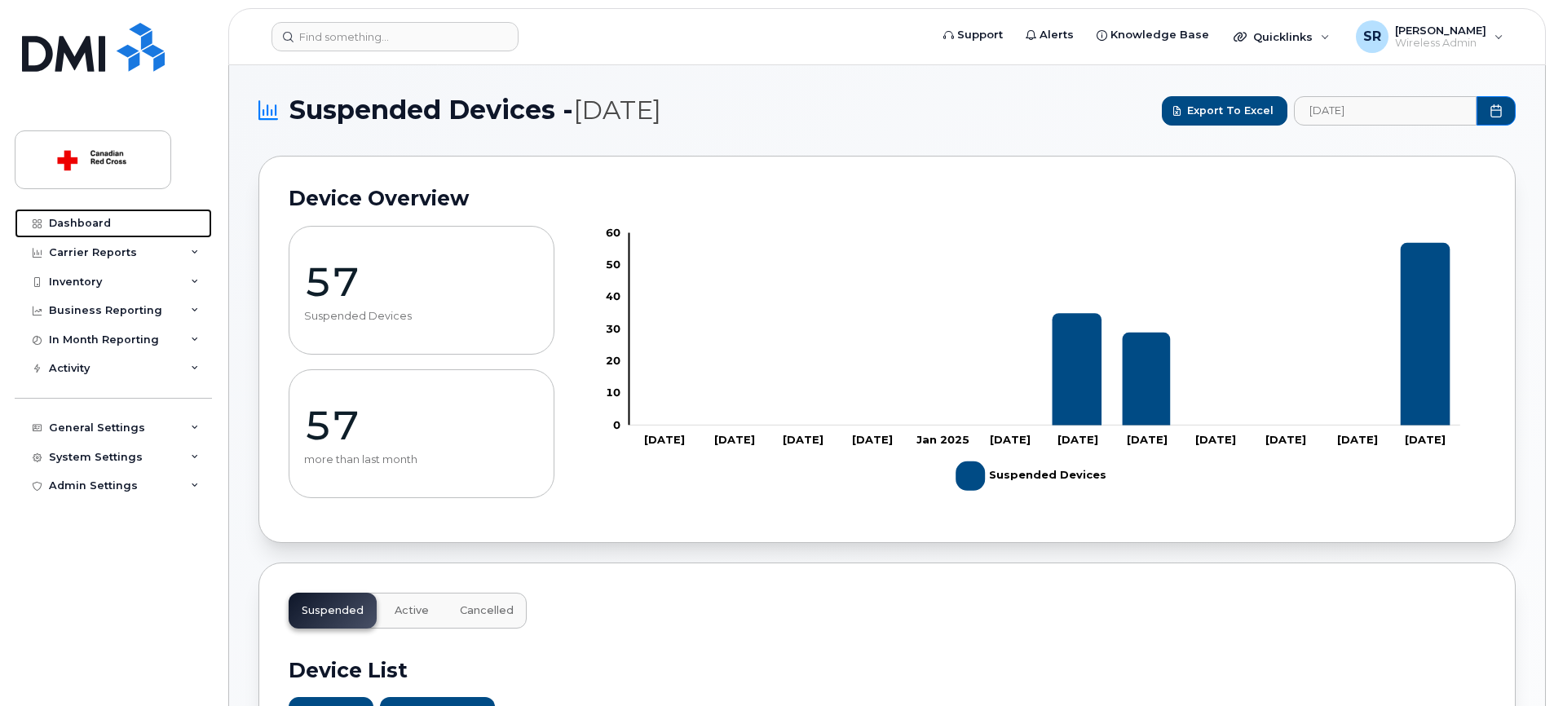
click at [121, 229] on link "Dashboard" at bounding box center [113, 223] width 197 height 29
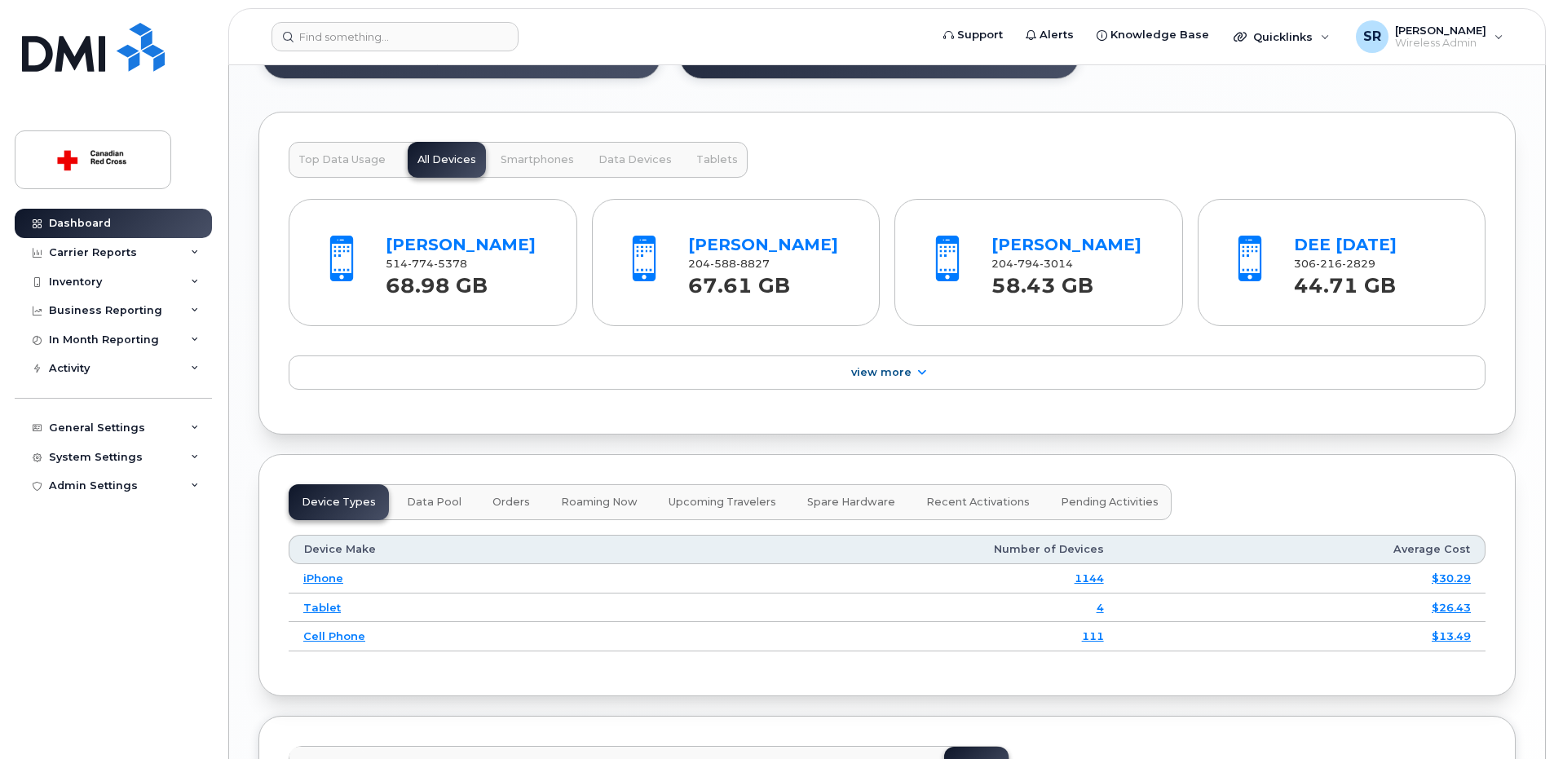
scroll to position [1722, 0]
